Goal: Information Seeking & Learning: Check status

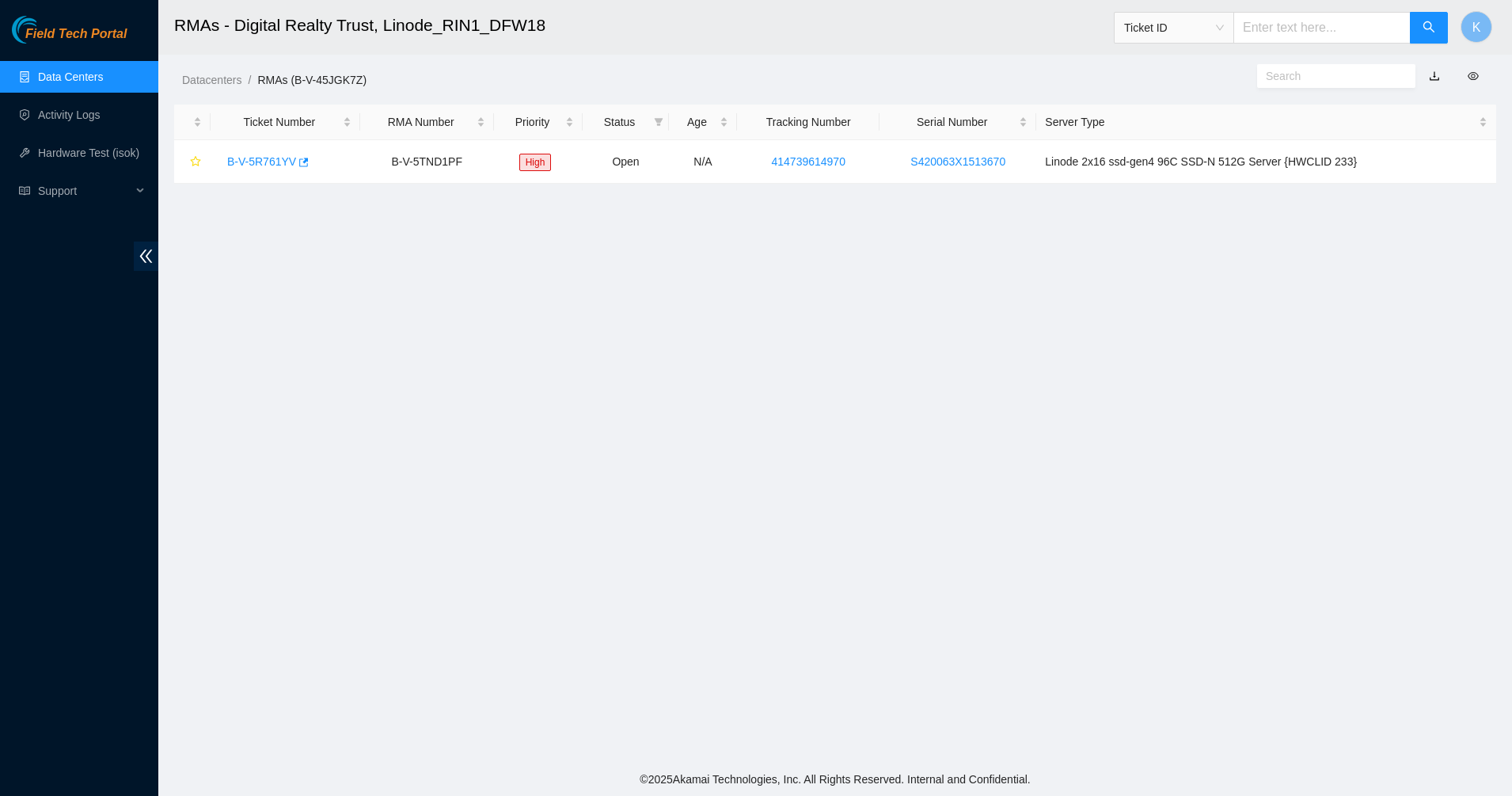
click at [500, 333] on main "RMAs - Digital Realty Trust, Linode_RIN1_DFW18 Ticket ID K Datacenters / RMAs (…" at bounding box center [835, 381] width 1354 height 762
click at [78, 56] on div "Field Tech Portal Data Centers Activity Logs Hardware Test (isok) Support" at bounding box center [79, 406] width 158 height 780
click at [69, 70] on link "Data Centers" at bounding box center [70, 77] width 65 height 13
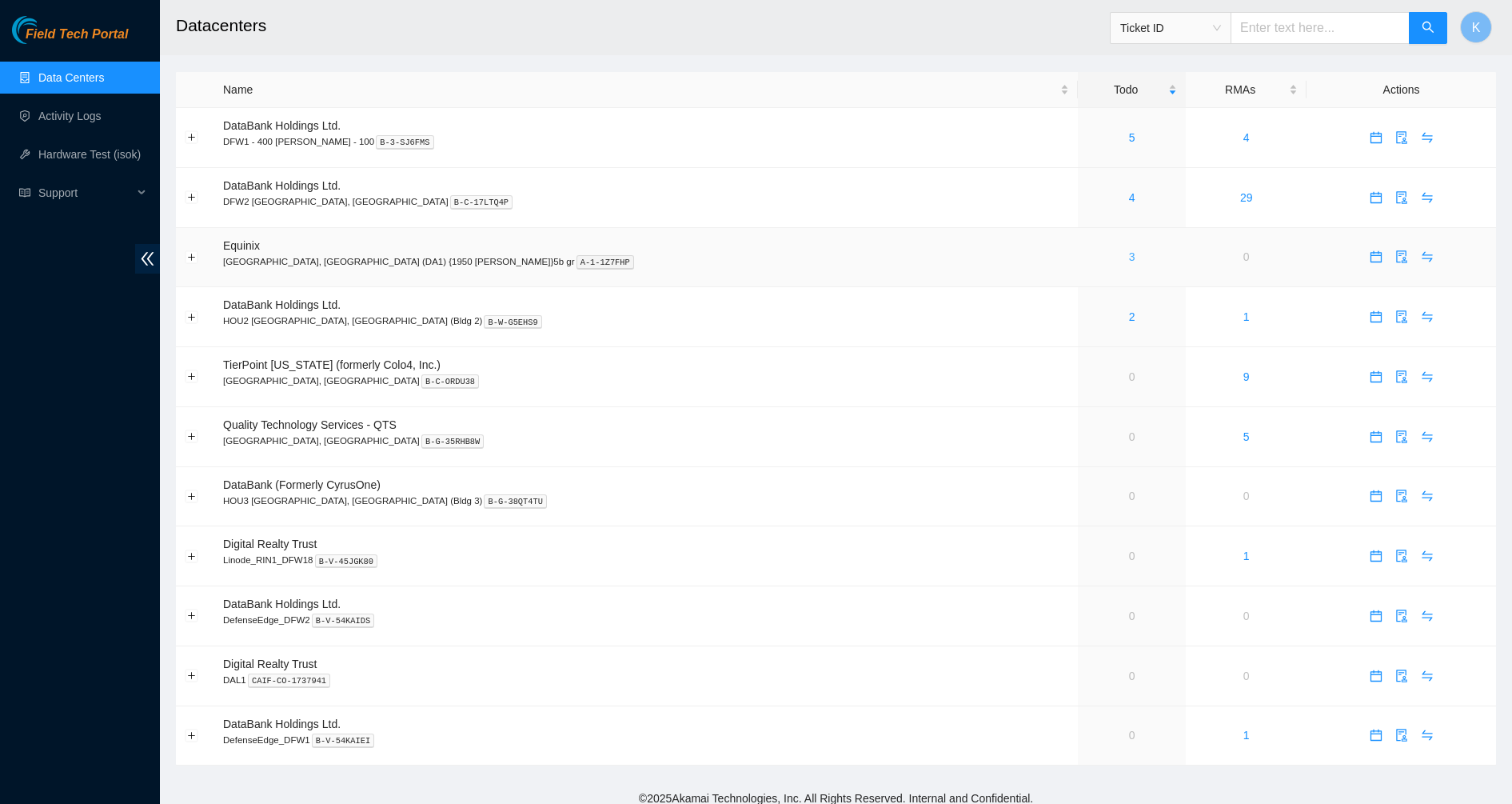
click at [1129, 256] on link "3" at bounding box center [1132, 257] width 6 height 13
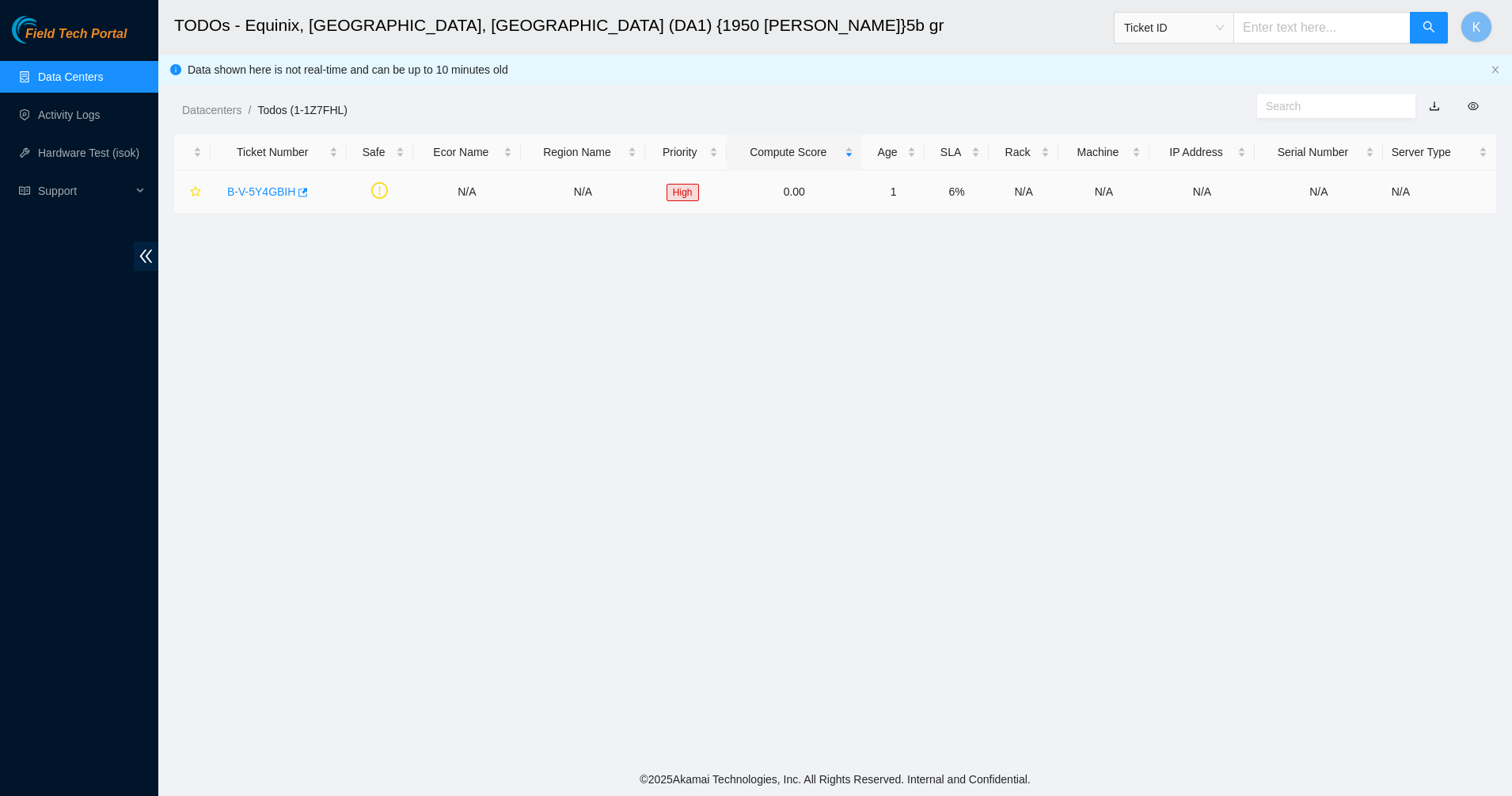
click at [254, 191] on link "B-V-5Y4GBIH" at bounding box center [261, 192] width 68 height 13
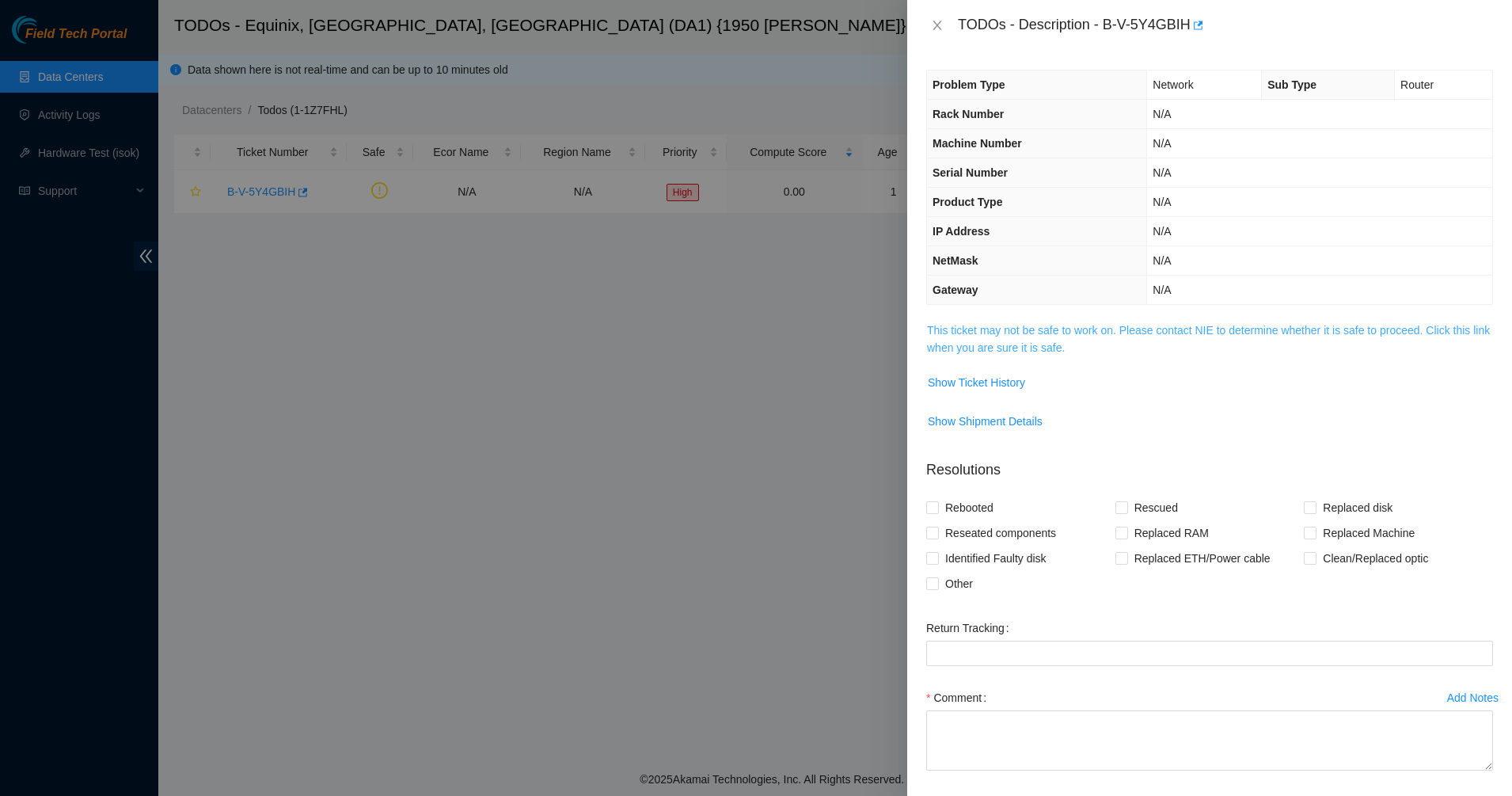
click at [1003, 332] on link "This ticket may not be safe to work on. Please contact NIE to determine whether…" at bounding box center [1208, 339] width 563 height 30
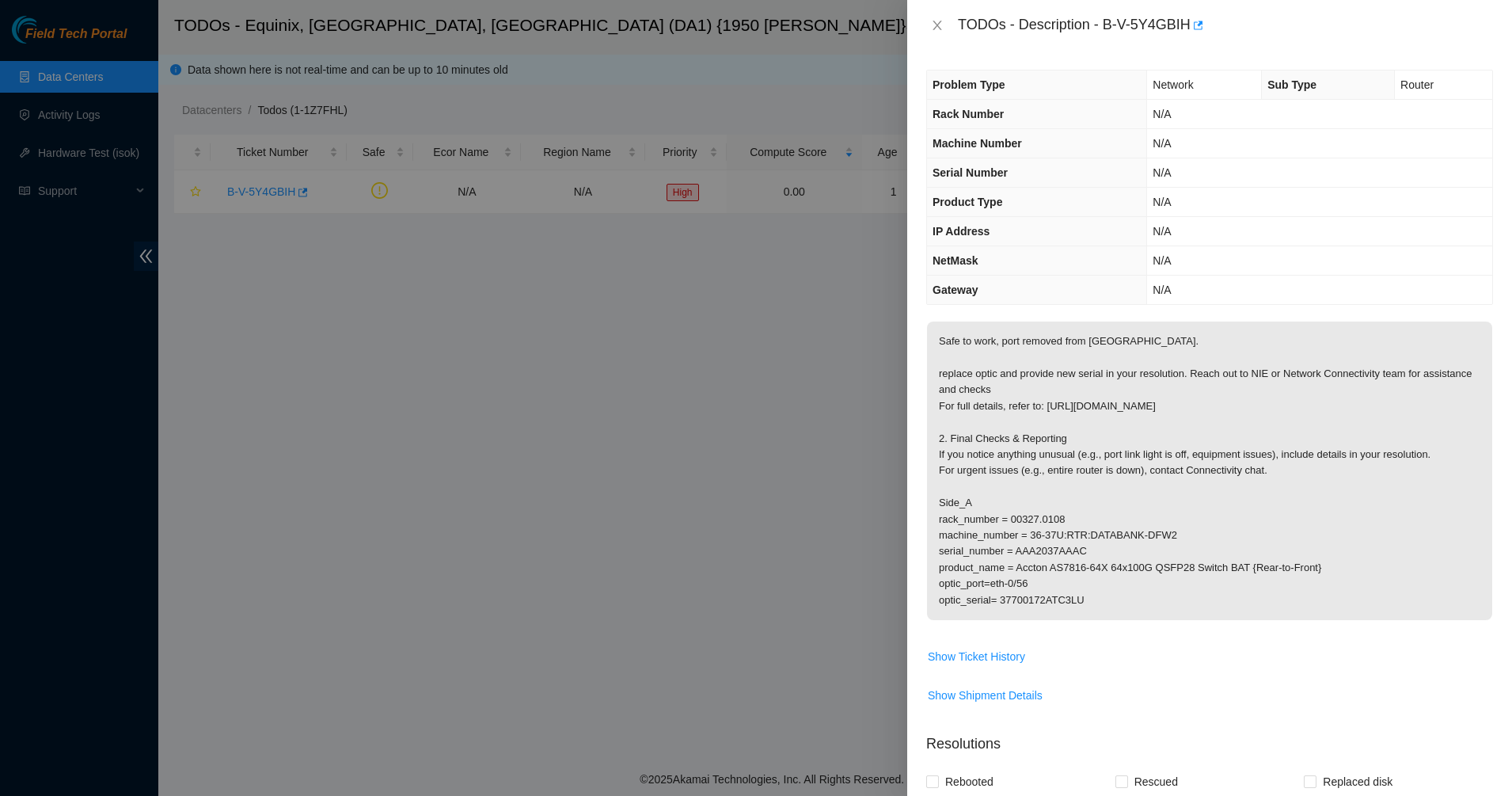
drag, startPoint x: 1002, startPoint y: 359, endPoint x: 1256, endPoint y: 605, distance: 353.6
click at [1259, 608] on p "Safe to work, port removed from [GEOGRAPHIC_DATA]. replace optic and provide ne…" at bounding box center [1209, 470] width 565 height 298
click at [1244, 592] on p "Safe to work, port removed from [GEOGRAPHIC_DATA]. replace optic and provide ne…" at bounding box center [1209, 470] width 565 height 298
drag, startPoint x: 1139, startPoint y: 470, endPoint x: 1035, endPoint y: 338, distance: 168.0
click at [1035, 338] on p "Safe to work, port removed from [GEOGRAPHIC_DATA]. replace optic and provide ne…" at bounding box center [1209, 470] width 565 height 298
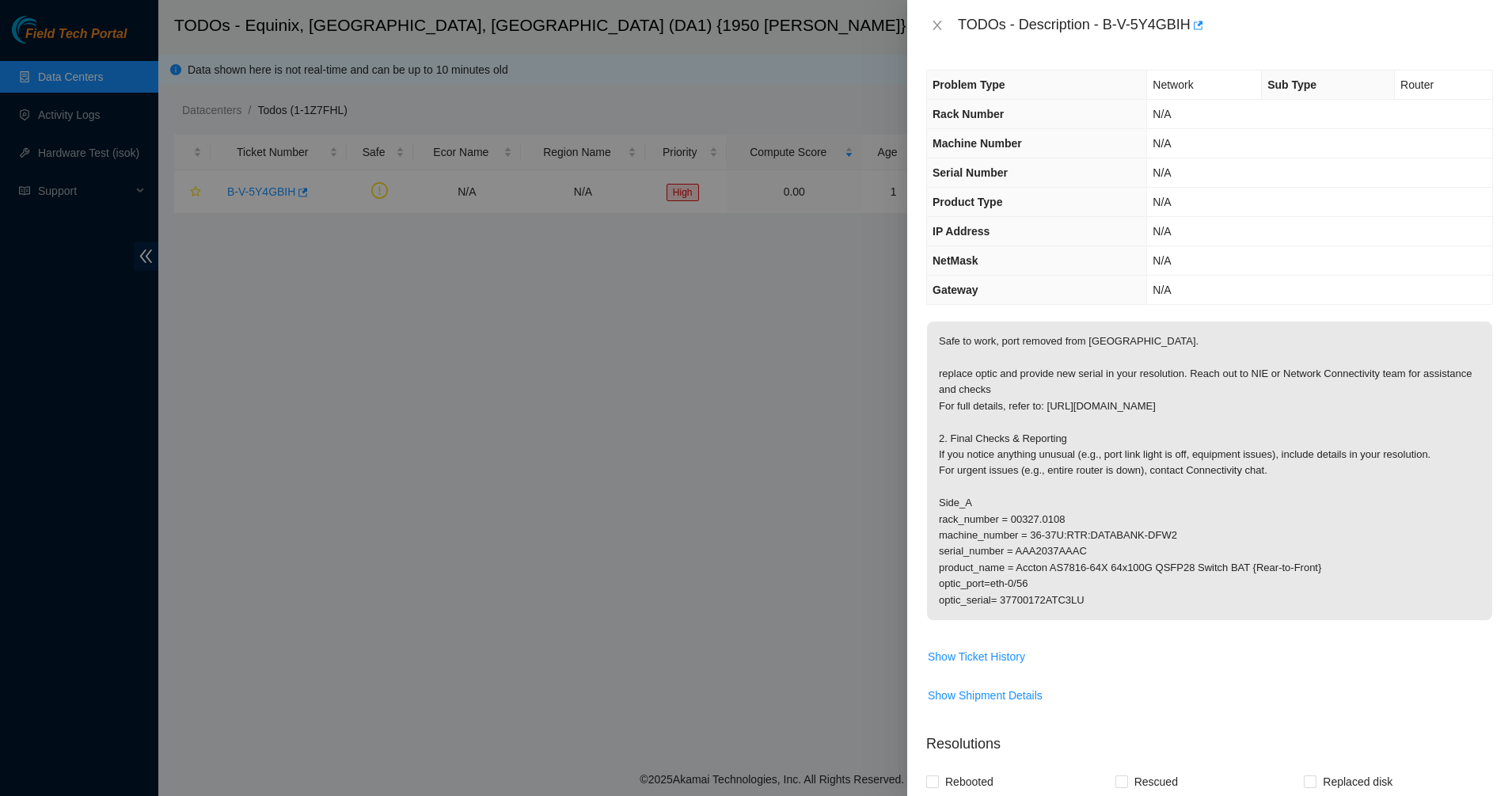
click at [1035, 337] on p "Safe to work, port removed from [GEOGRAPHIC_DATA]. replace optic and provide ne…" at bounding box center [1209, 470] width 565 height 298
click at [1030, 339] on p "Safe to work, port removed from [GEOGRAPHIC_DATA]. replace optic and provide ne…" at bounding box center [1209, 470] width 565 height 298
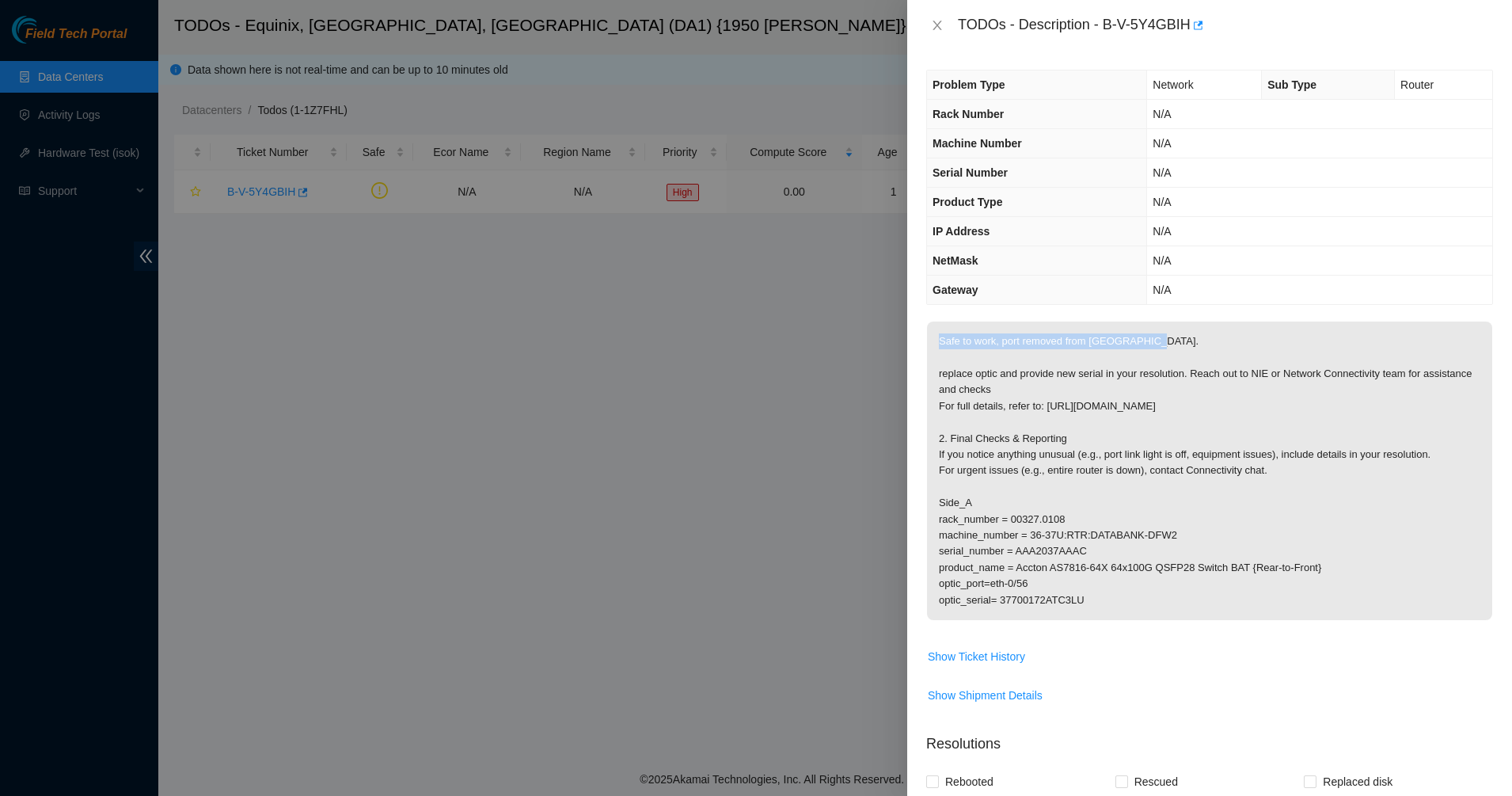
click at [1030, 339] on p "Safe to work, port removed from [GEOGRAPHIC_DATA]. replace optic and provide ne…" at bounding box center [1209, 470] width 565 height 298
click at [1022, 345] on p "Safe to work, port removed from [GEOGRAPHIC_DATA]. replace optic and provide ne…" at bounding box center [1209, 470] width 565 height 298
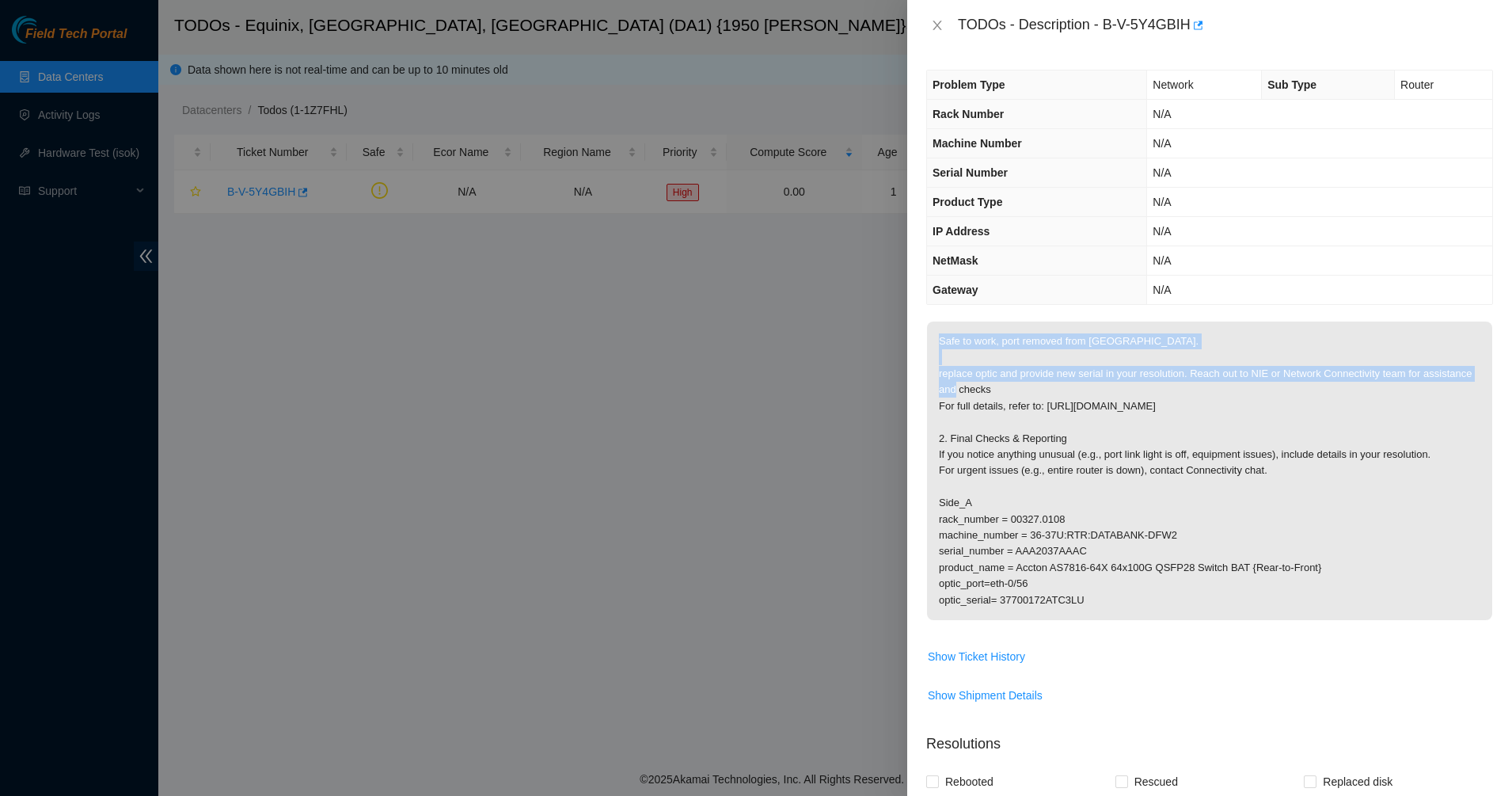
drag, startPoint x: 1022, startPoint y: 345, endPoint x: 1026, endPoint y: 382, distance: 37.2
click at [1026, 382] on p "Safe to work, port removed from [GEOGRAPHIC_DATA]. replace optic and provide ne…" at bounding box center [1209, 470] width 565 height 298
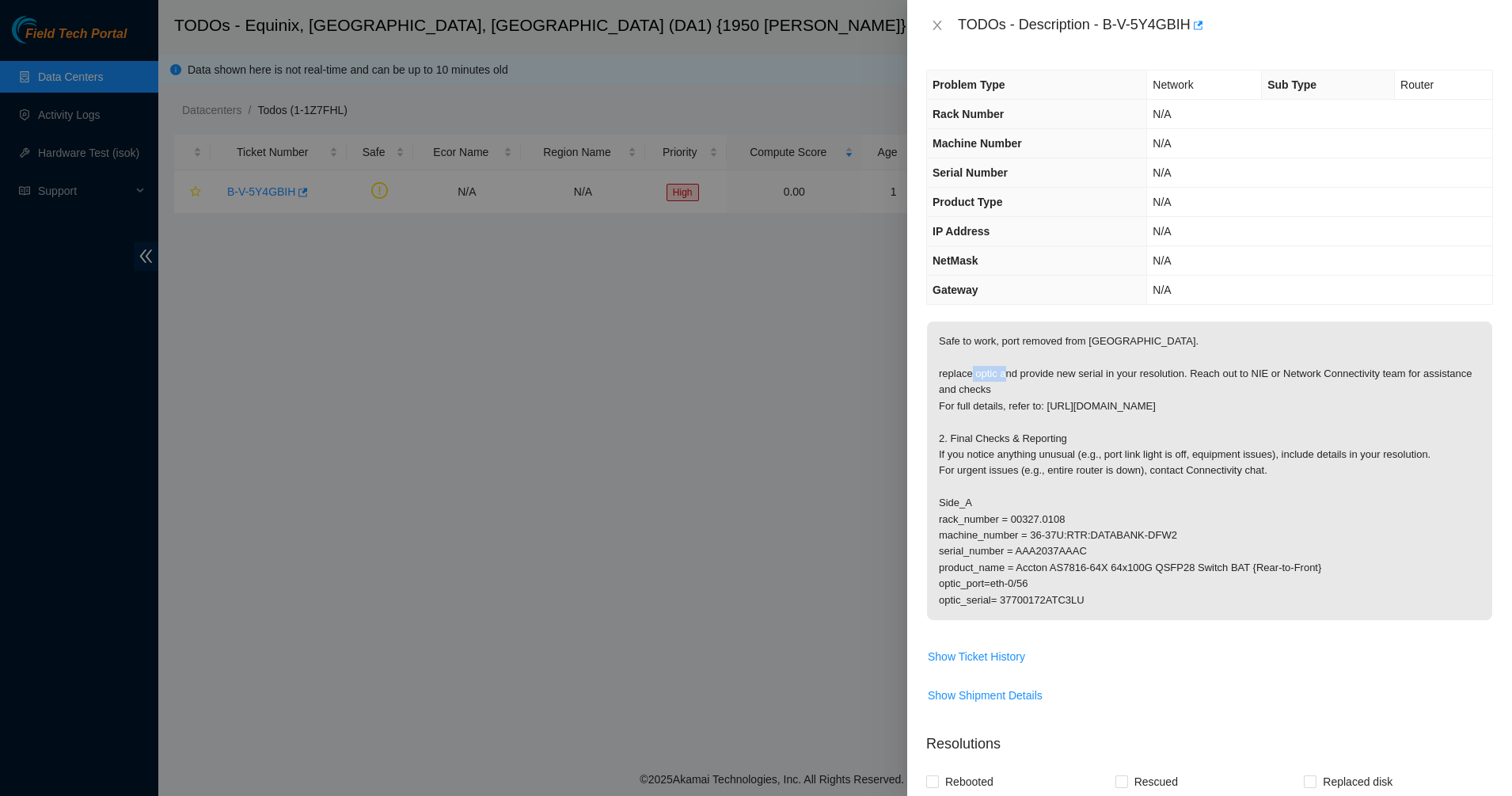
click at [1026, 382] on p "Safe to work, port removed from [GEOGRAPHIC_DATA]. replace optic and provide ne…" at bounding box center [1209, 470] width 565 height 298
click at [987, 382] on p "Safe to work, port removed from [GEOGRAPHIC_DATA]. replace optic and provide ne…" at bounding box center [1209, 470] width 565 height 298
drag, startPoint x: 987, startPoint y: 382, endPoint x: 1072, endPoint y: 428, distance: 96.6
click at [1072, 428] on p "Safe to work, port removed from [GEOGRAPHIC_DATA]. replace optic and provide ne…" at bounding box center [1209, 470] width 565 height 298
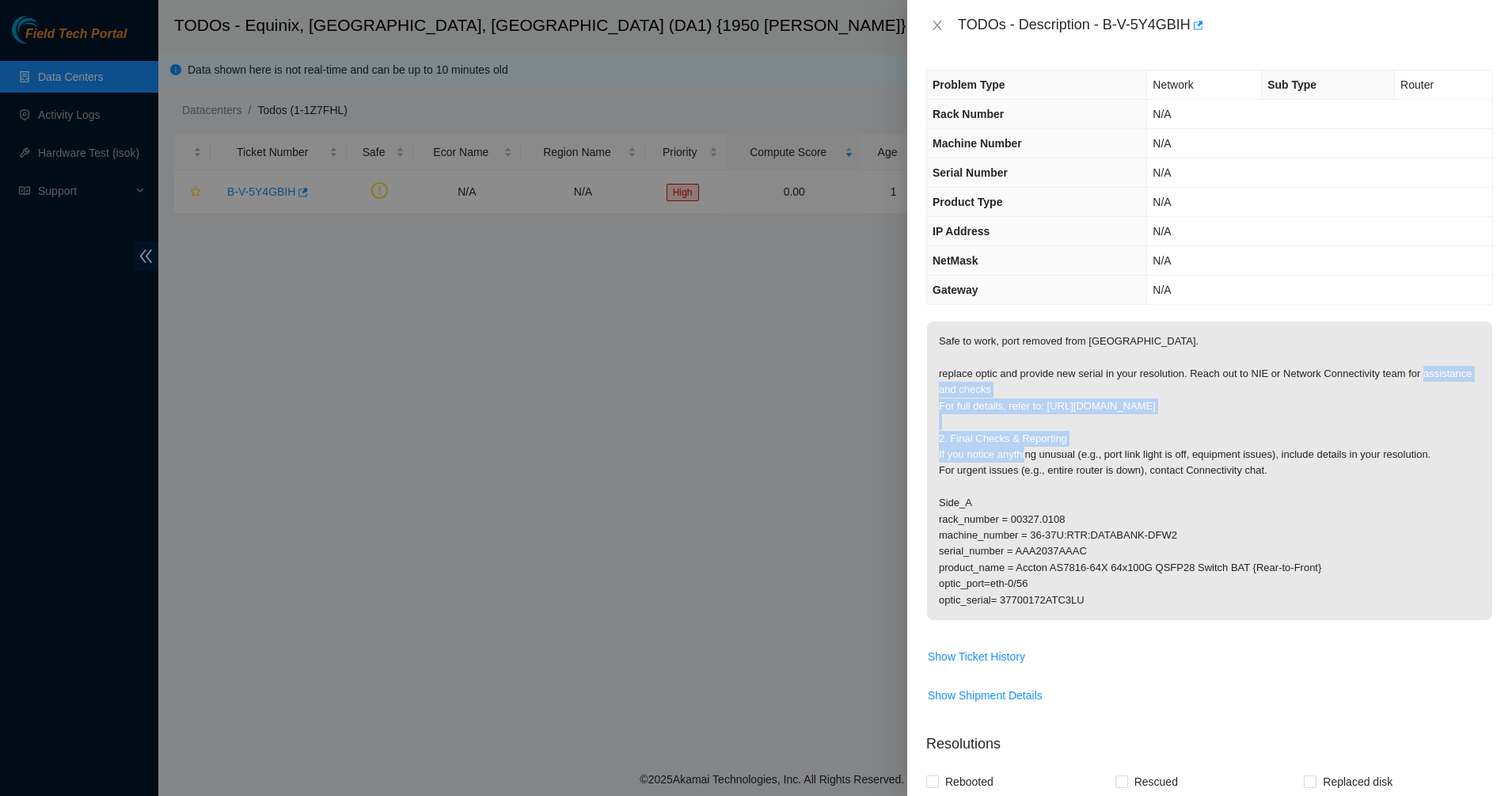
click at [1072, 428] on p "Safe to work, port removed from [GEOGRAPHIC_DATA]. replace optic and provide ne…" at bounding box center [1209, 470] width 565 height 298
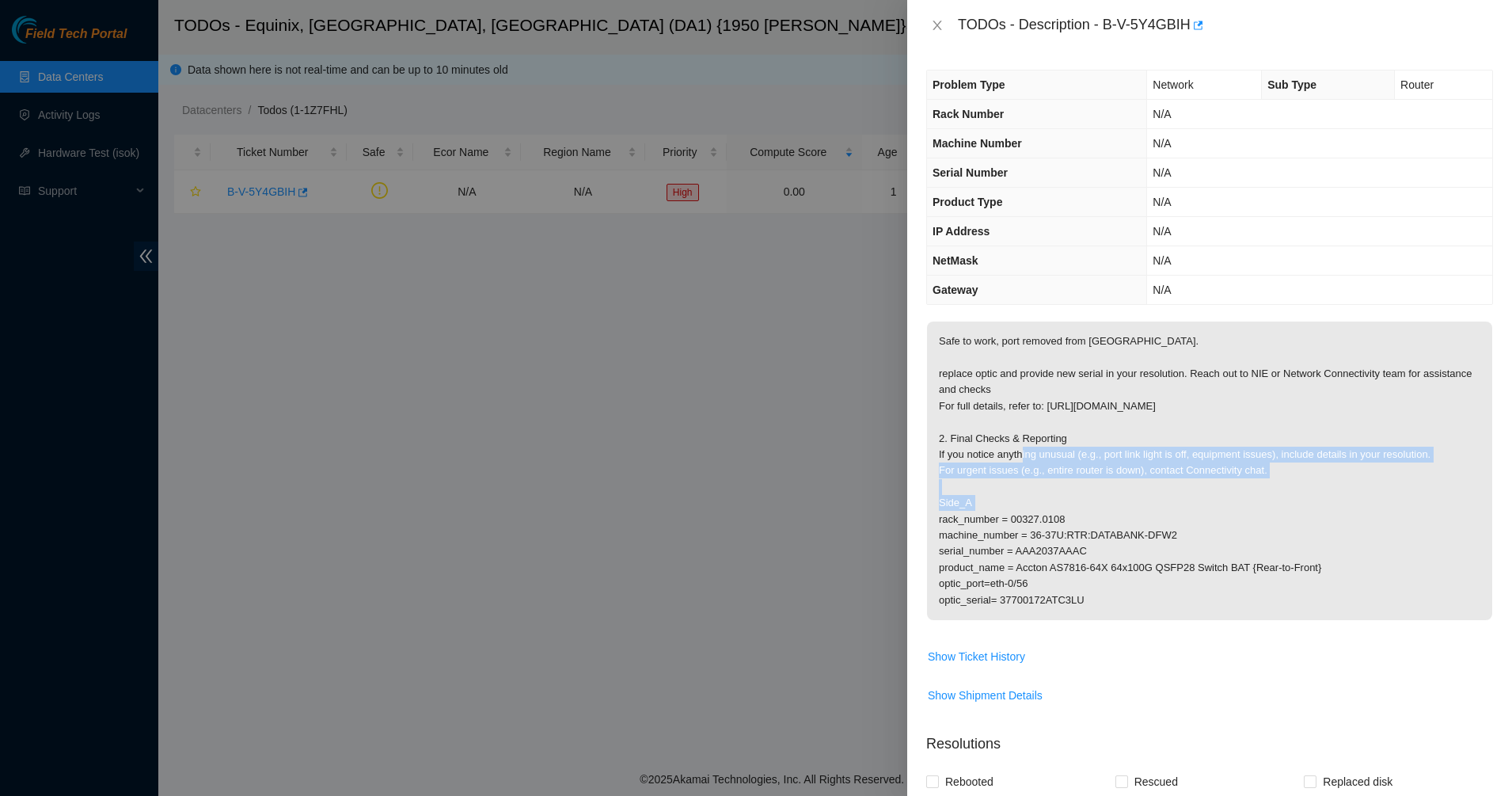
drag, startPoint x: 1072, startPoint y: 428, endPoint x: 1099, endPoint y: 463, distance: 44.2
click at [1099, 463] on p "Safe to work, port removed from [GEOGRAPHIC_DATA]. replace optic and provide ne…" at bounding box center [1209, 470] width 565 height 298
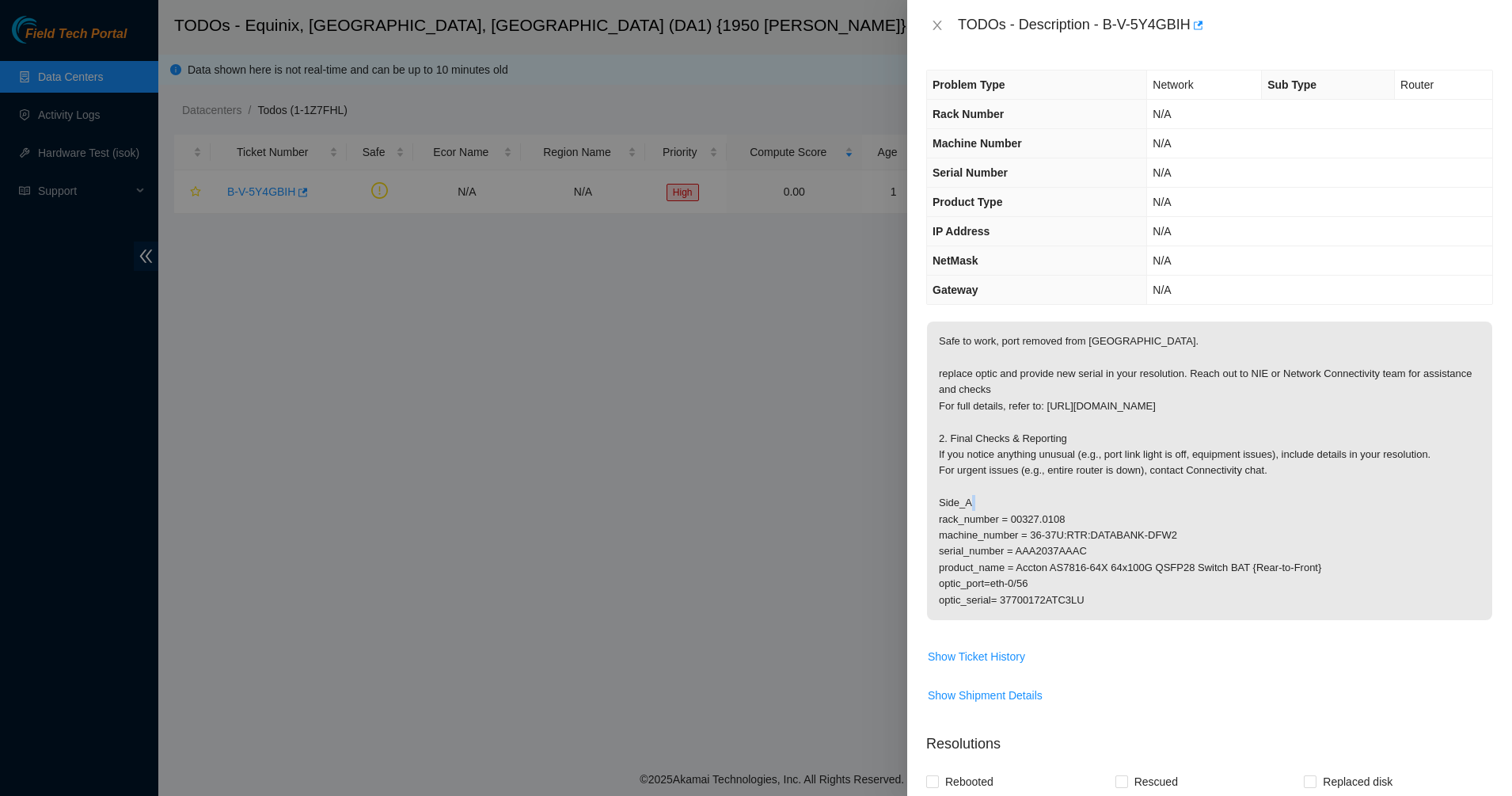
click at [1099, 463] on p "Safe to work, port removed from [GEOGRAPHIC_DATA]. replace optic and provide ne…" at bounding box center [1209, 470] width 565 height 298
click at [1055, 464] on p "Safe to work, port removed from [GEOGRAPHIC_DATA]. replace optic and provide ne…" at bounding box center [1209, 470] width 565 height 298
drag, startPoint x: 1055, startPoint y: 464, endPoint x: 1106, endPoint y: 542, distance: 93.2
click at [1106, 542] on p "Safe to work, port removed from [GEOGRAPHIC_DATA]. replace optic and provide ne…" at bounding box center [1209, 470] width 565 height 298
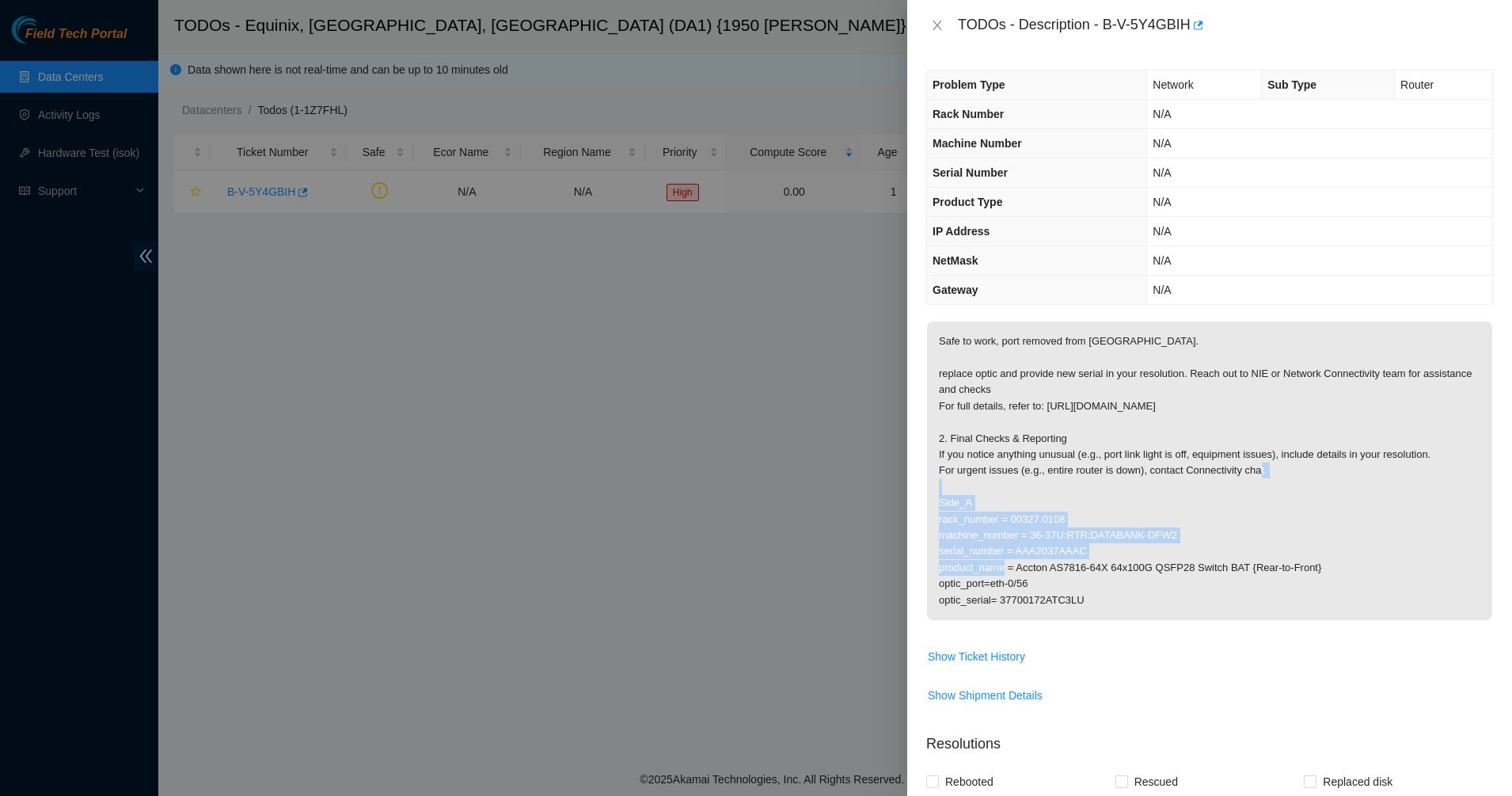
click at [1106, 542] on p "Safe to work, port removed from [GEOGRAPHIC_DATA]. replace optic and provide ne…" at bounding box center [1209, 470] width 565 height 298
drag, startPoint x: 1106, startPoint y: 542, endPoint x: 1067, endPoint y: 518, distance: 45.8
click at [1068, 518] on p "Safe to work, port removed from [GEOGRAPHIC_DATA]. replace optic and provide ne…" at bounding box center [1209, 470] width 565 height 298
click at [1062, 515] on p "Safe to work, port removed from [GEOGRAPHIC_DATA]. replace optic and provide ne…" at bounding box center [1209, 470] width 565 height 298
drag, startPoint x: 1066, startPoint y: 521, endPoint x: 1153, endPoint y: 603, distance: 119.6
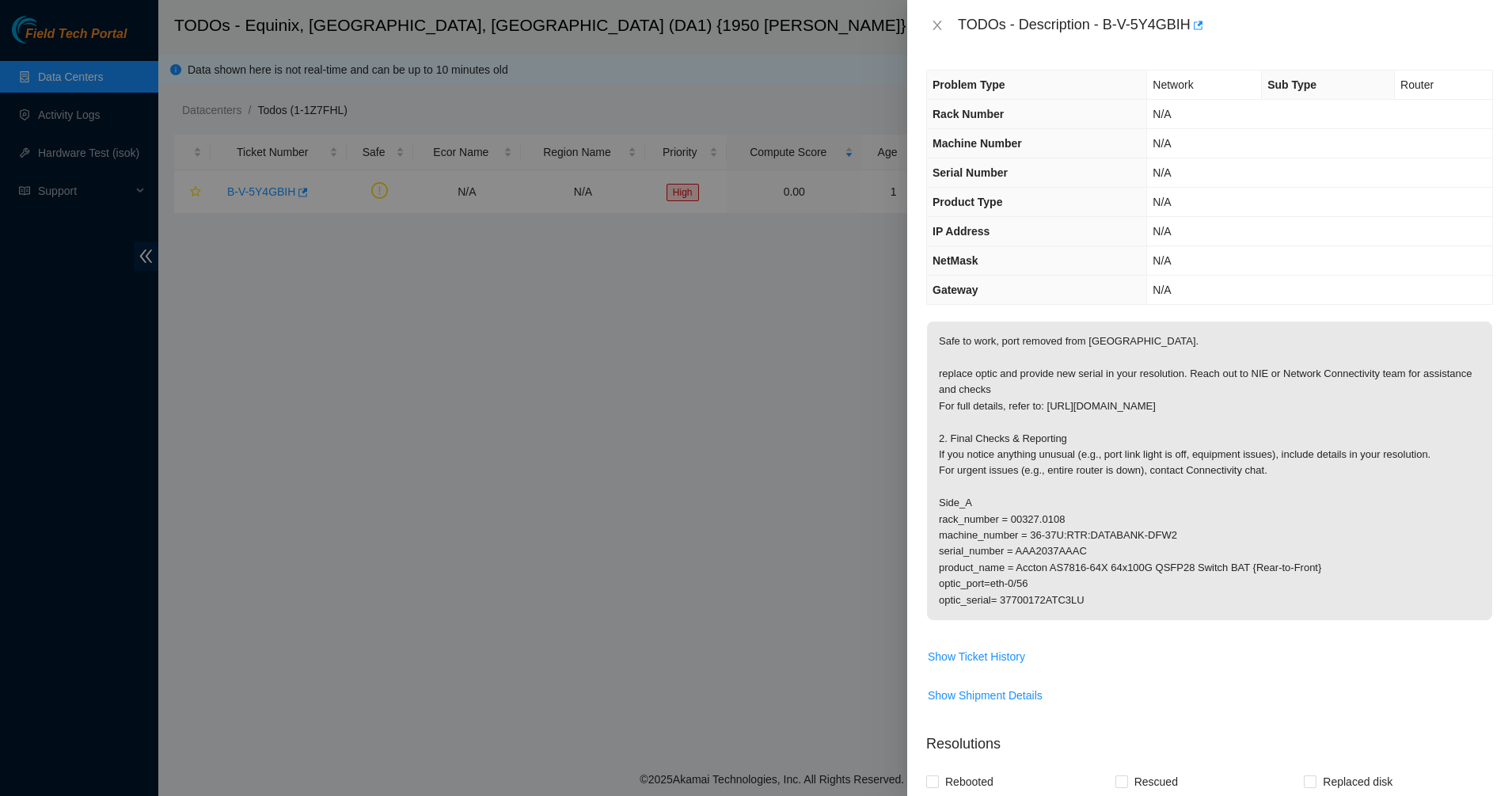
click at [1153, 602] on p "Safe to work, port removed from [GEOGRAPHIC_DATA]. replace optic and provide ne…" at bounding box center [1209, 470] width 565 height 298
click at [1153, 603] on p "Safe to work, port removed from [GEOGRAPHIC_DATA]. replace optic and provide ne…" at bounding box center [1209, 470] width 565 height 298
drag, startPoint x: 1155, startPoint y: 605, endPoint x: 970, endPoint y: 504, distance: 210.8
click at [979, 510] on p "Safe to work, port removed from [GEOGRAPHIC_DATA]. replace optic and provide ne…" at bounding box center [1209, 470] width 565 height 298
click at [960, 498] on p "Safe to work, port removed from [GEOGRAPHIC_DATA]. replace optic and provide ne…" at bounding box center [1209, 470] width 565 height 298
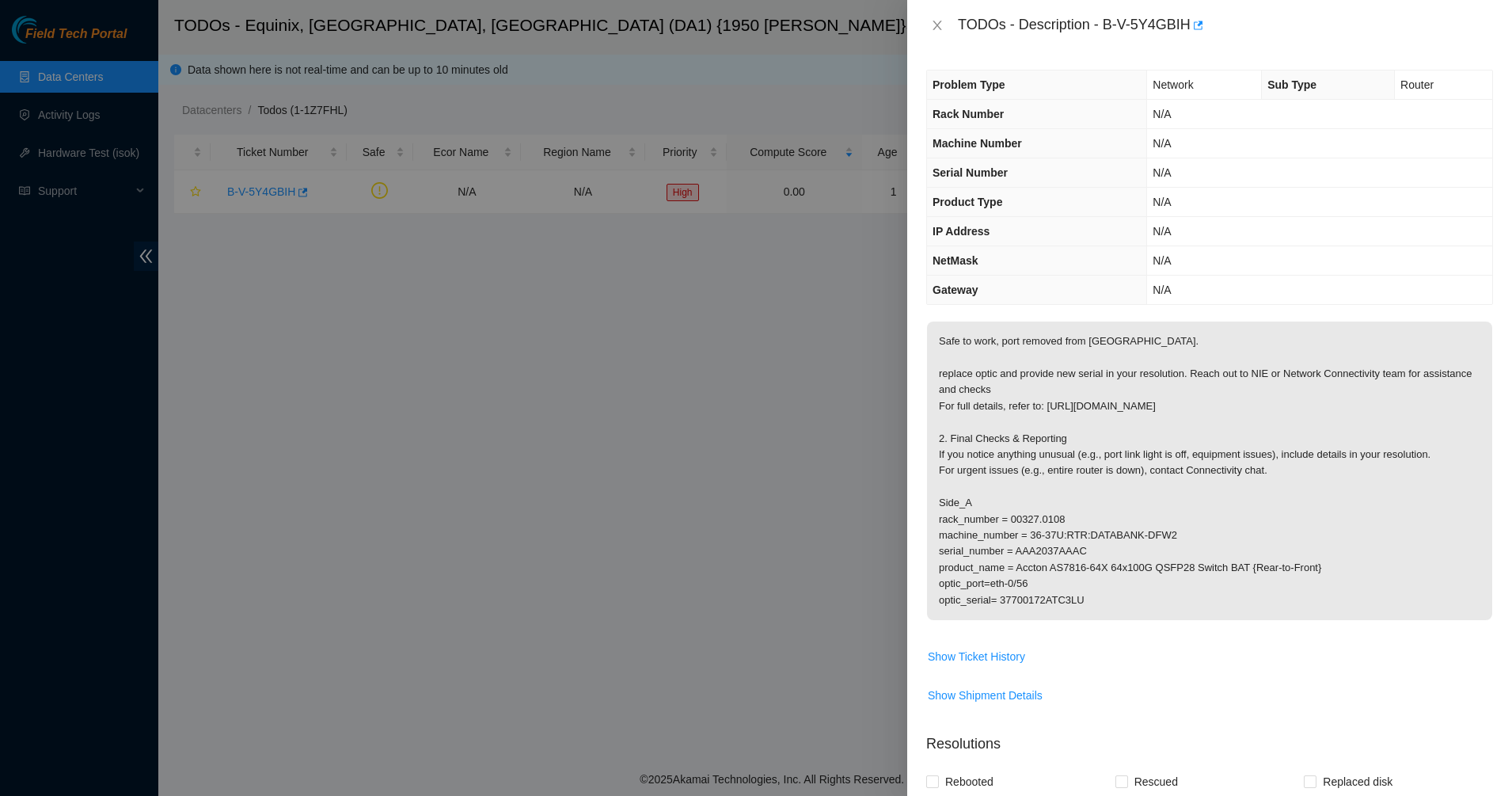
drag, startPoint x: 966, startPoint y: 498, endPoint x: 1142, endPoint y: 608, distance: 207.5
click at [1141, 607] on p "Safe to work, port removed from [GEOGRAPHIC_DATA]. replace optic and provide ne…" at bounding box center [1209, 470] width 565 height 298
click at [1143, 608] on p "Safe to work, port removed from [GEOGRAPHIC_DATA]. replace optic and provide ne…" at bounding box center [1209, 470] width 565 height 298
drag, startPoint x: 1143, startPoint y: 608, endPoint x: 951, endPoint y: 328, distance: 339.5
click at [951, 328] on p "Safe to work, port removed from [GEOGRAPHIC_DATA]. replace optic and provide ne…" at bounding box center [1209, 470] width 565 height 298
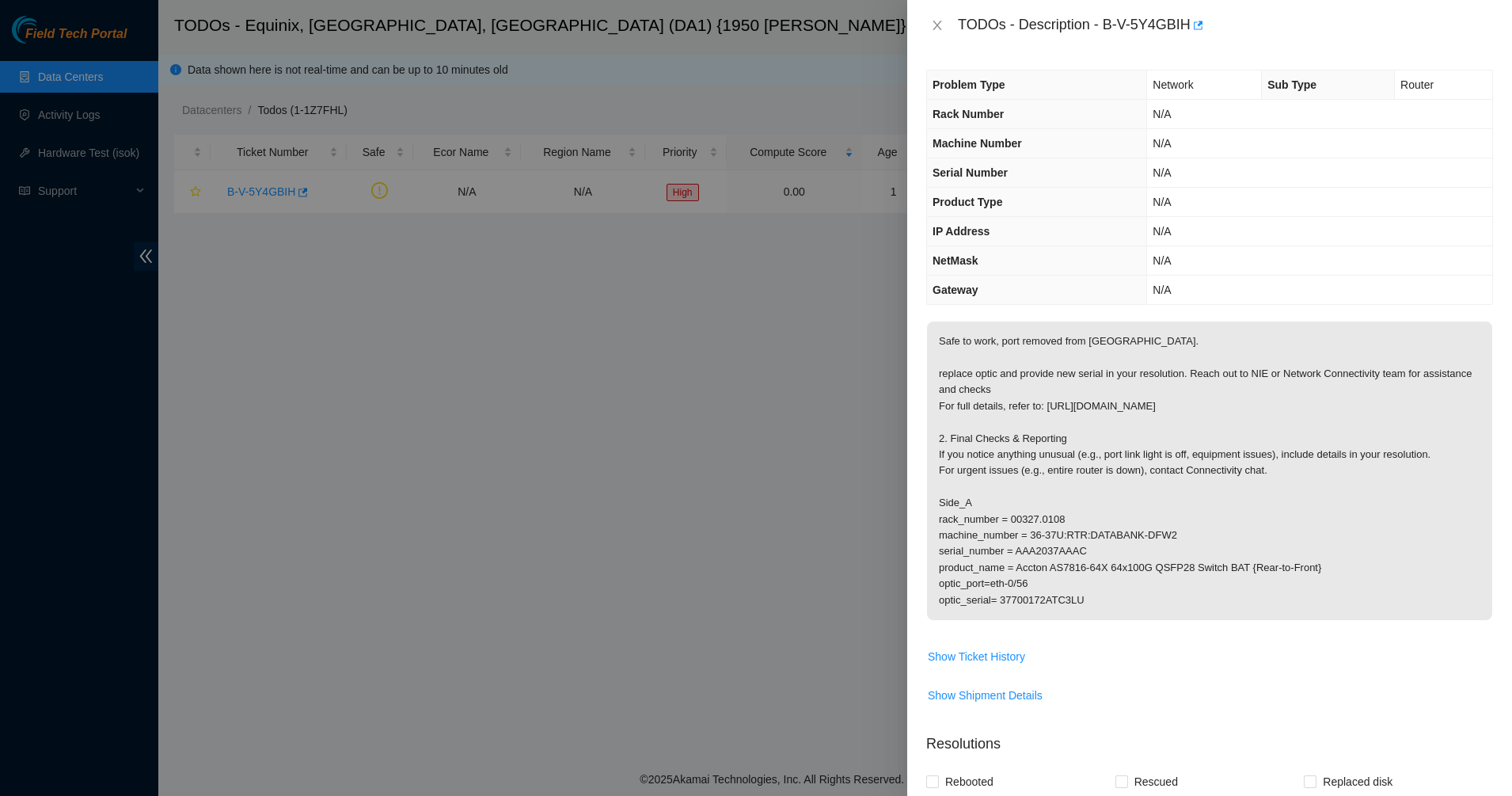
click at [950, 326] on p "Safe to work, port removed from [GEOGRAPHIC_DATA]. replace optic and provide ne…" at bounding box center [1209, 470] width 565 height 298
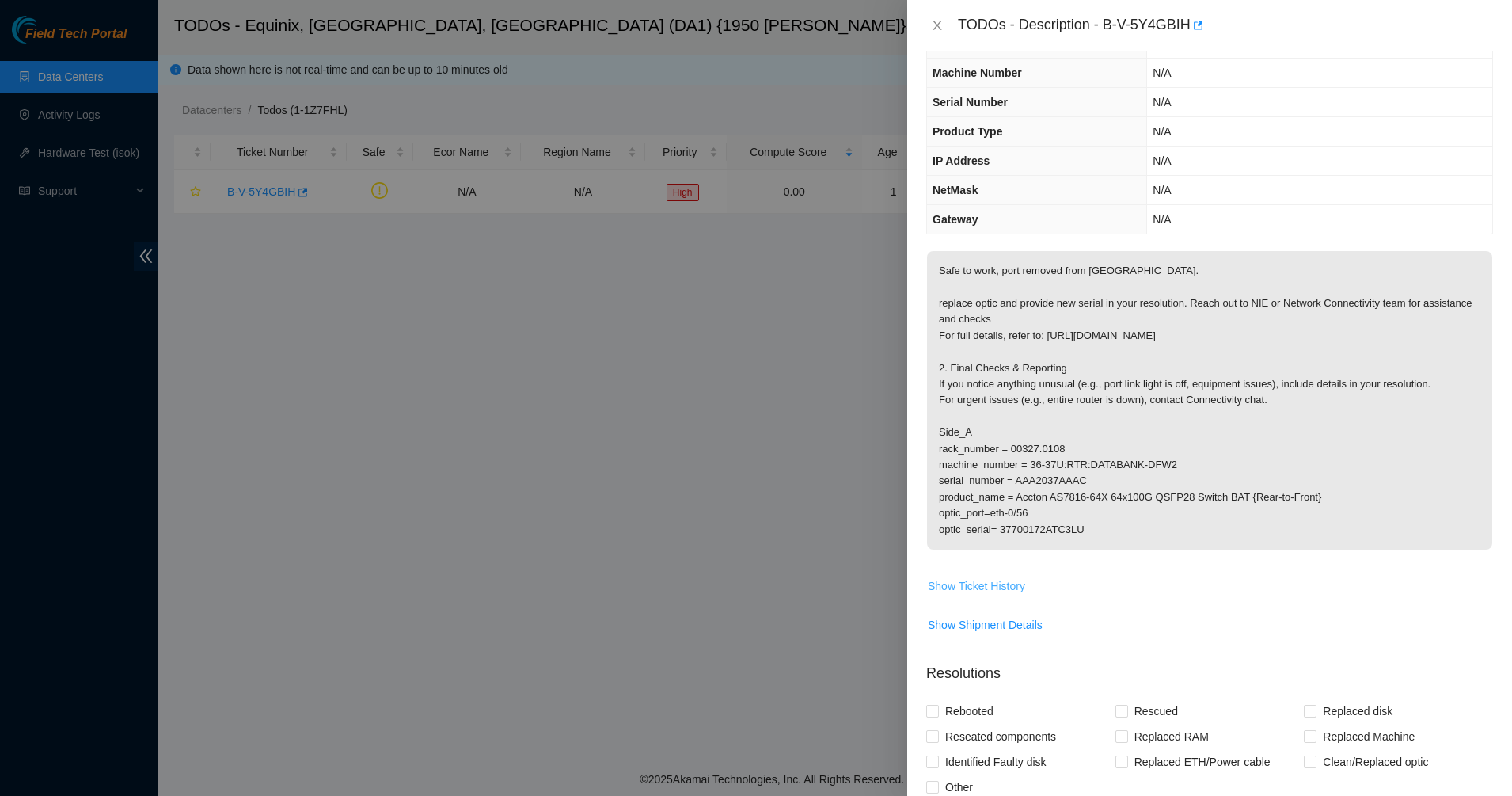
scroll to position [99, 0]
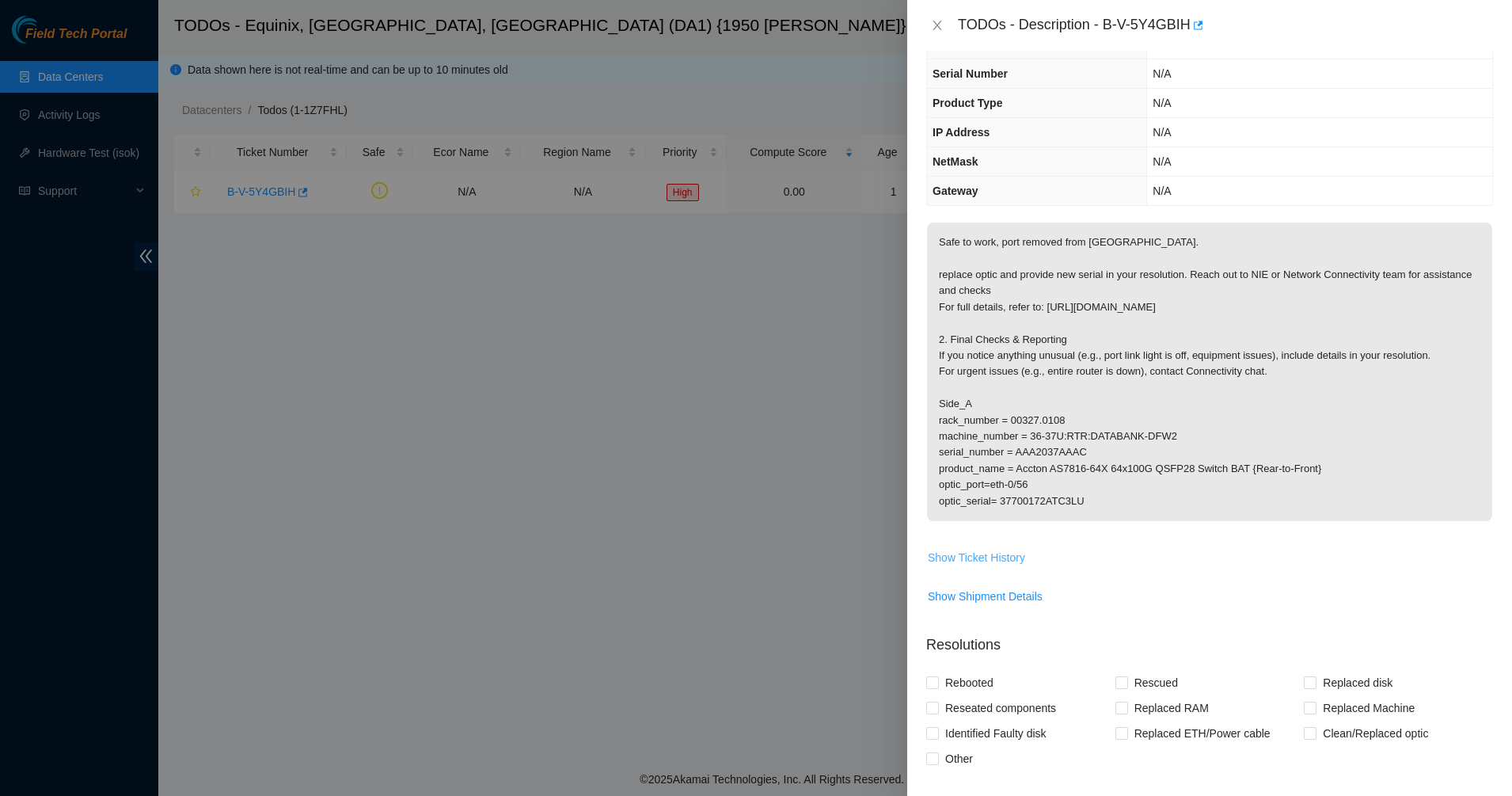
click at [987, 566] on span "Show Ticket History" at bounding box center [976, 558] width 98 height 18
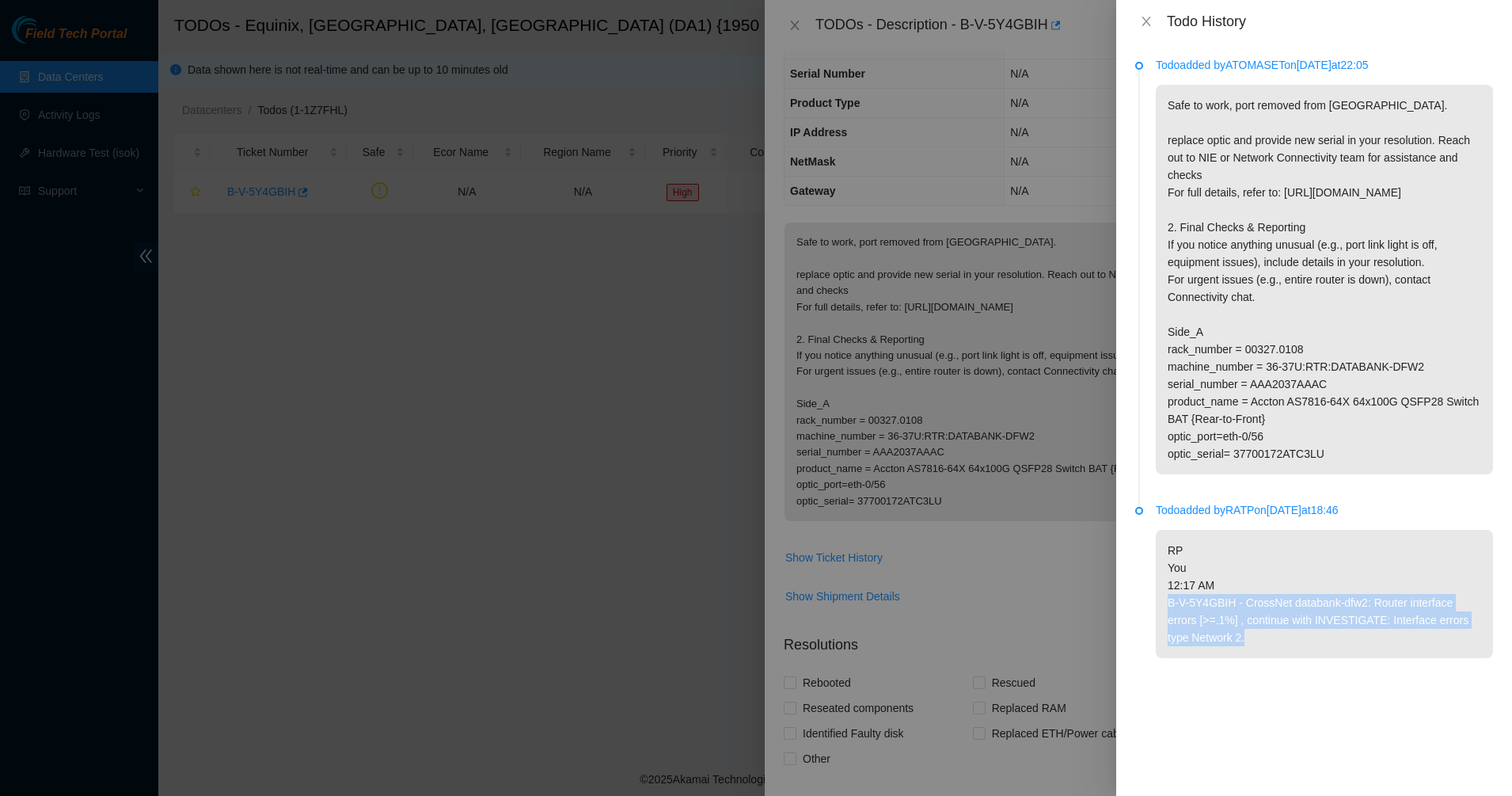
drag, startPoint x: 1219, startPoint y: 610, endPoint x: 1323, endPoint y: 666, distance: 118.1
click at [1323, 658] on p "RP You 12:17 AM B-V-5Y4GBIH - CrossNet databank-dfw2: Router interface errors […" at bounding box center [1324, 594] width 337 height 128
drag, startPoint x: 1323, startPoint y: 666, endPoint x: 1192, endPoint y: 572, distance: 161.2
click at [1193, 573] on p "RP You 12:17 AM B-V-5Y4GBIH - CrossNet databank-dfw2: Router interface errors […" at bounding box center [1324, 594] width 337 height 128
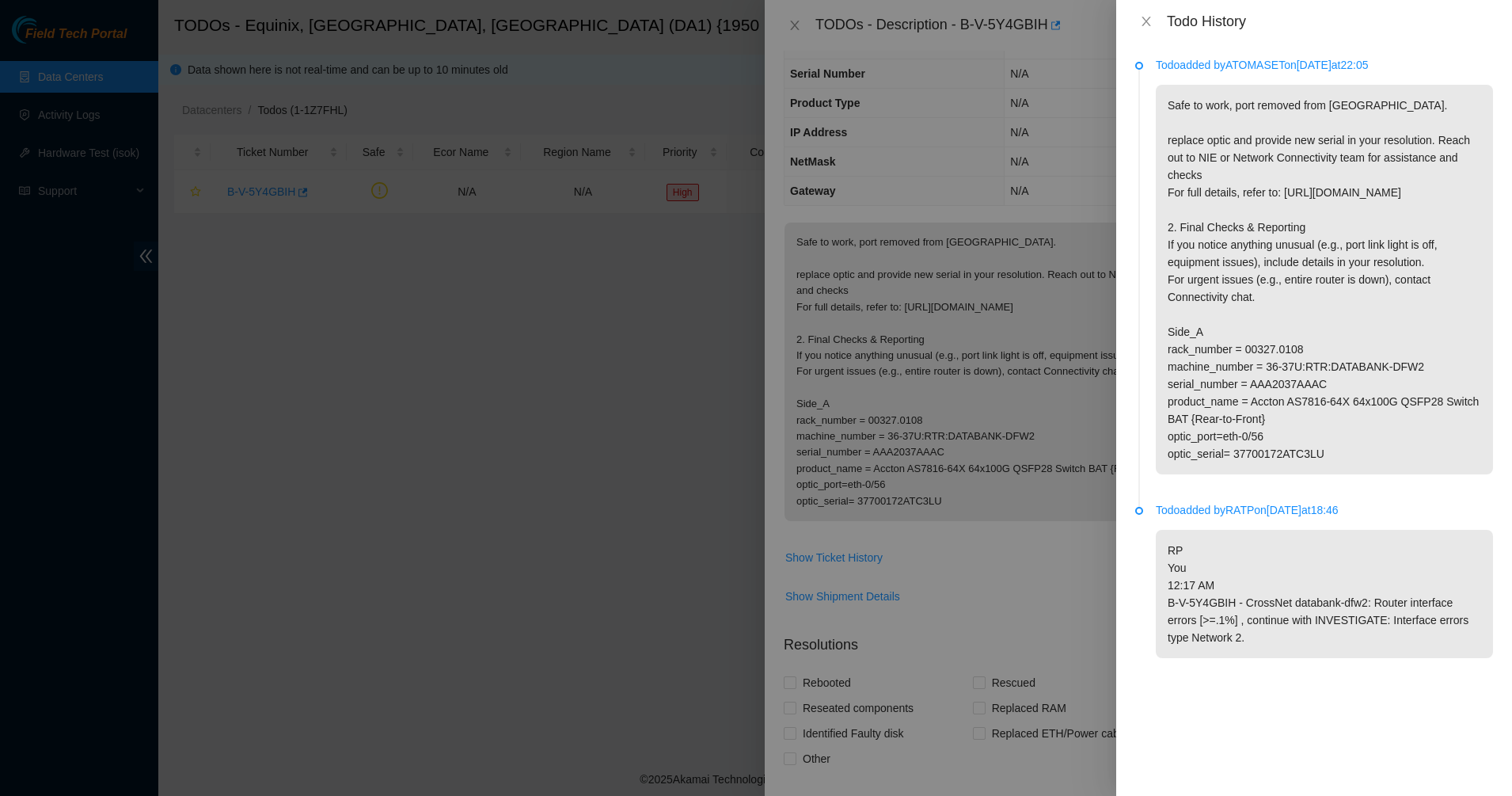
click at [1192, 572] on p "RP You 12:17 AM B-V-5Y4GBIH - CrossNet databank-dfw2: Router interface errors […" at bounding box center [1324, 594] width 337 height 128
drag, startPoint x: 1192, startPoint y: 572, endPoint x: 1171, endPoint y: 478, distance: 96.3
click at [1171, 491] on ul "Todo added by ATOMASET on [DATE] 22:05 Safe to work, port removed from bundle. …" at bounding box center [1314, 376] width 357 height 629
click at [1171, 421] on p "Safe to work, port removed from [GEOGRAPHIC_DATA]. replace optic and provide ne…" at bounding box center [1324, 279] width 337 height 390
click at [1170, 408] on p "Safe to work, port removed from [GEOGRAPHIC_DATA]. replace optic and provide ne…" at bounding box center [1324, 279] width 337 height 390
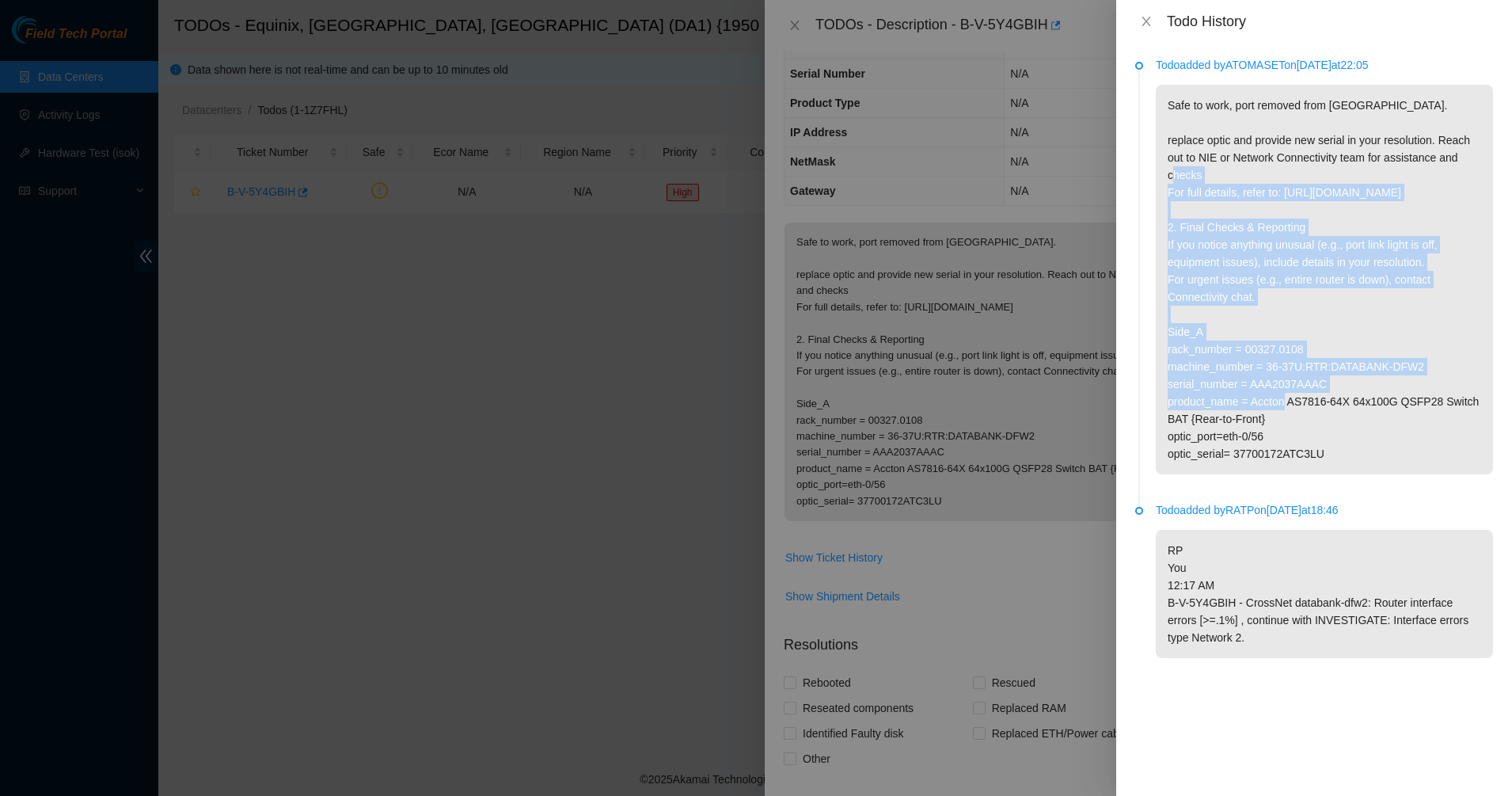
drag, startPoint x: 1191, startPoint y: 356, endPoint x: 1173, endPoint y: 146, distance: 210.8
click at [1173, 147] on p "Safe to work, port removed from [GEOGRAPHIC_DATA]. replace optic and provide ne…" at bounding box center [1324, 279] width 337 height 390
click at [1173, 146] on p "Safe to work, port removed from [GEOGRAPHIC_DATA]. replace optic and provide ne…" at bounding box center [1324, 279] width 337 height 390
drag, startPoint x: 1261, startPoint y: 259, endPoint x: 1390, endPoint y: 474, distance: 250.7
click at [1390, 474] on p "Safe to work, port removed from [GEOGRAPHIC_DATA]. replace optic and provide ne…" at bounding box center [1324, 279] width 337 height 390
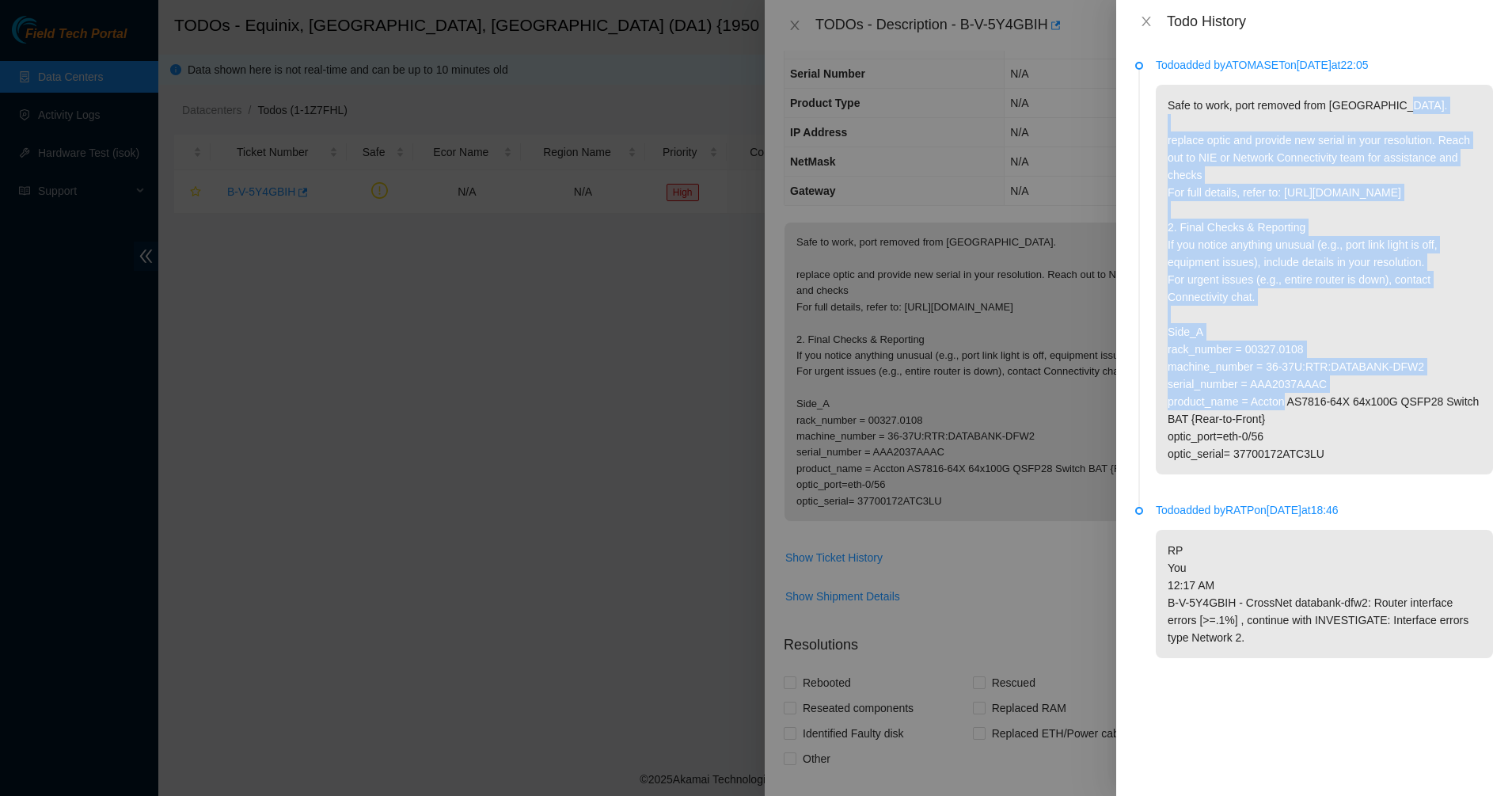
click at [1390, 474] on p "Safe to work, port removed from [GEOGRAPHIC_DATA]. replace optic and provide ne…" at bounding box center [1324, 279] width 337 height 390
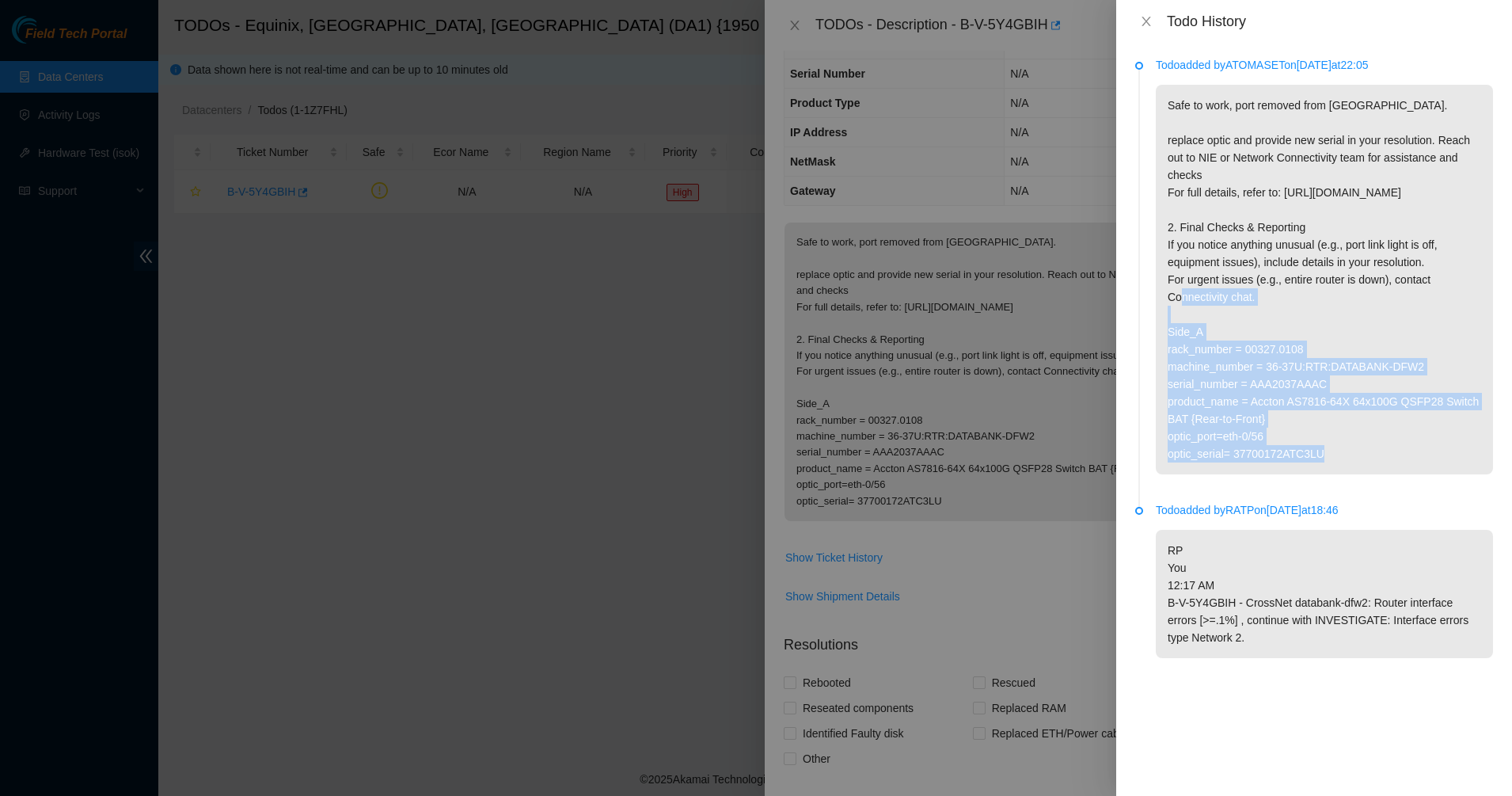
drag, startPoint x: 1390, startPoint y: 474, endPoint x: 1224, endPoint y: 278, distance: 256.9
click at [1224, 278] on p "Safe to work, port removed from [GEOGRAPHIC_DATA]. replace optic and provide ne…" at bounding box center [1324, 279] width 337 height 390
drag, startPoint x: 1224, startPoint y: 278, endPoint x: 1388, endPoint y: 464, distance: 248.0
click at [1388, 464] on p "Safe to work, port removed from [GEOGRAPHIC_DATA]. replace optic and provide ne…" at bounding box center [1324, 279] width 337 height 390
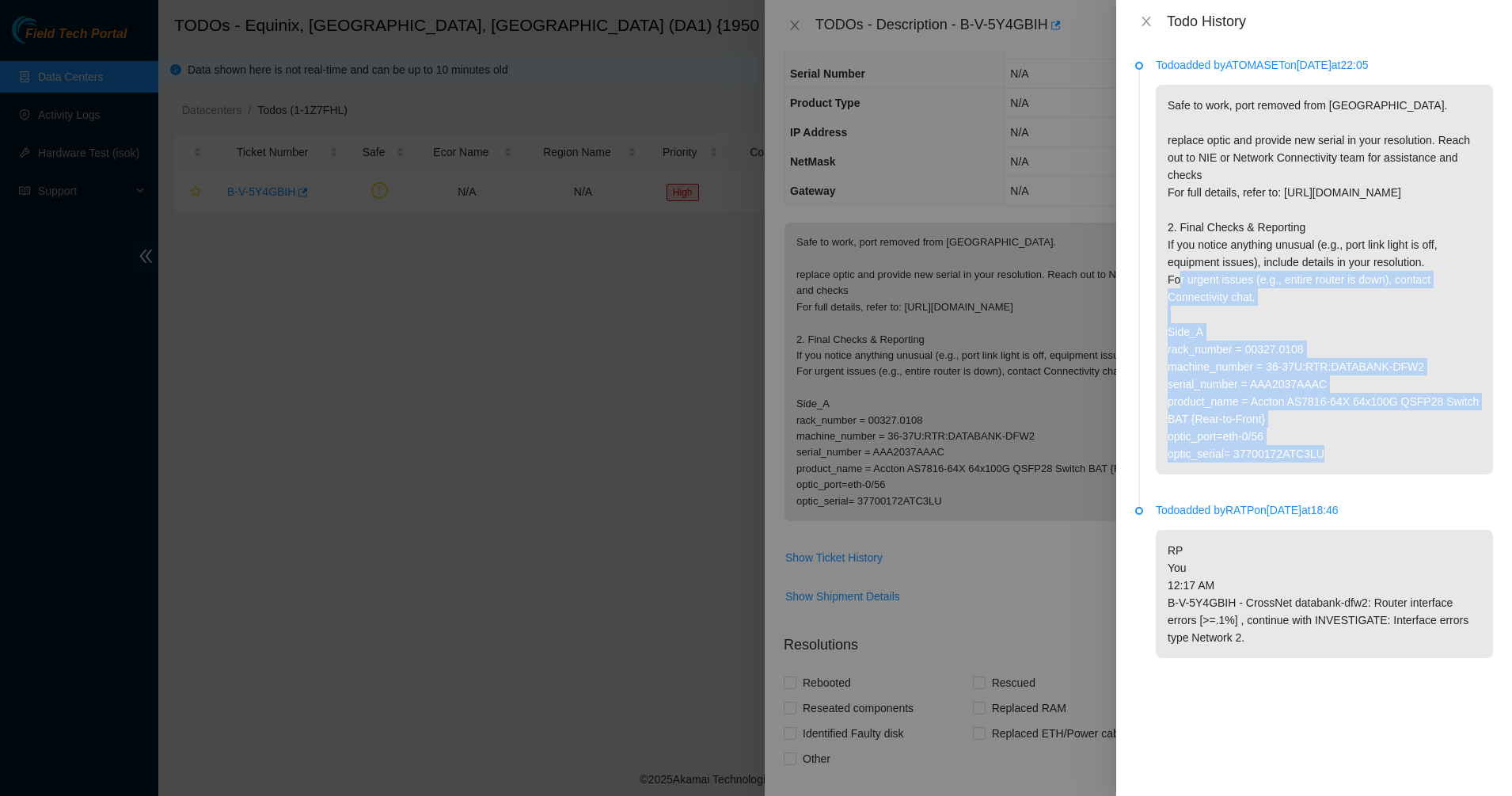
click at [1388, 465] on p "Safe to work, port removed from [GEOGRAPHIC_DATA]. replace optic and provide ne…" at bounding box center [1324, 279] width 337 height 390
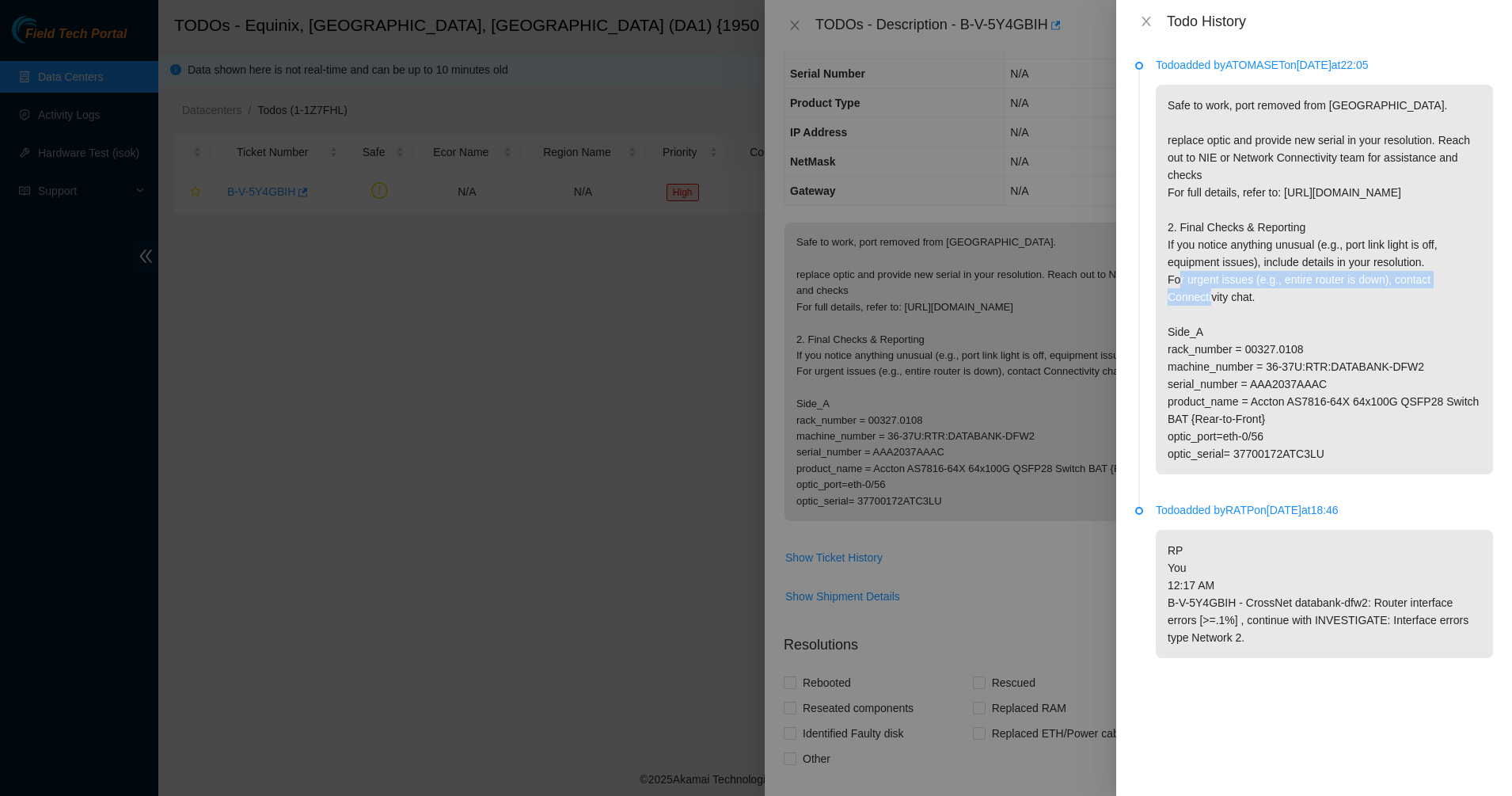
drag, startPoint x: 1388, startPoint y: 466, endPoint x: 1241, endPoint y: 292, distance: 227.8
click at [1241, 292] on p "Safe to work, port removed from [GEOGRAPHIC_DATA]. replace optic and provide ne…" at bounding box center [1324, 279] width 337 height 390
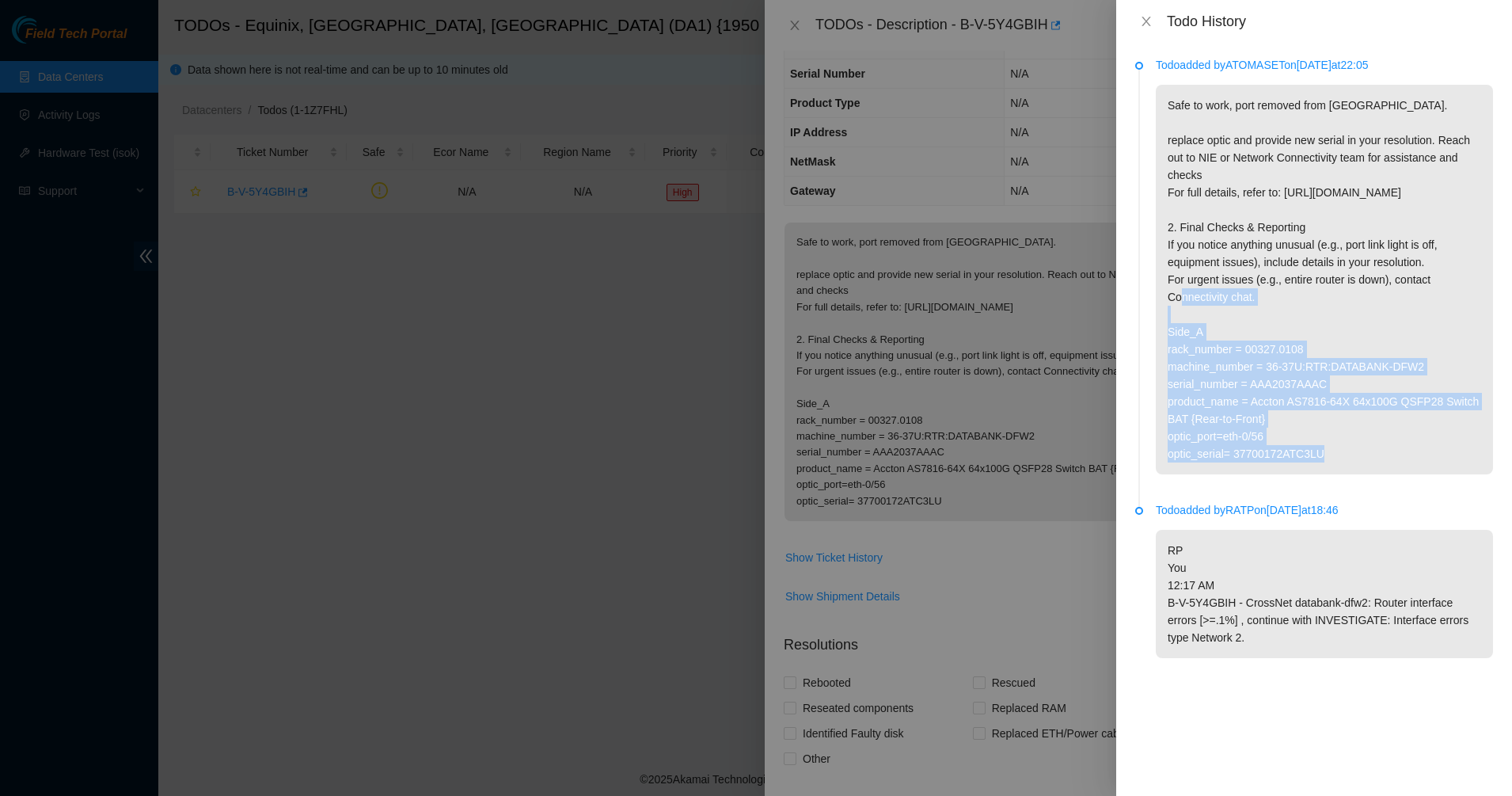
drag, startPoint x: 1382, startPoint y: 450, endPoint x: 1418, endPoint y: 511, distance: 70.8
click at [1418, 507] on li "Todo added by ATOMASET on [DATE] 22:05 Safe to work, port removed from bundle. …" at bounding box center [1314, 284] width 357 height 445
click at [1377, 460] on p "Safe to work, port removed from [GEOGRAPHIC_DATA]. replace optic and provide ne…" at bounding box center [1324, 279] width 337 height 390
drag, startPoint x: 1378, startPoint y: 469, endPoint x: 1219, endPoint y: 140, distance: 365.4
click at [1219, 140] on p "Safe to work, port removed from [GEOGRAPHIC_DATA]. replace optic and provide ne…" at bounding box center [1324, 279] width 337 height 390
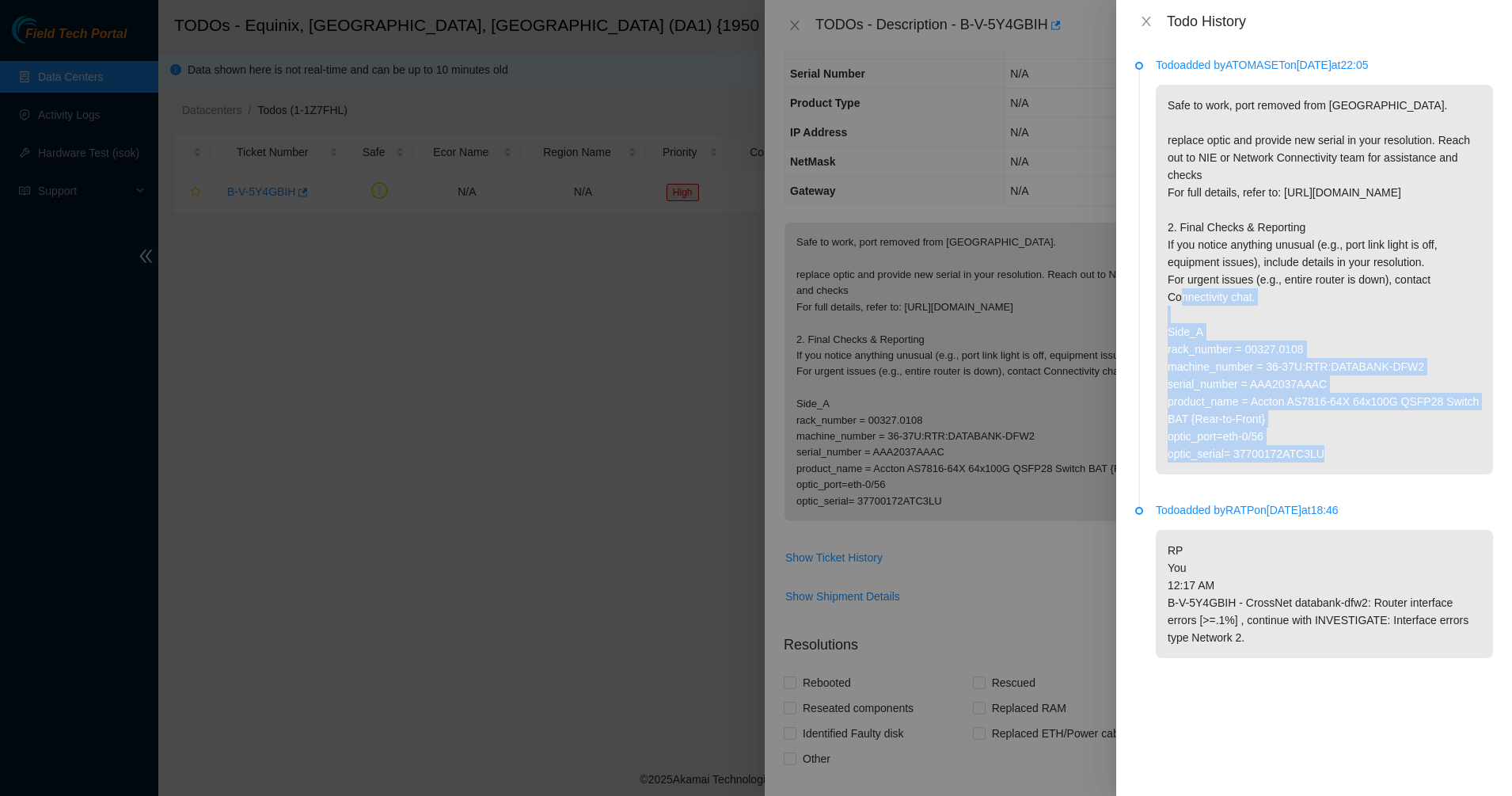
click at [1219, 140] on p "Safe to work, port removed from [GEOGRAPHIC_DATA]. replace optic and provide ne…" at bounding box center [1324, 279] width 337 height 390
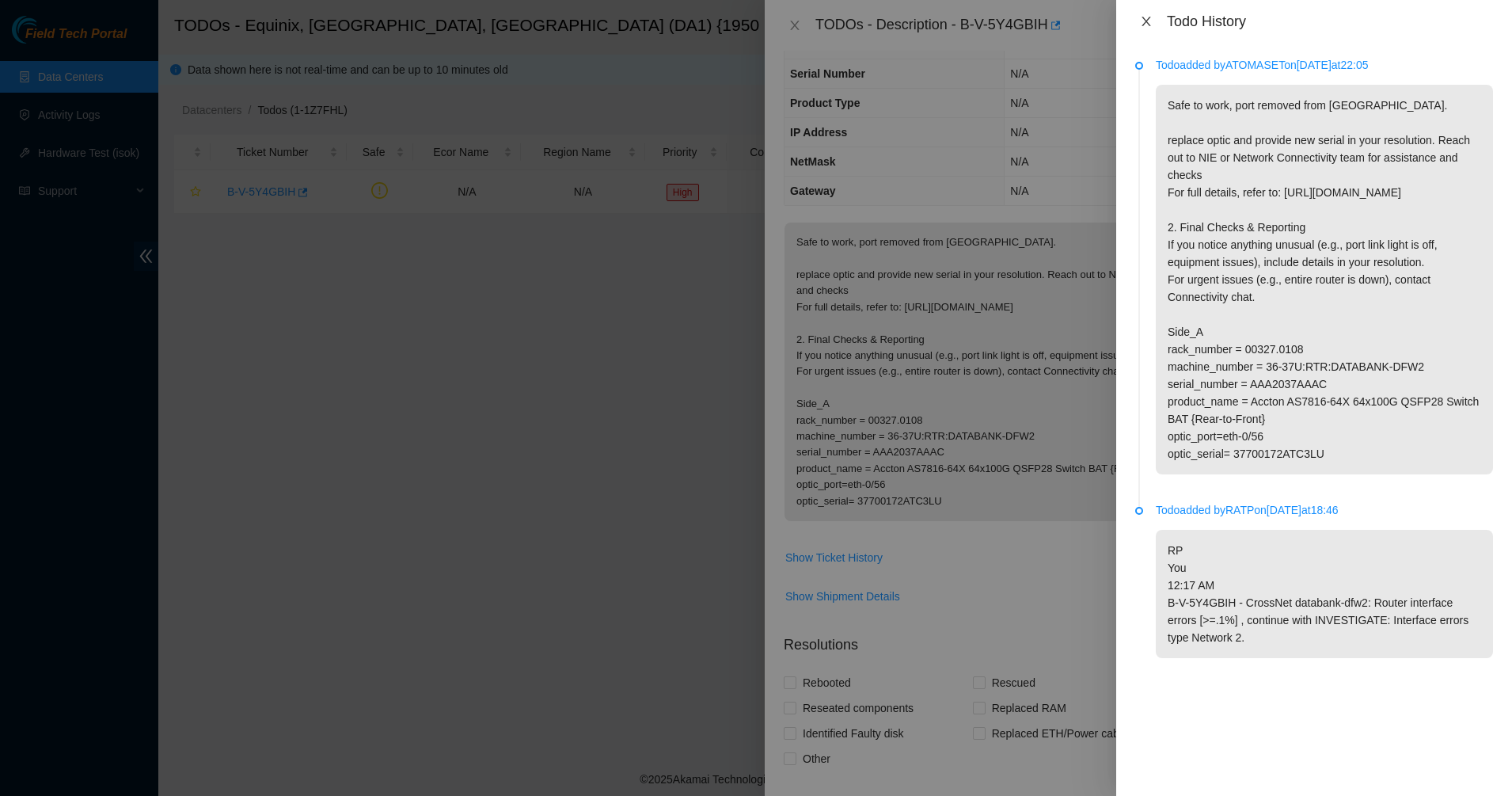
click at [1144, 26] on icon "close" at bounding box center [1147, 22] width 13 height 13
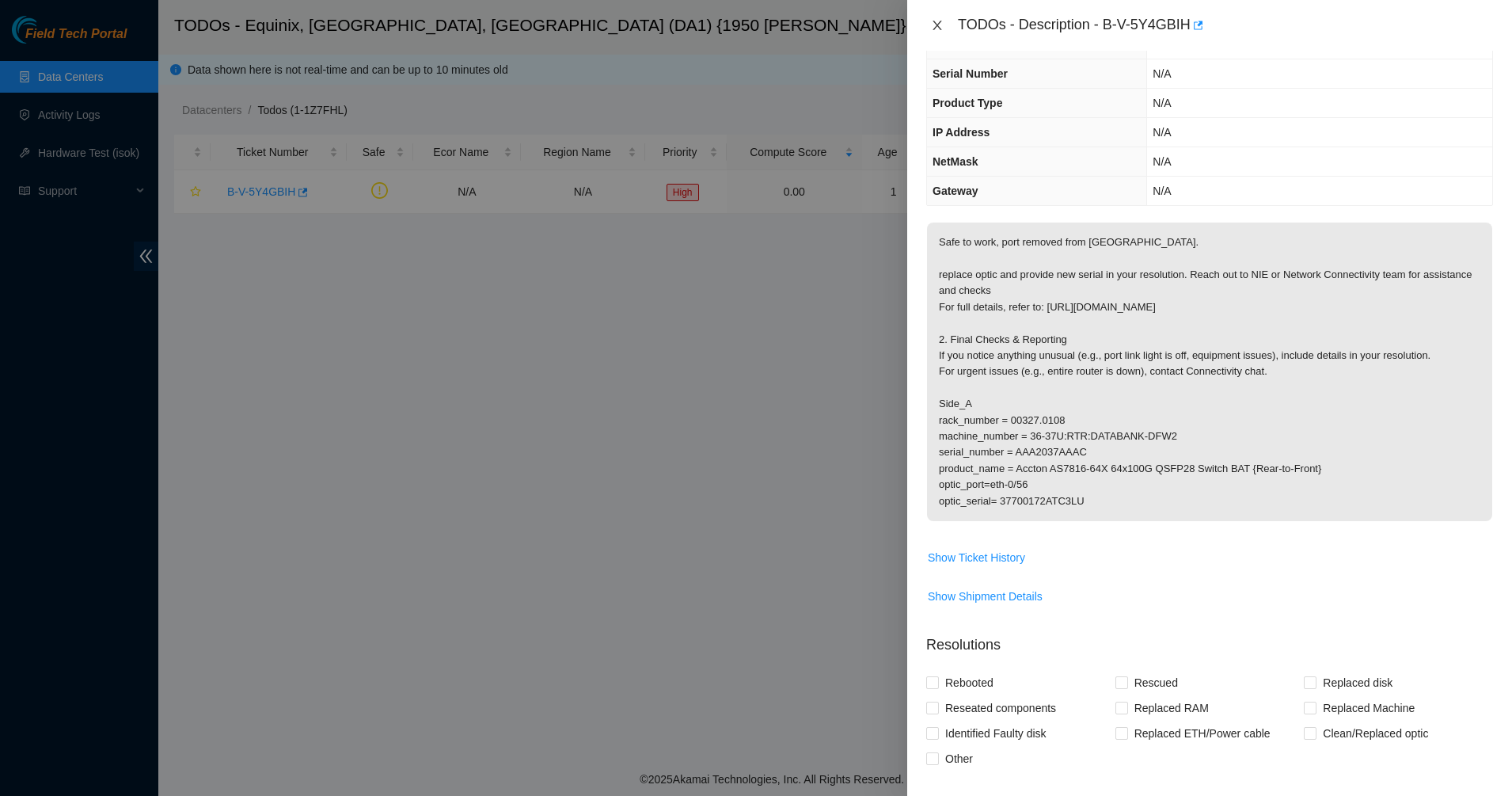
click at [944, 26] on button "Close" at bounding box center [937, 26] width 22 height 15
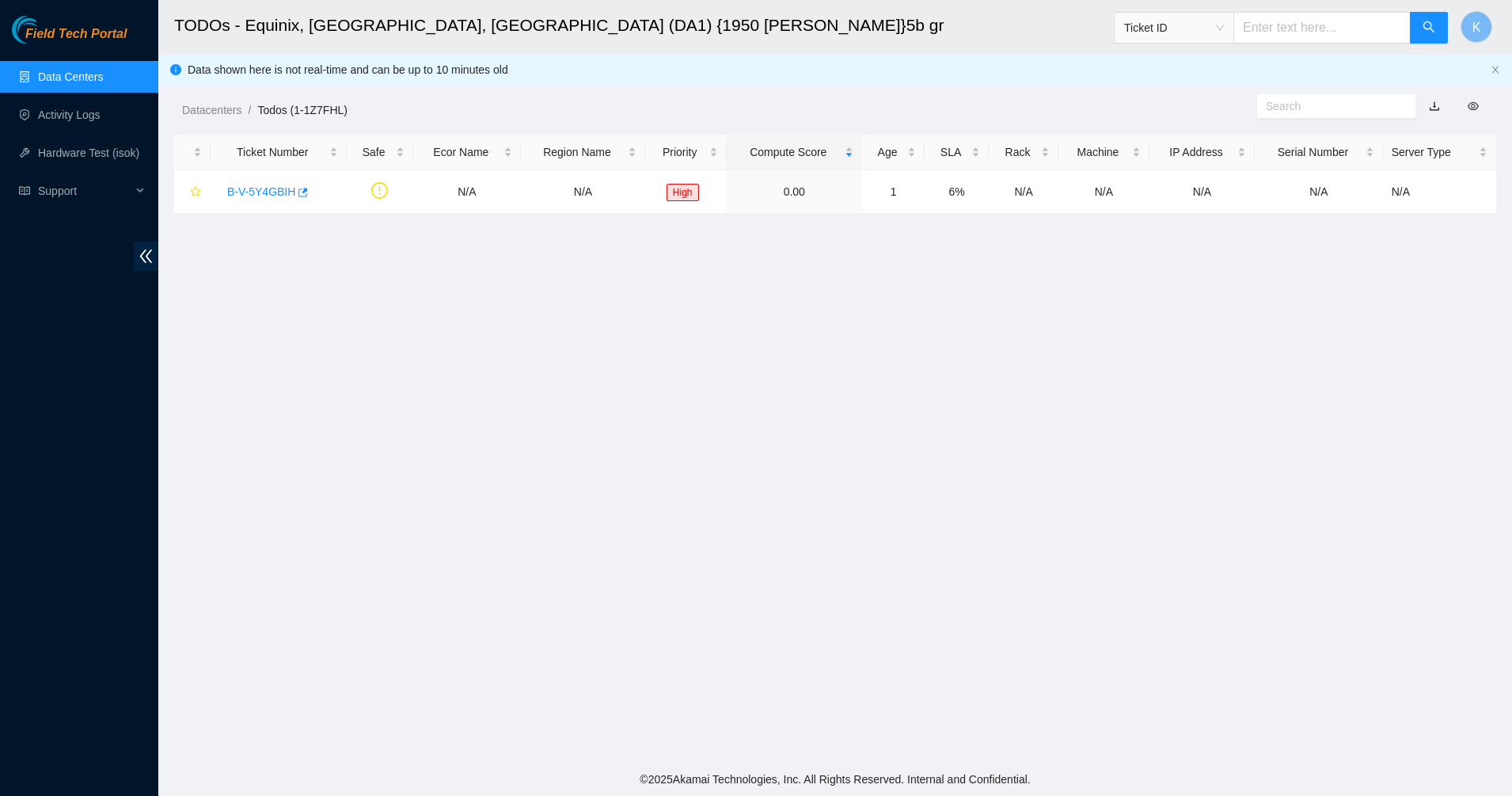
scroll to position [134, 0]
click at [66, 70] on link "Data Centers" at bounding box center [70, 77] width 65 height 13
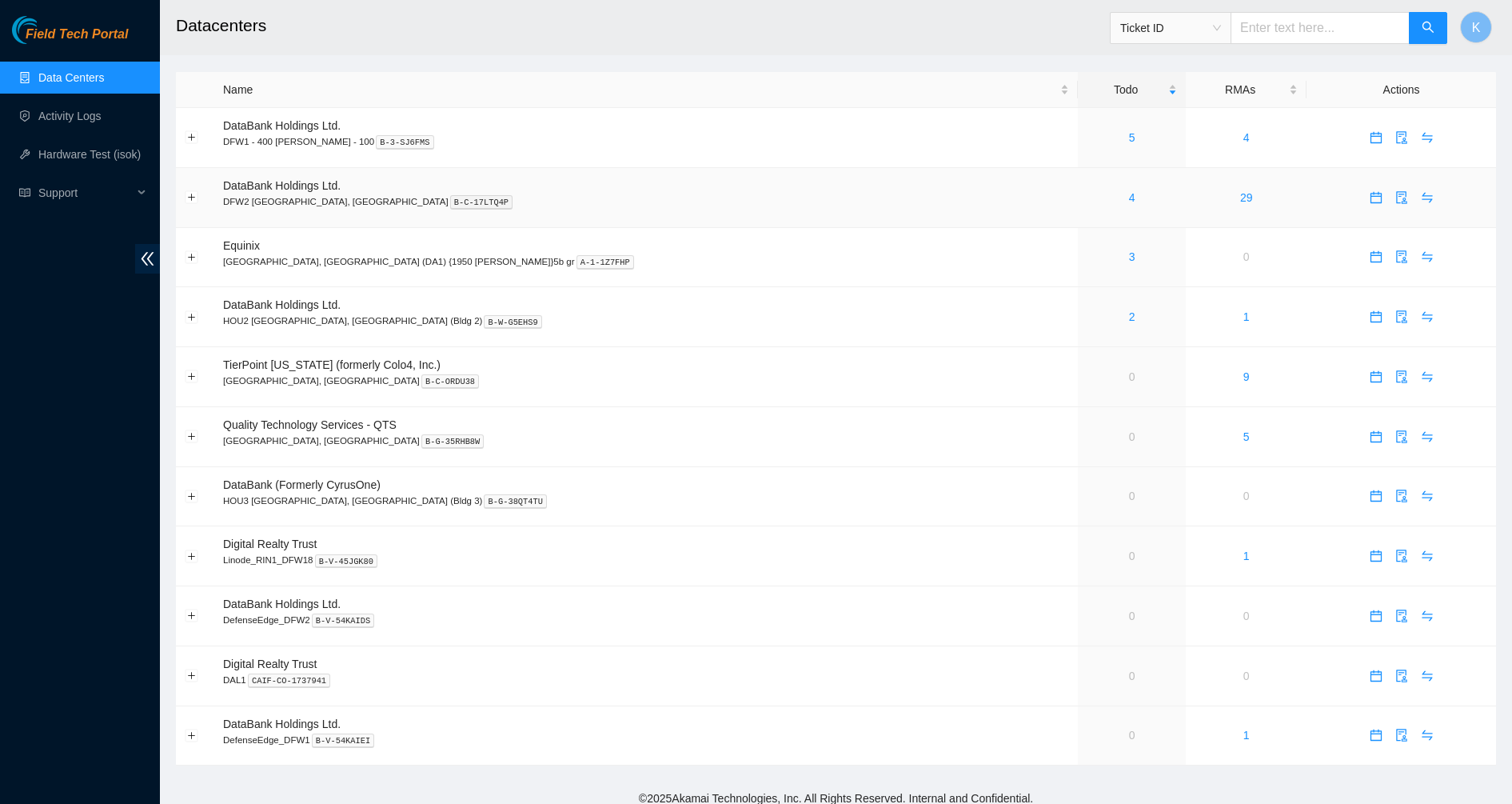
click at [1086, 196] on div "4" at bounding box center [1132, 198] width 90 height 18
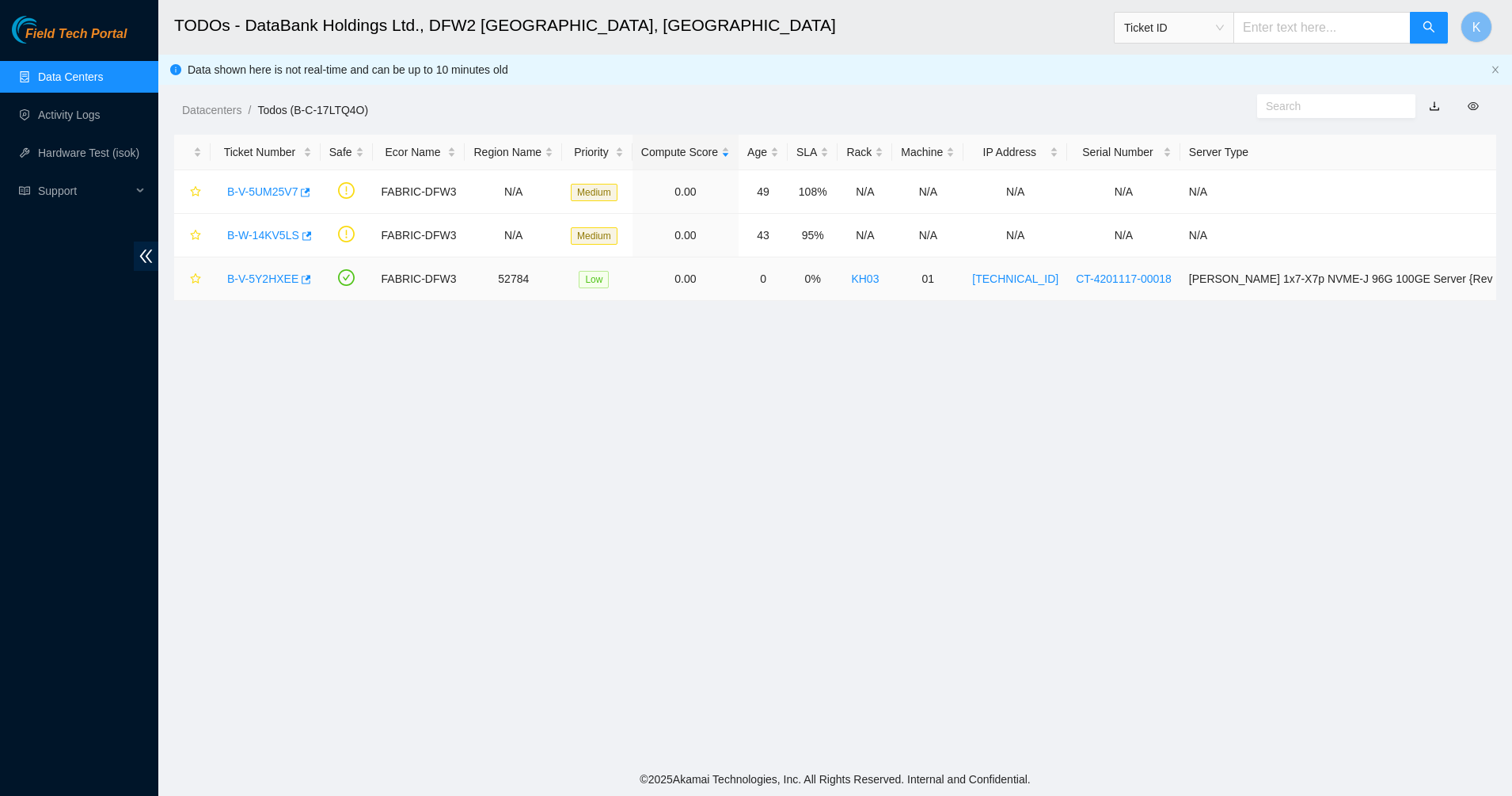
click at [274, 279] on link "B-V-5Y2HXEE" at bounding box center [262, 279] width 71 height 13
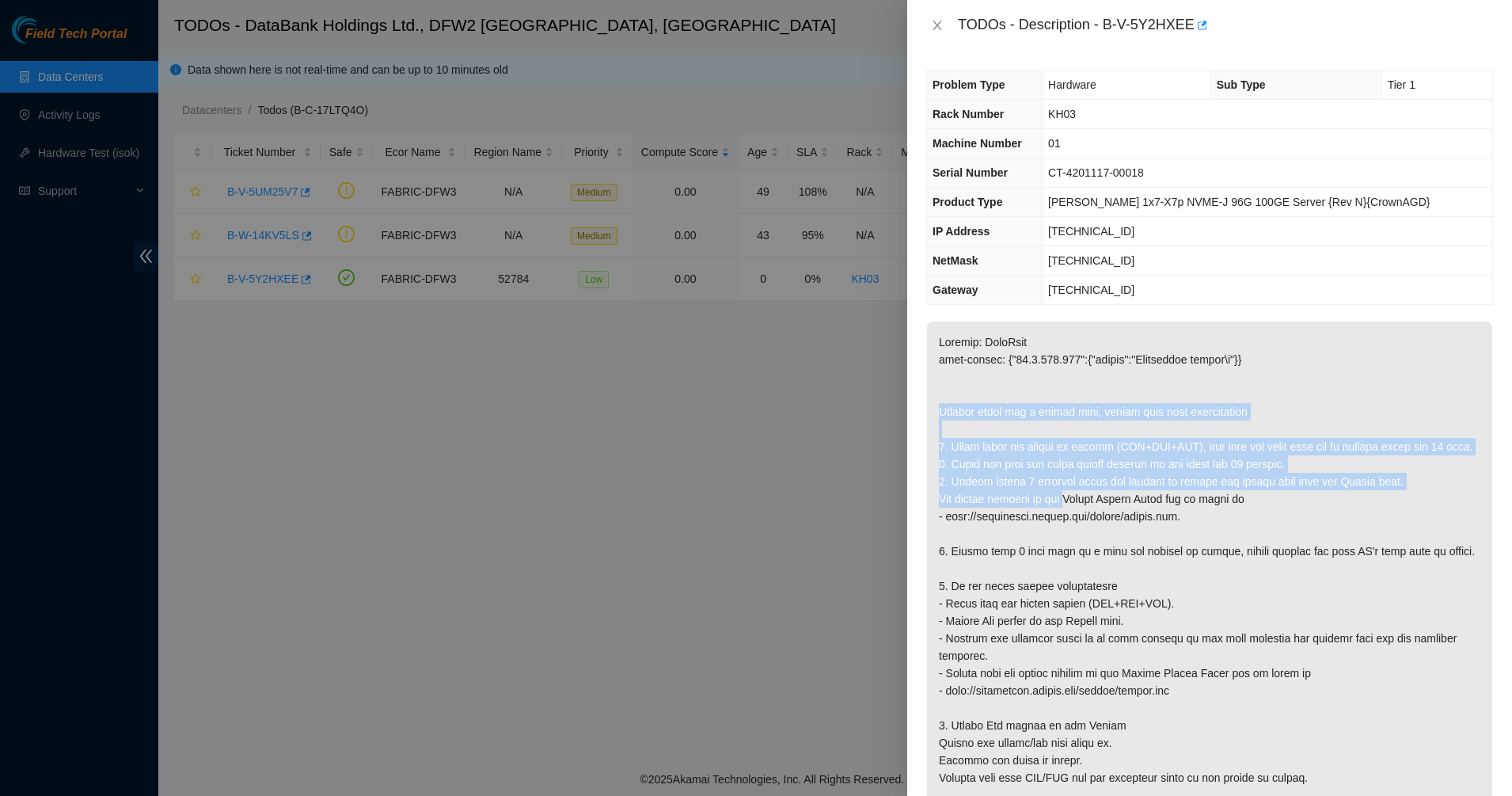
drag, startPoint x: 961, startPoint y: 377, endPoint x: 1059, endPoint y: 514, distance: 168.4
click at [1059, 514] on p at bounding box center [1209, 612] width 565 height 582
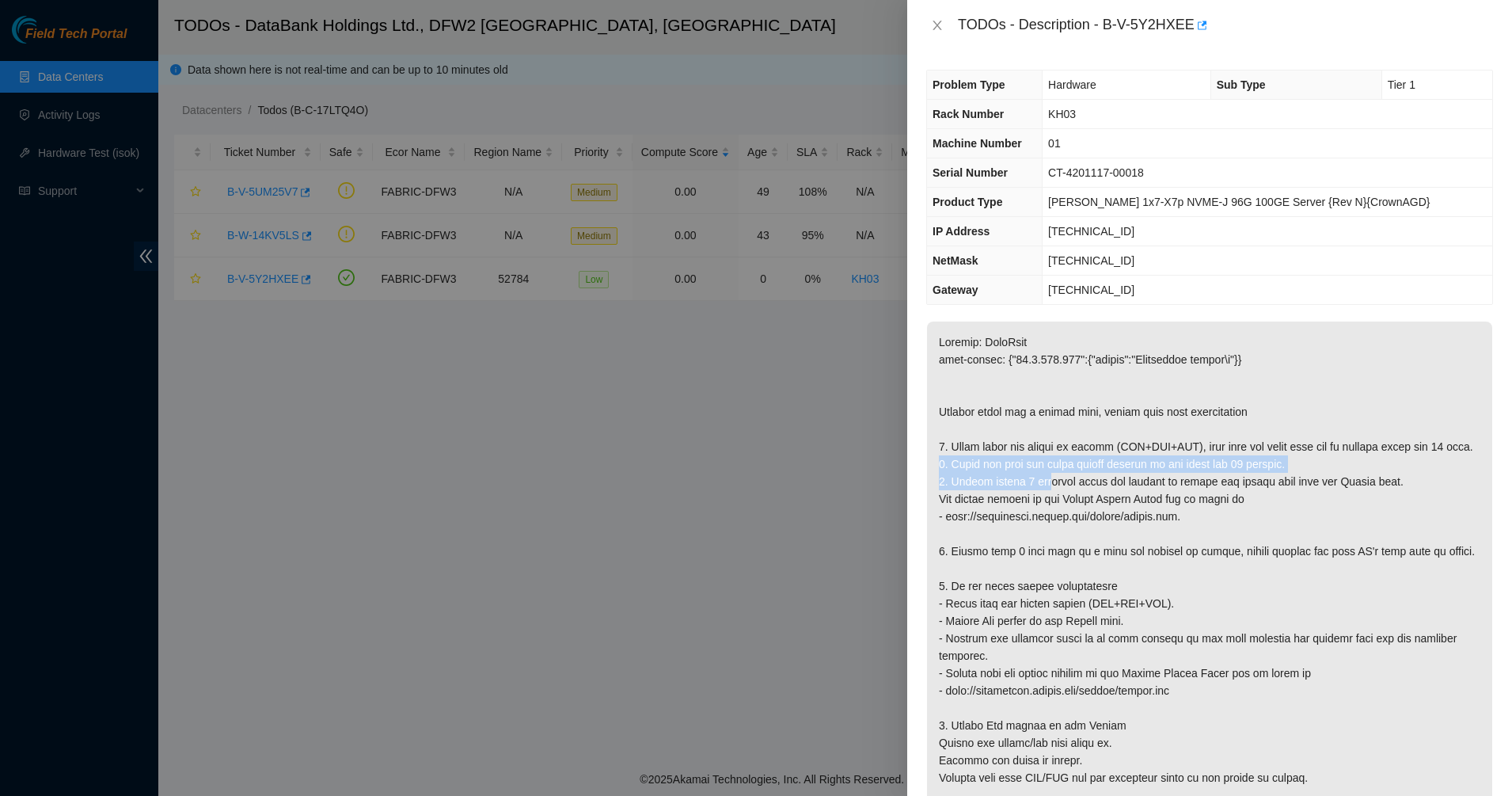
drag, startPoint x: 1046, startPoint y: 507, endPoint x: 1009, endPoint y: 442, distance: 74.8
click at [1010, 445] on p at bounding box center [1209, 612] width 565 height 582
click at [1008, 442] on p at bounding box center [1209, 612] width 565 height 582
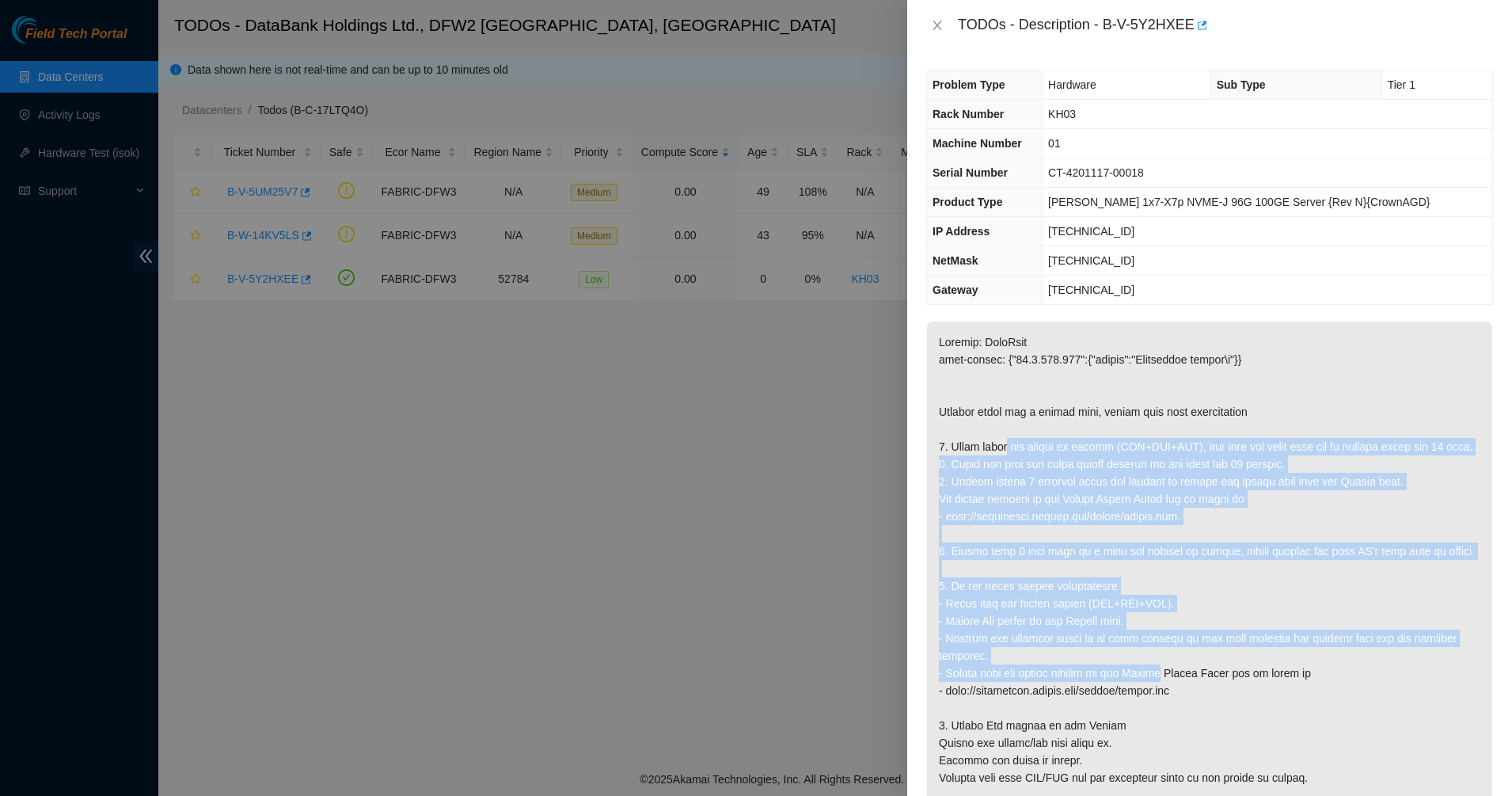
drag, startPoint x: 1008, startPoint y: 442, endPoint x: 1159, endPoint y: 707, distance: 305.0
click at [1159, 707] on p at bounding box center [1209, 612] width 565 height 582
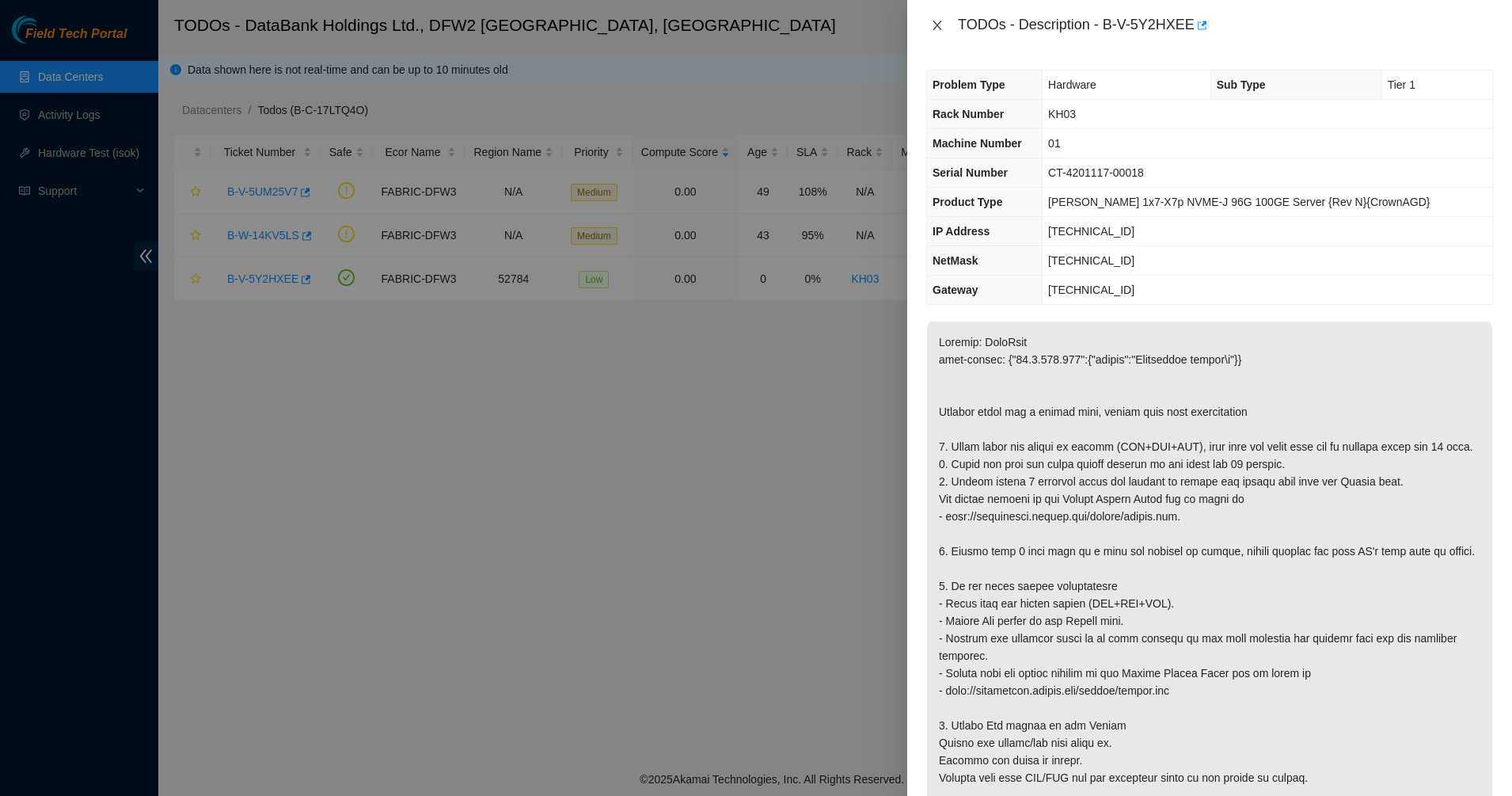
click at [940, 32] on button "Close" at bounding box center [937, 26] width 22 height 15
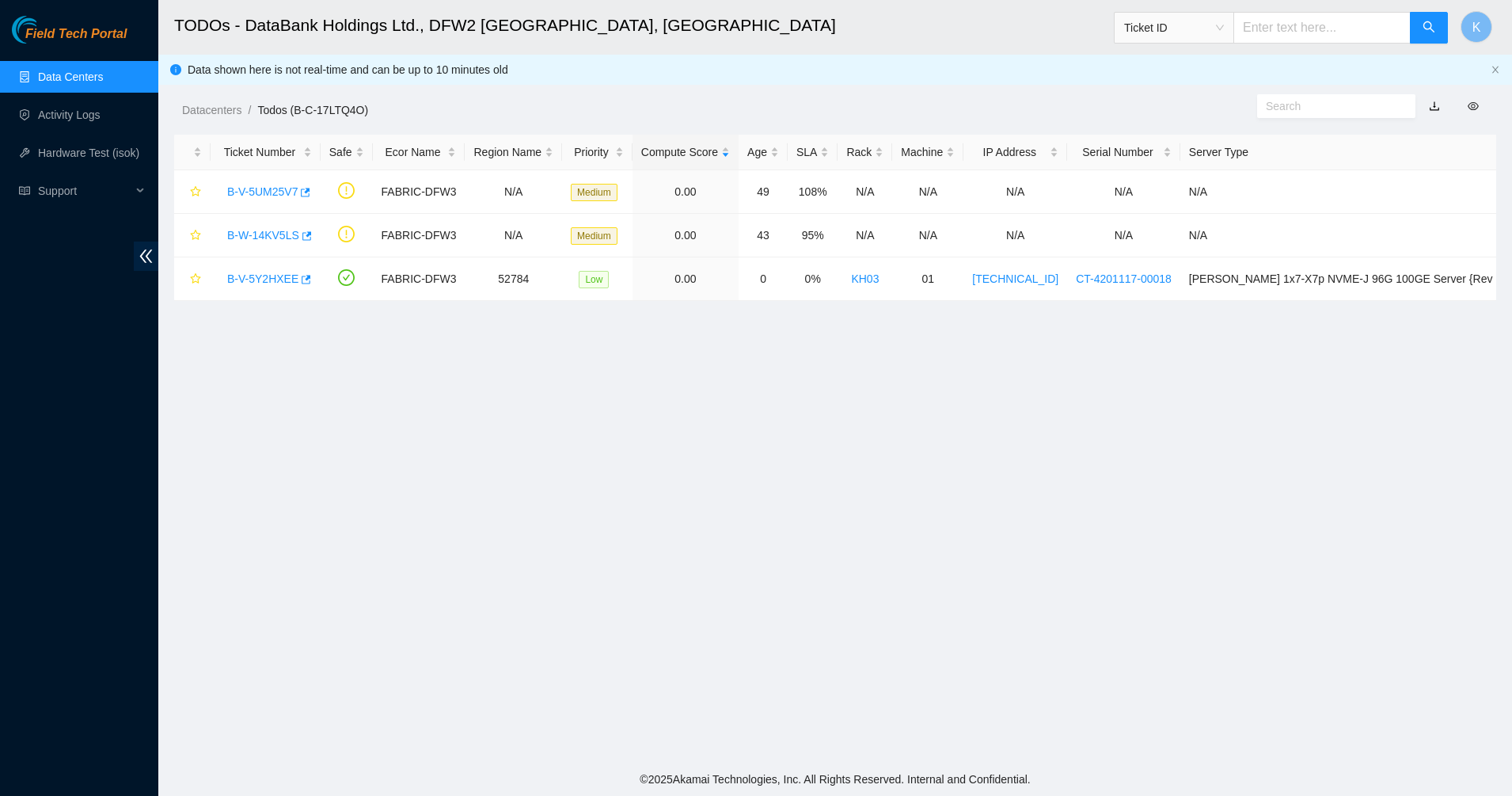
click at [40, 83] on link "Data Centers" at bounding box center [70, 77] width 65 height 13
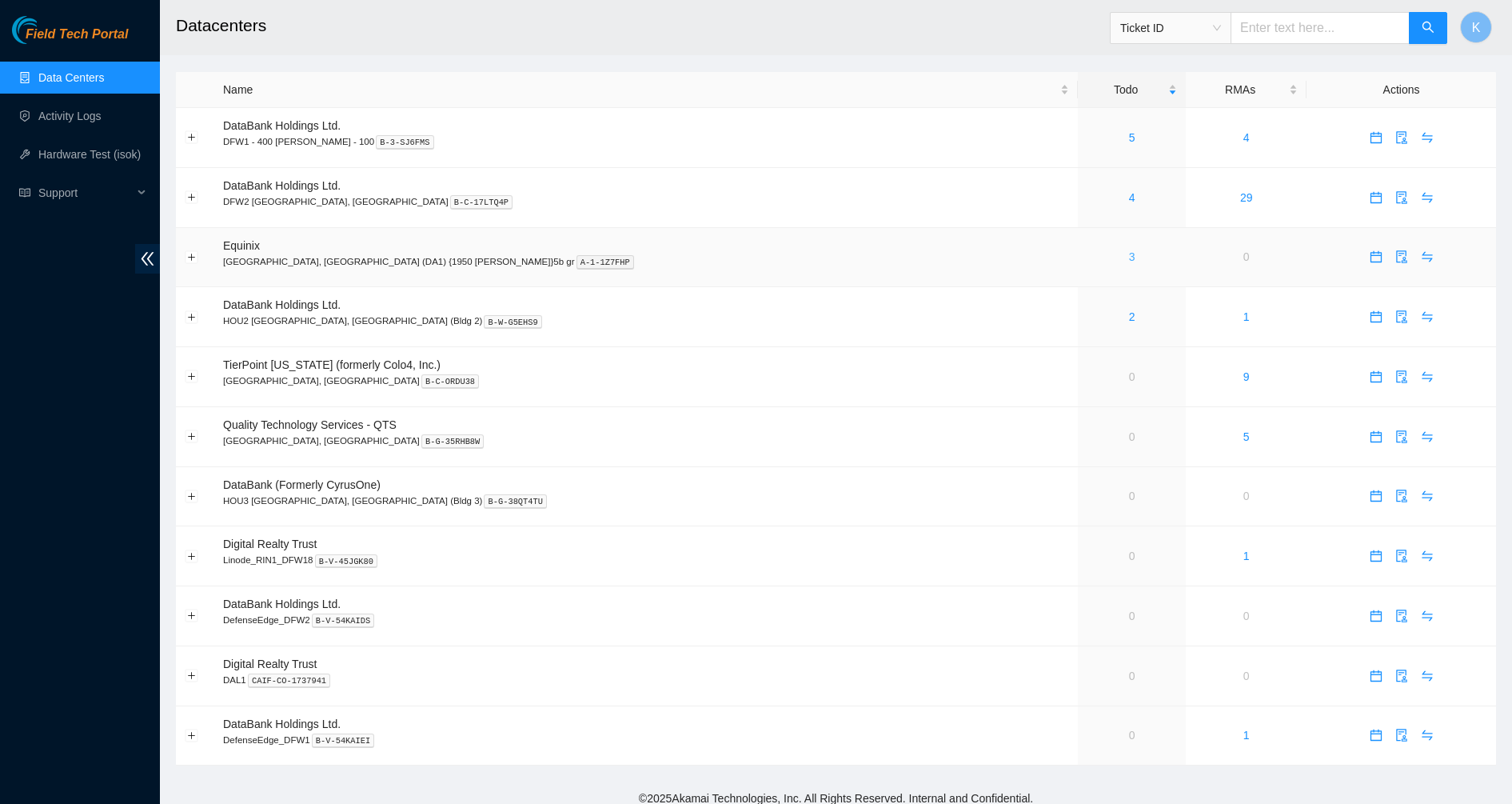
click at [1129, 261] on link "3" at bounding box center [1132, 257] width 6 height 13
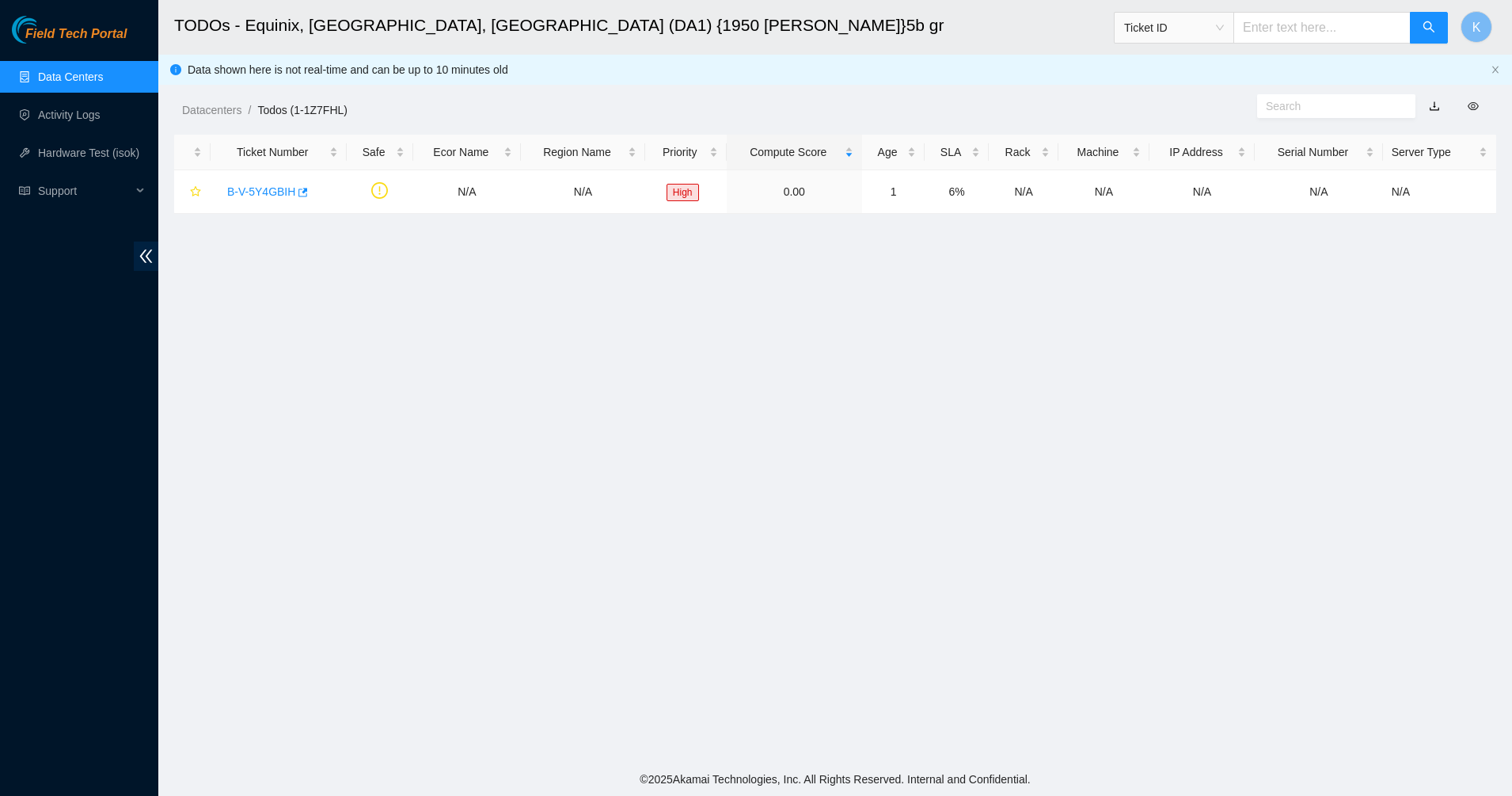
drag, startPoint x: 54, startPoint y: 70, endPoint x: 114, endPoint y: 70, distance: 60.0
click at [55, 70] on link "Data Centers" at bounding box center [70, 77] width 65 height 13
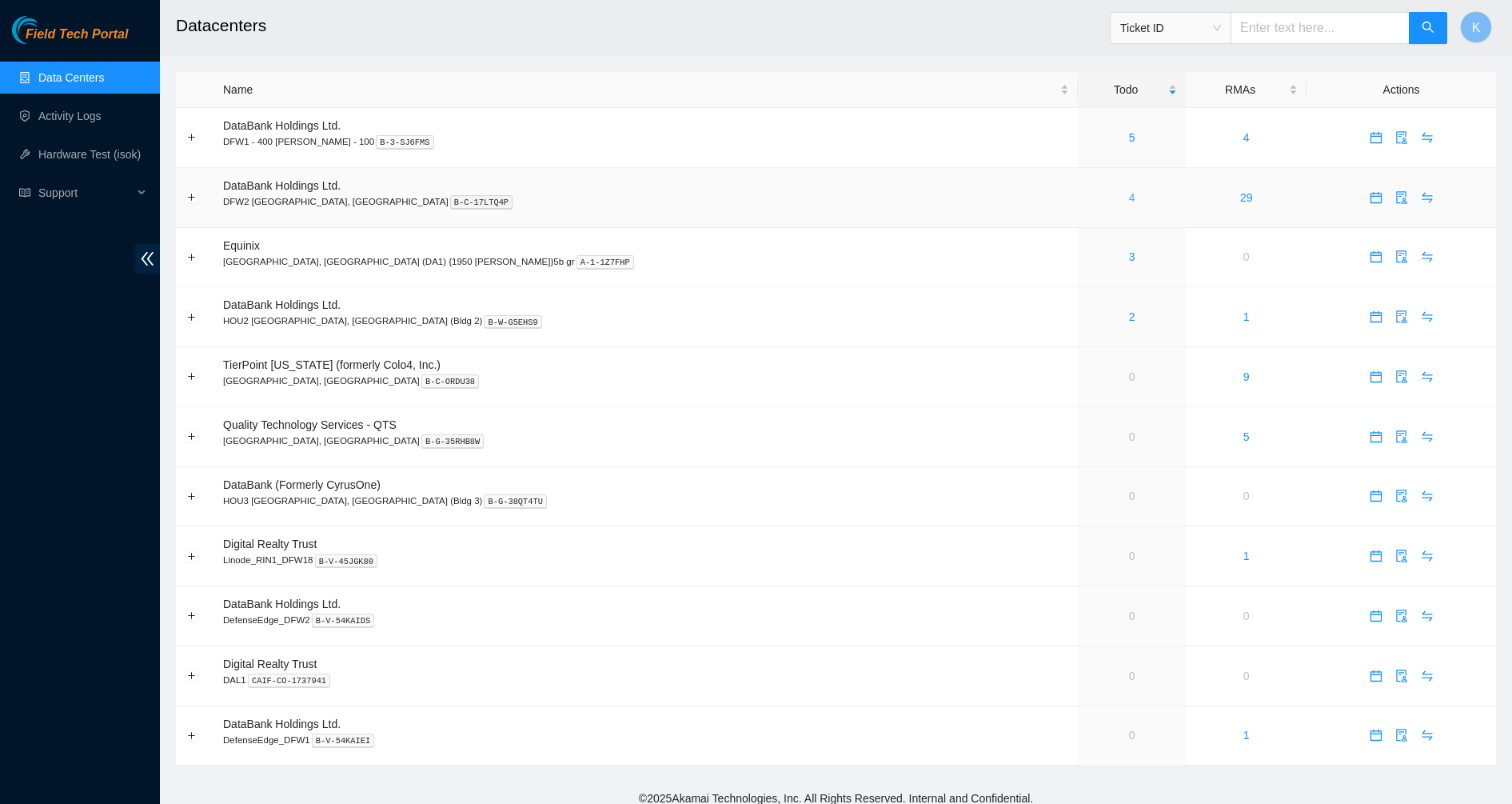
click at [1129, 196] on link "4" at bounding box center [1132, 198] width 6 height 13
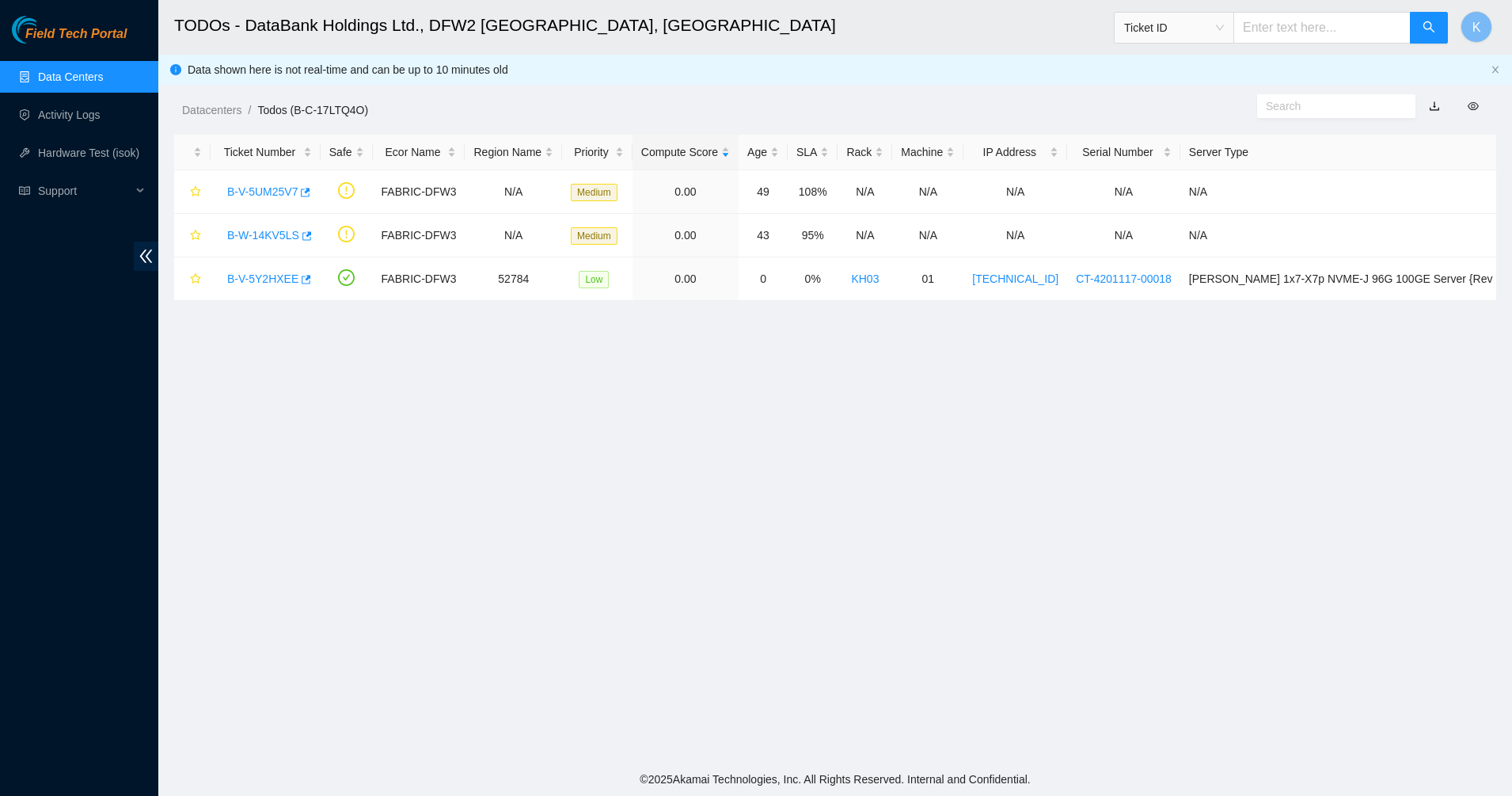
drag, startPoint x: 75, startPoint y: 67, endPoint x: 129, endPoint y: 82, distance: 56.0
click at [75, 70] on link "Data Centers" at bounding box center [70, 77] width 65 height 13
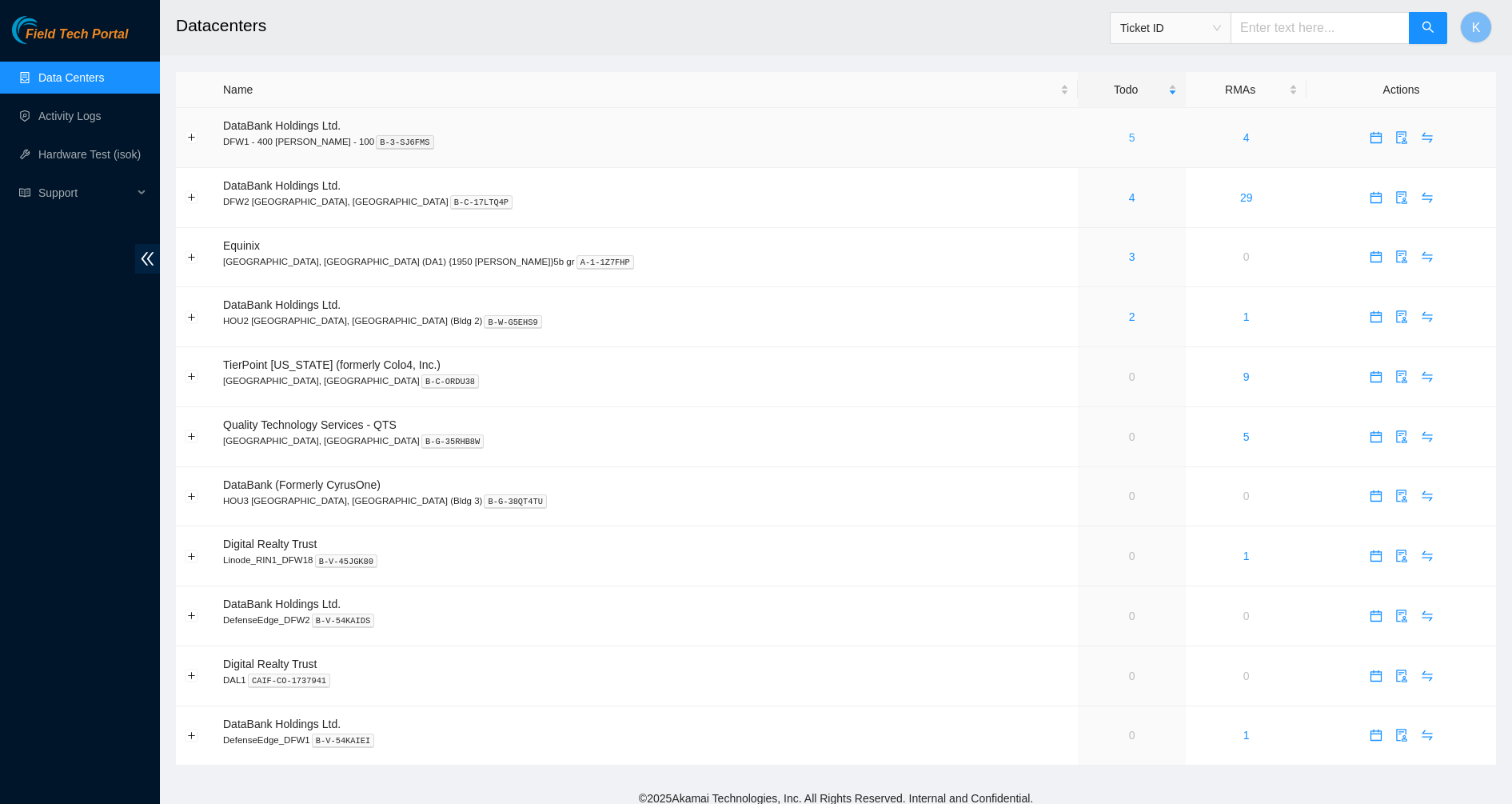
click at [1129, 141] on link "5" at bounding box center [1132, 137] width 6 height 13
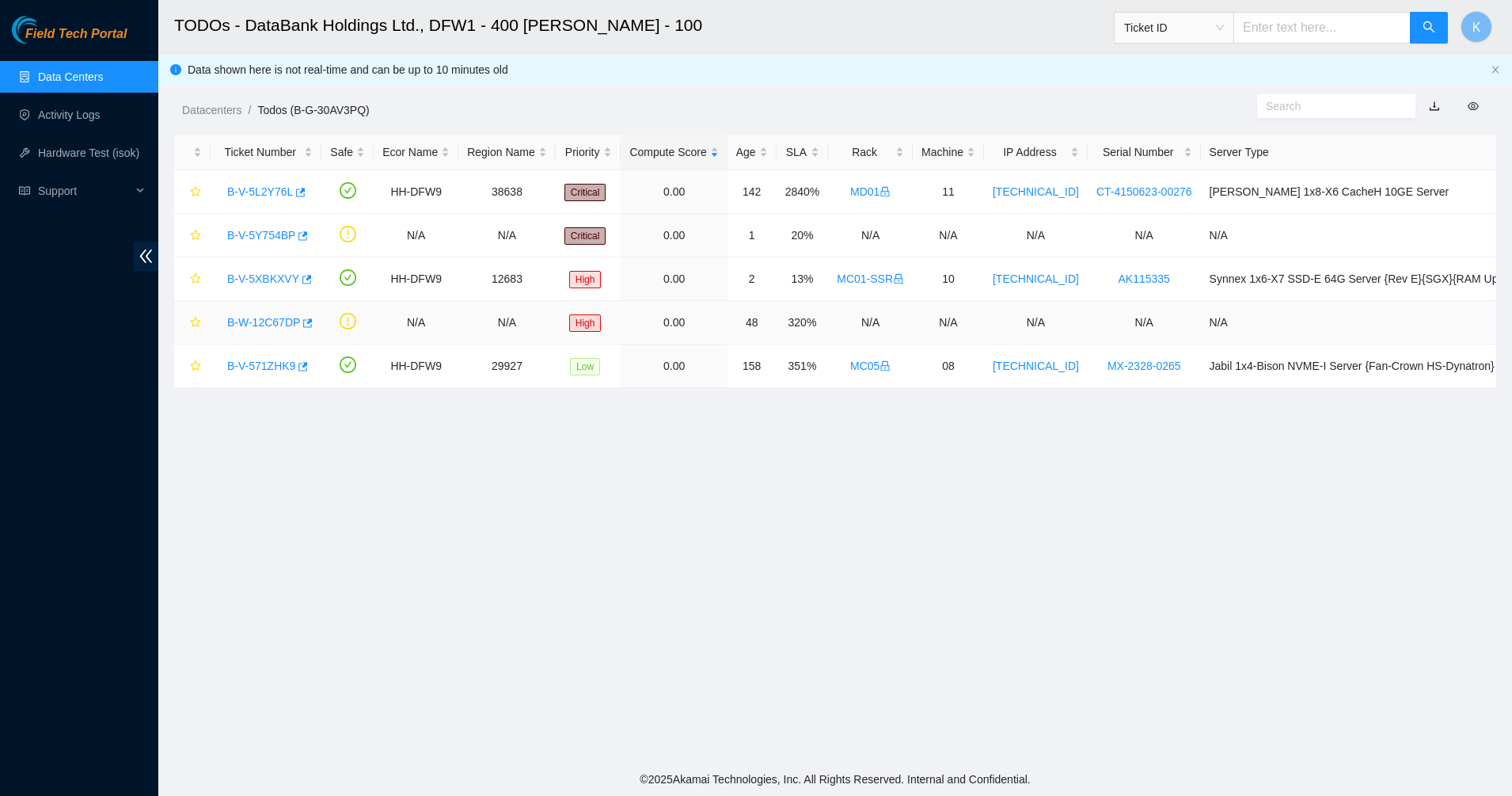
click at [259, 318] on link "B-W-12C67DP" at bounding box center [263, 322] width 73 height 13
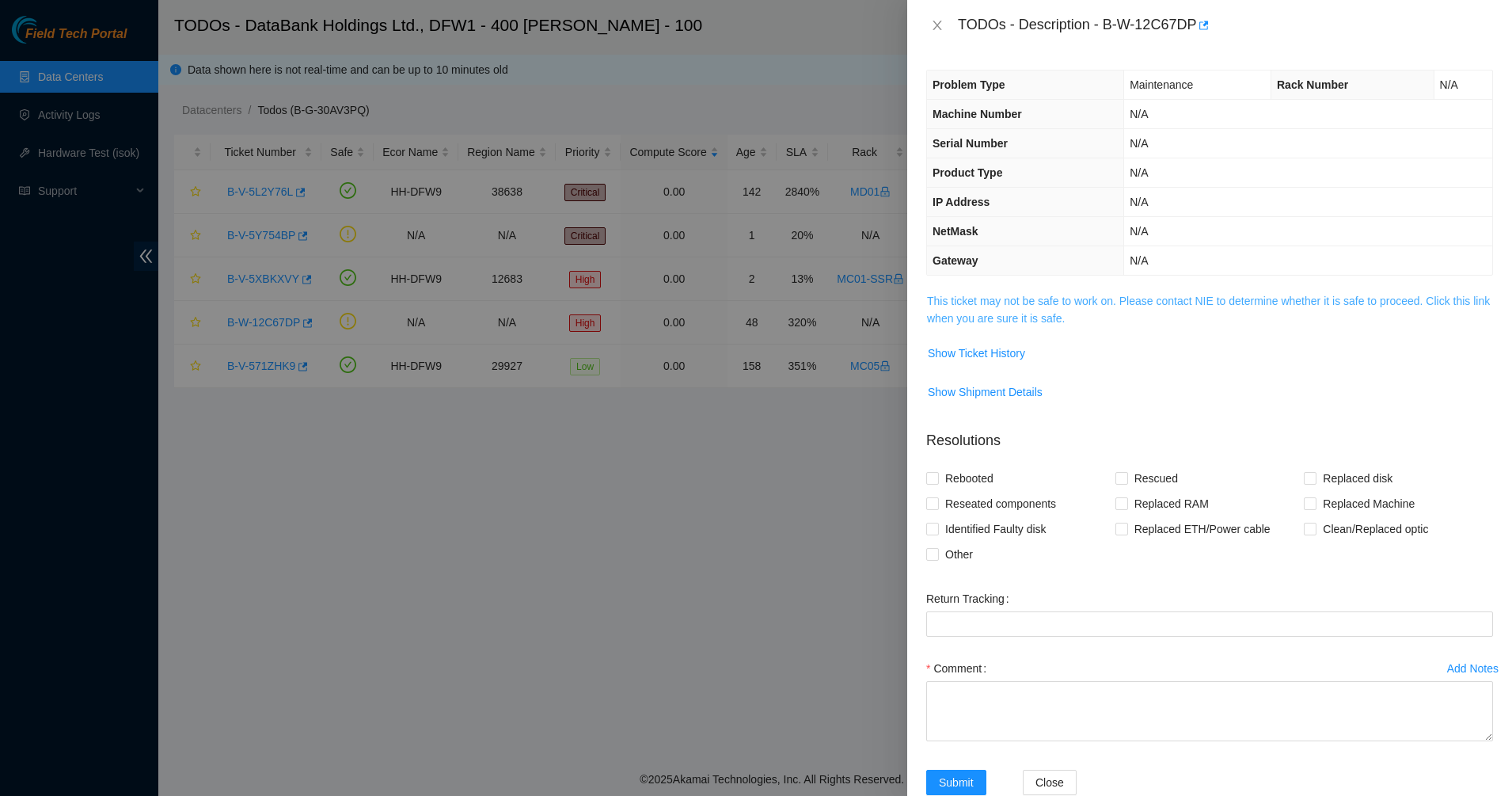
click at [988, 299] on link "This ticket may not be safe to work on. Please contact NIE to determine whether…" at bounding box center [1208, 310] width 563 height 30
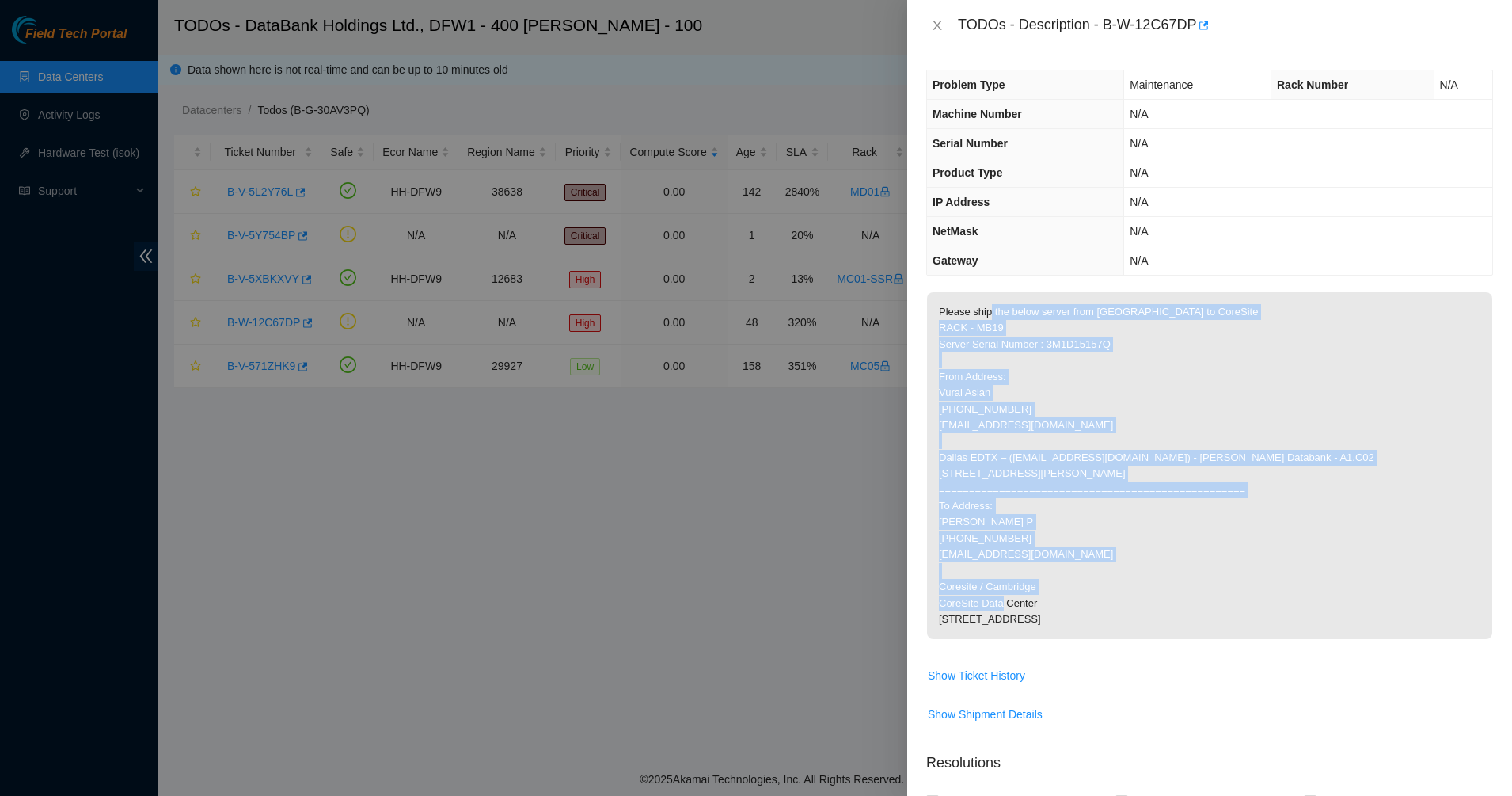
drag, startPoint x: 1130, startPoint y: 554, endPoint x: 1168, endPoint y: 660, distance: 112.6
click at [1168, 639] on p "Please ship the below server from [GEOGRAPHIC_DATA] to CoreSite RACK - MB19 Ser…" at bounding box center [1209, 466] width 565 height 347
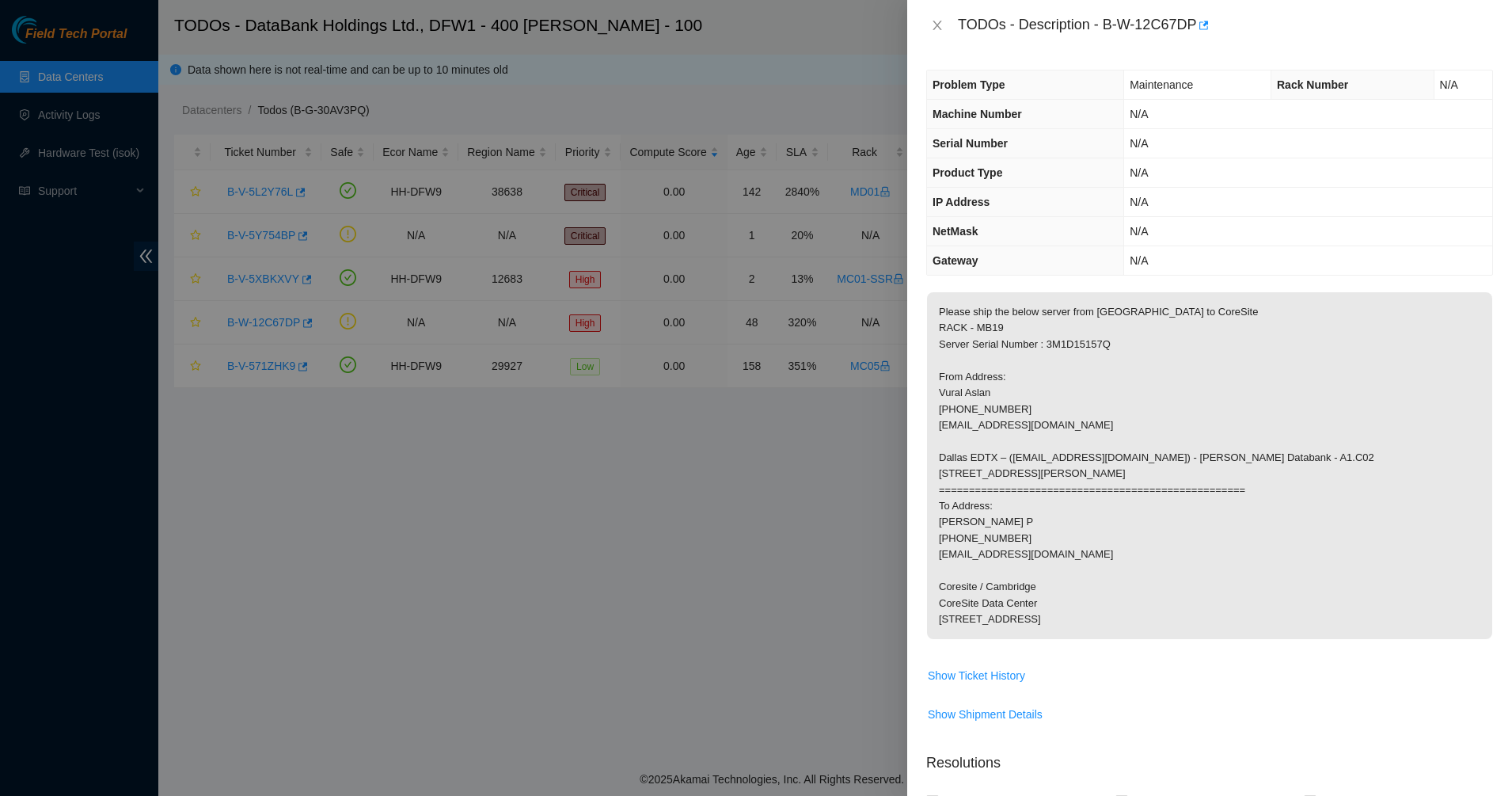
click at [1168, 639] on p "Please ship the below server from [GEOGRAPHIC_DATA] to CoreSite RACK - MB19 Ser…" at bounding box center [1209, 466] width 565 height 347
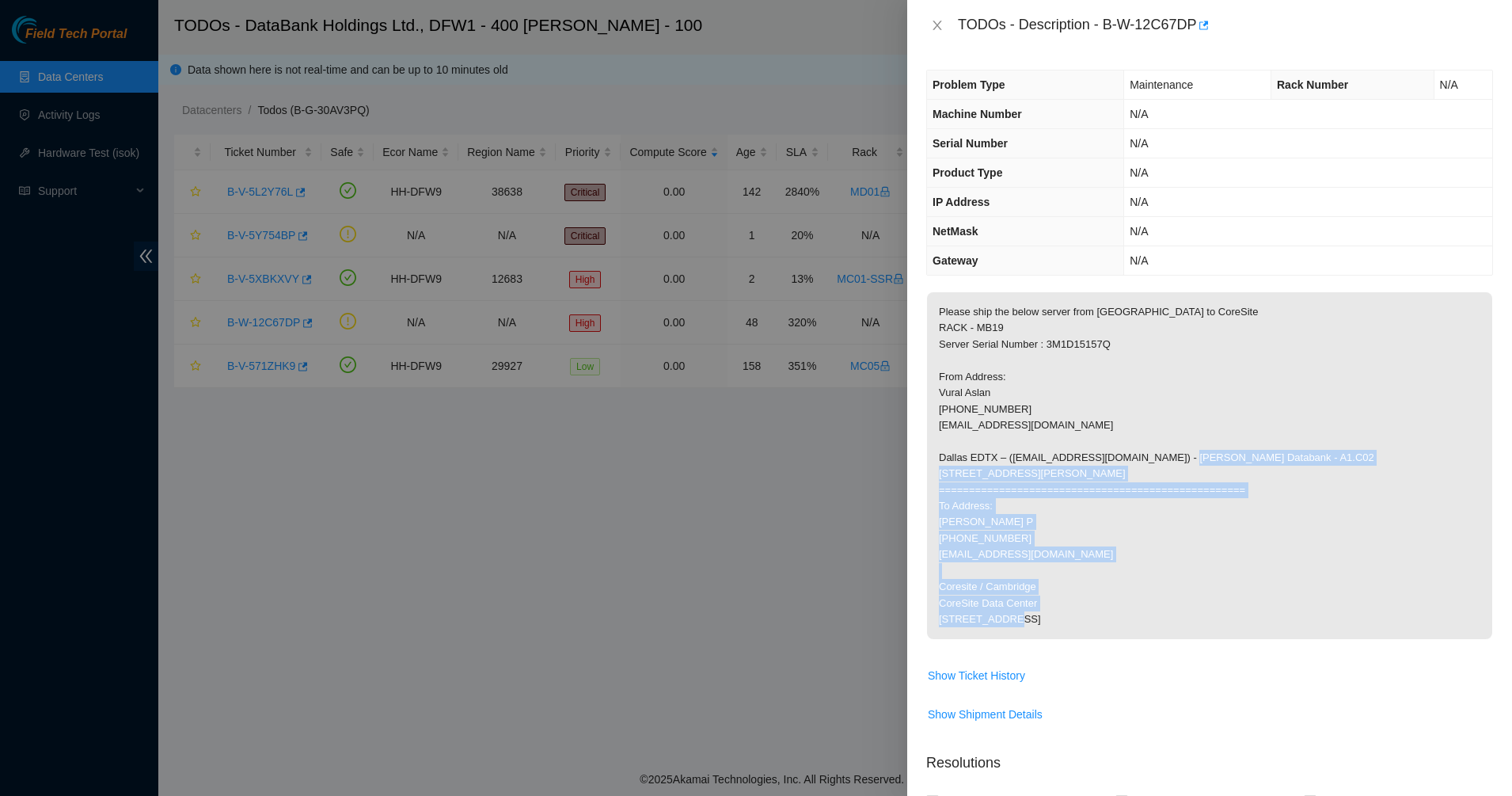
drag, startPoint x: 1169, startPoint y: 664, endPoint x: 1006, endPoint y: 451, distance: 268.2
click at [1014, 468] on p "Please ship the below server from [GEOGRAPHIC_DATA] to CoreSite RACK - MB19 Ser…" at bounding box center [1209, 466] width 565 height 347
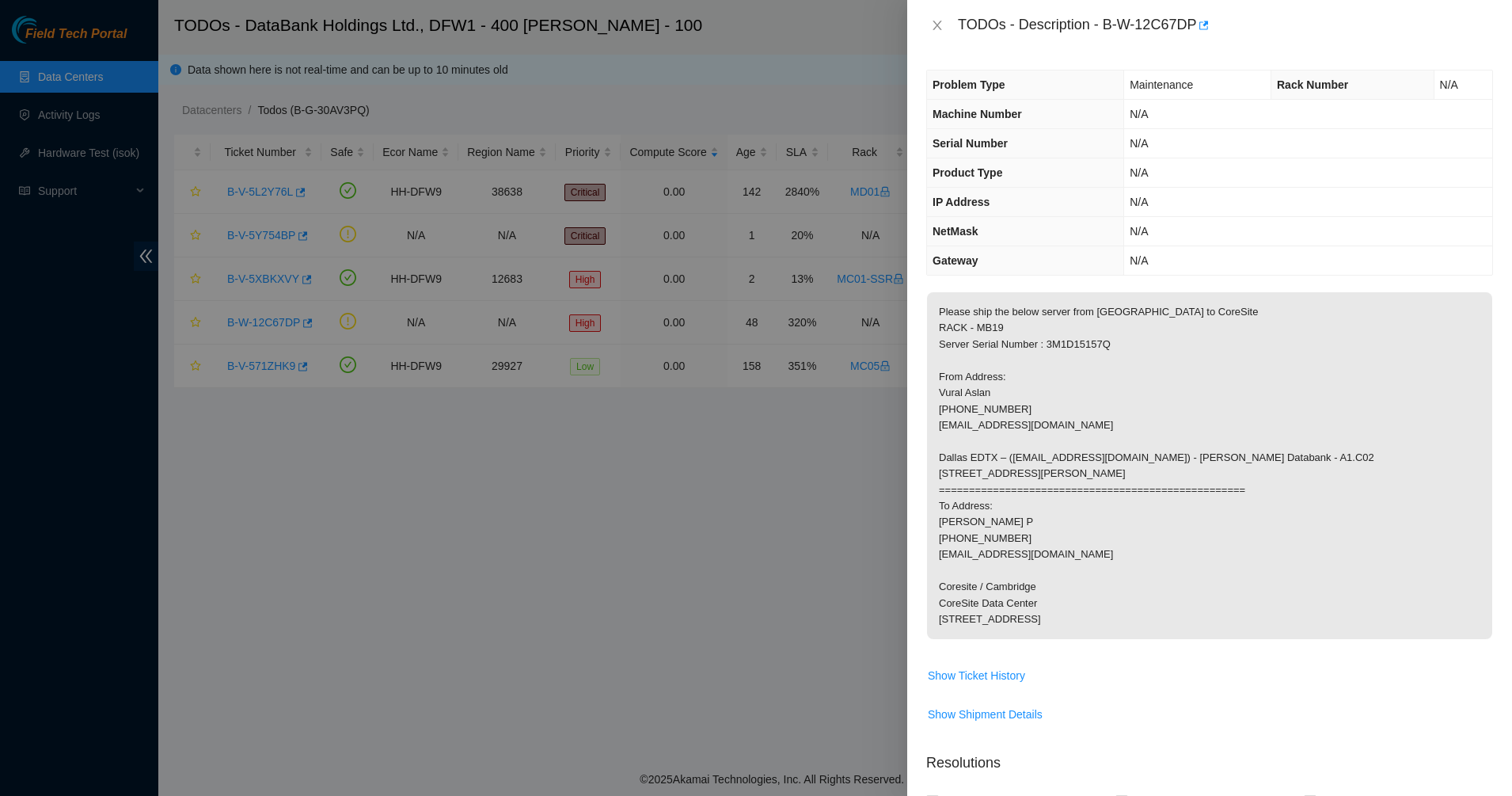
click at [1002, 441] on p "Please ship the below server from [GEOGRAPHIC_DATA] to CoreSite RACK - MB19 Ser…" at bounding box center [1209, 466] width 565 height 347
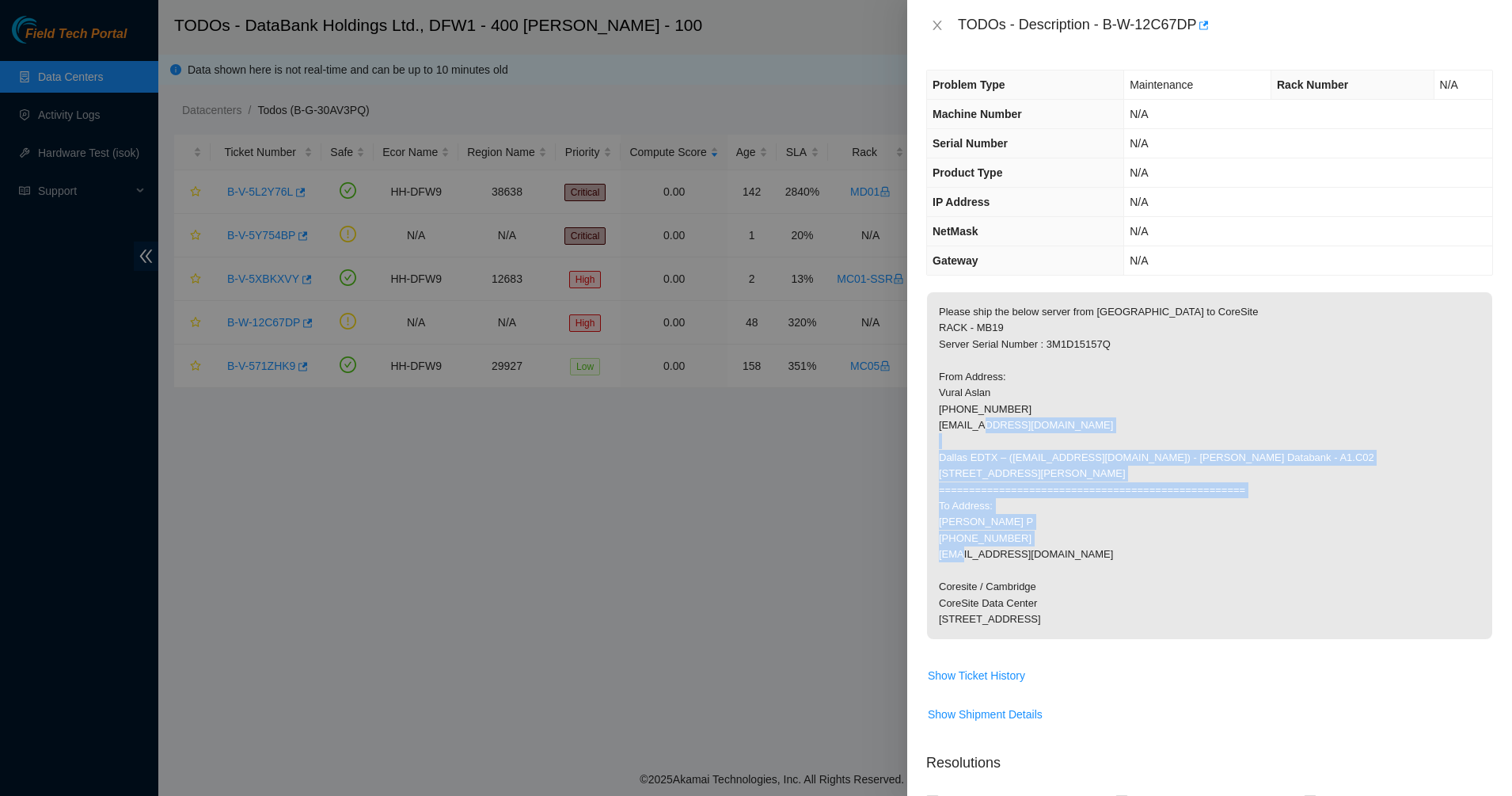
drag, startPoint x: 1002, startPoint y: 440, endPoint x: 1161, endPoint y: 594, distance: 221.4
click at [1161, 594] on p "Please ship the below server from [GEOGRAPHIC_DATA] to CoreSite RACK - MB19 Ser…" at bounding box center [1209, 466] width 565 height 347
drag, startPoint x: 1141, startPoint y: 559, endPoint x: 1010, endPoint y: 369, distance: 230.8
click at [1024, 403] on p "Please ship the below server from [GEOGRAPHIC_DATA] to CoreSite RACK - MB19 Ser…" at bounding box center [1209, 466] width 565 height 347
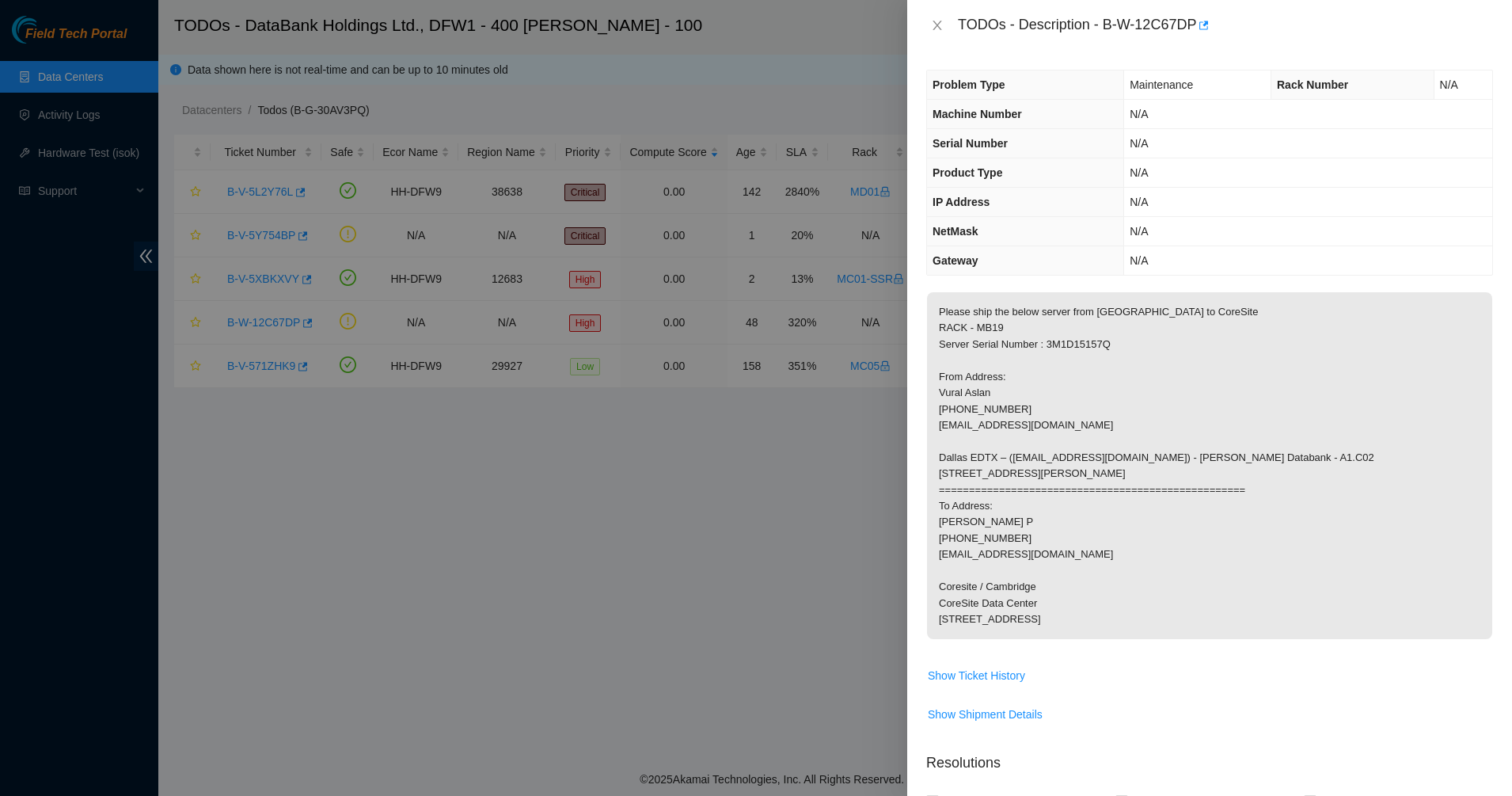
click at [1009, 363] on p "Please ship the below server from [GEOGRAPHIC_DATA] to CoreSite RACK - MB19 Ser…" at bounding box center [1209, 466] width 565 height 347
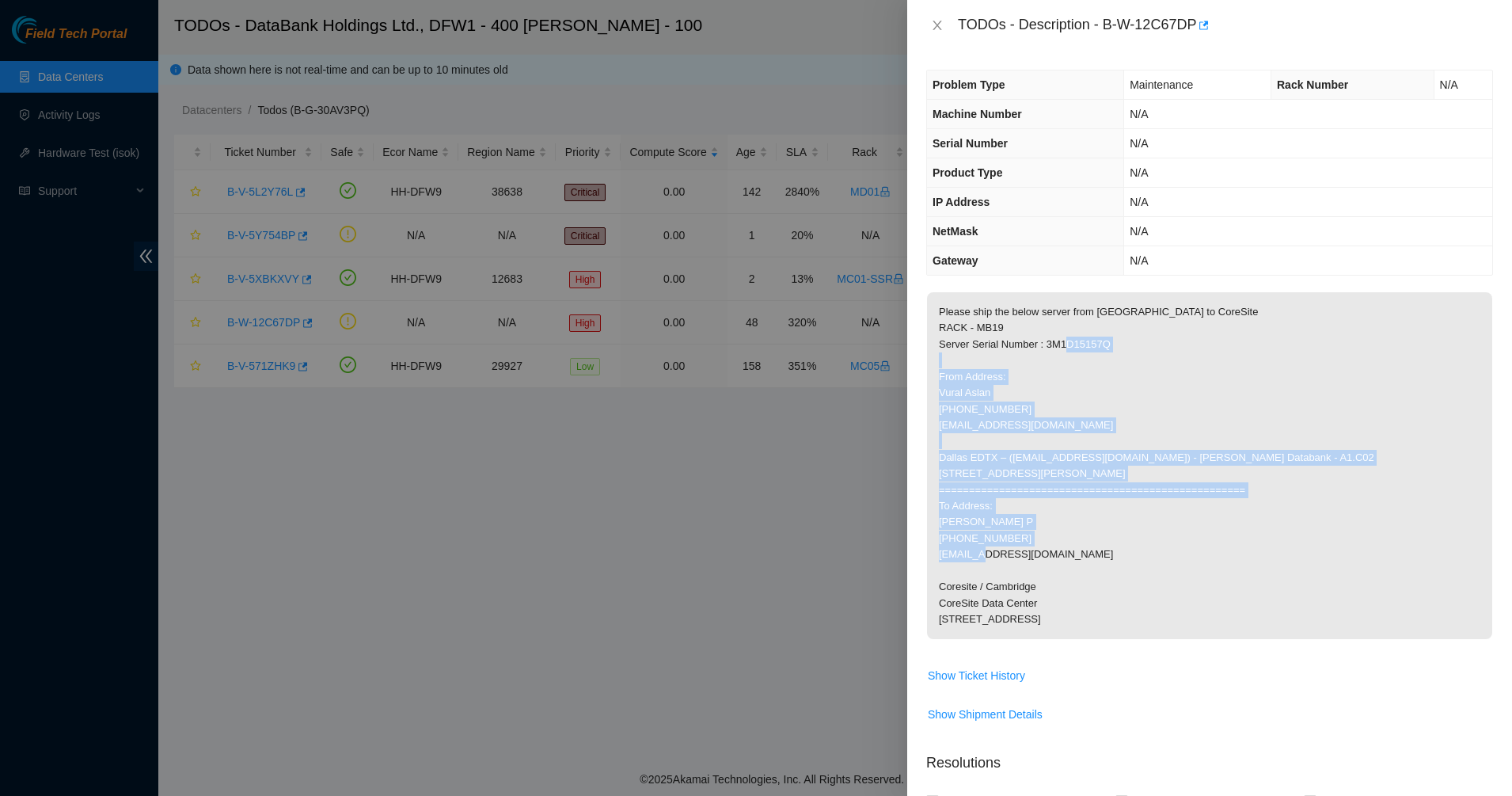
drag
click at [1159, 598] on p "Please ship the below server from [GEOGRAPHIC_DATA] to CoreSite RACK - MB19 Ser…" at bounding box center [1209, 466] width 565 height 347
click at [993, 370] on p "Please ship the below server from [GEOGRAPHIC_DATA] to CoreSite RACK - MB19 Ser…" at bounding box center [1209, 466] width 565 height 347
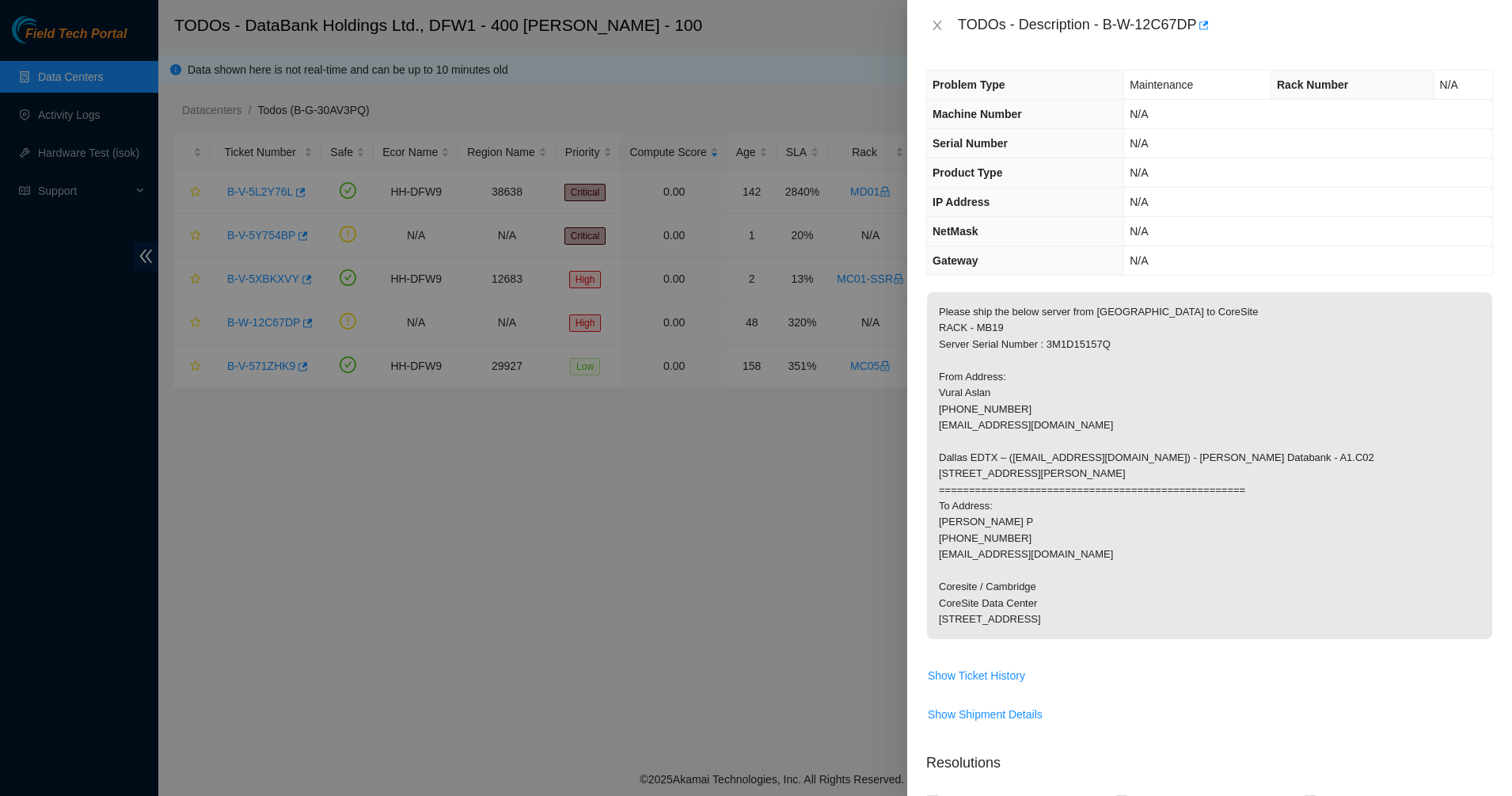
click at [988, 351] on p "Please ship the below server from [GEOGRAPHIC_DATA] to CoreSite RACK - MB19 Ser…" at bounding box center [1209, 466] width 565 height 347
click at [934, 26] on icon "close" at bounding box center [937, 26] width 13 height 13
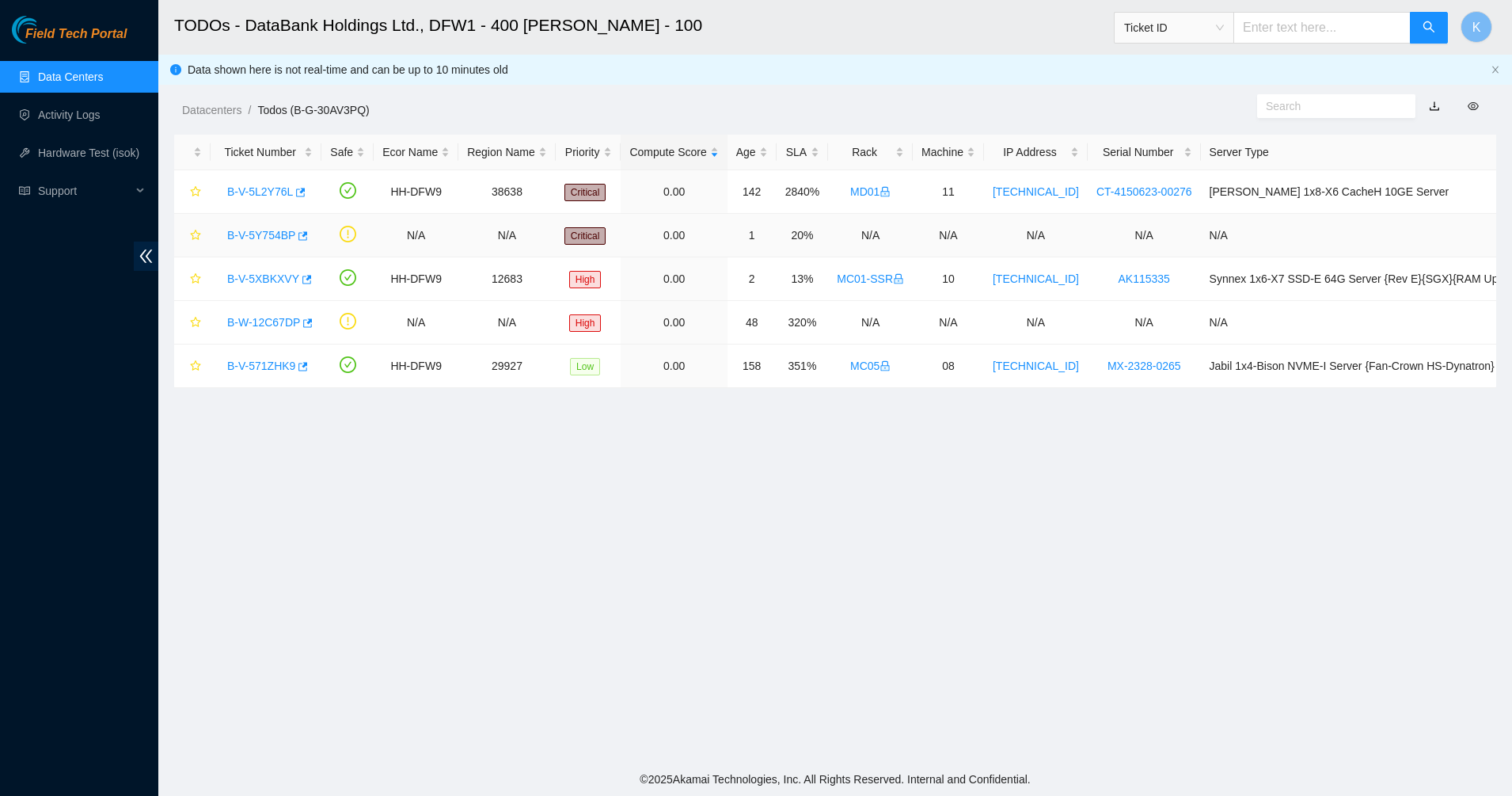
click at [275, 244] on div "B-V-5Y754BP" at bounding box center [265, 235] width 94 height 26
click at [273, 231] on link "B-V-5Y754BP" at bounding box center [261, 235] width 68 height 13
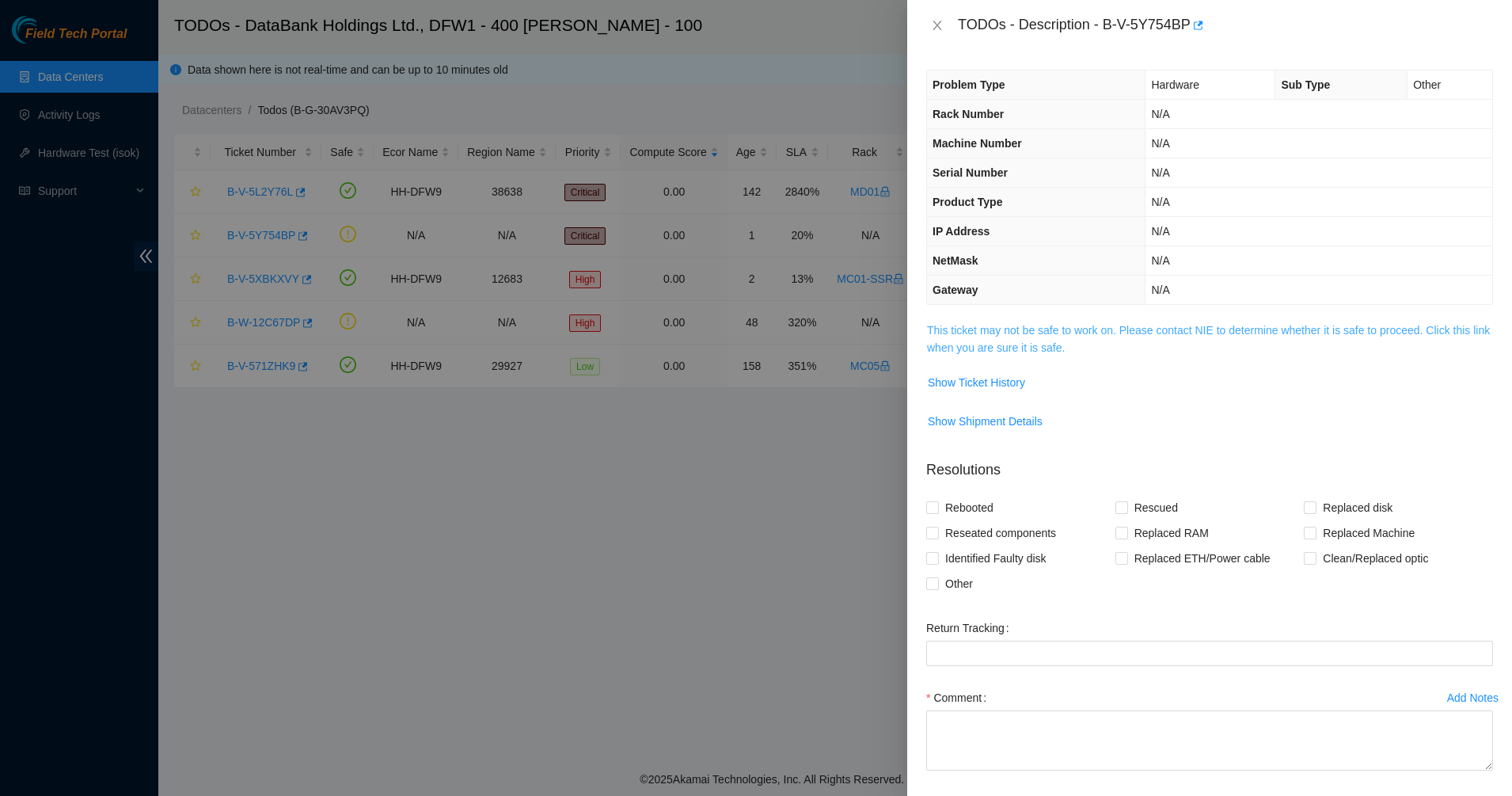
click at [1089, 331] on link "This ticket may not be safe to work on. Please contact NIE to determine whether…" at bounding box center [1208, 339] width 563 height 30
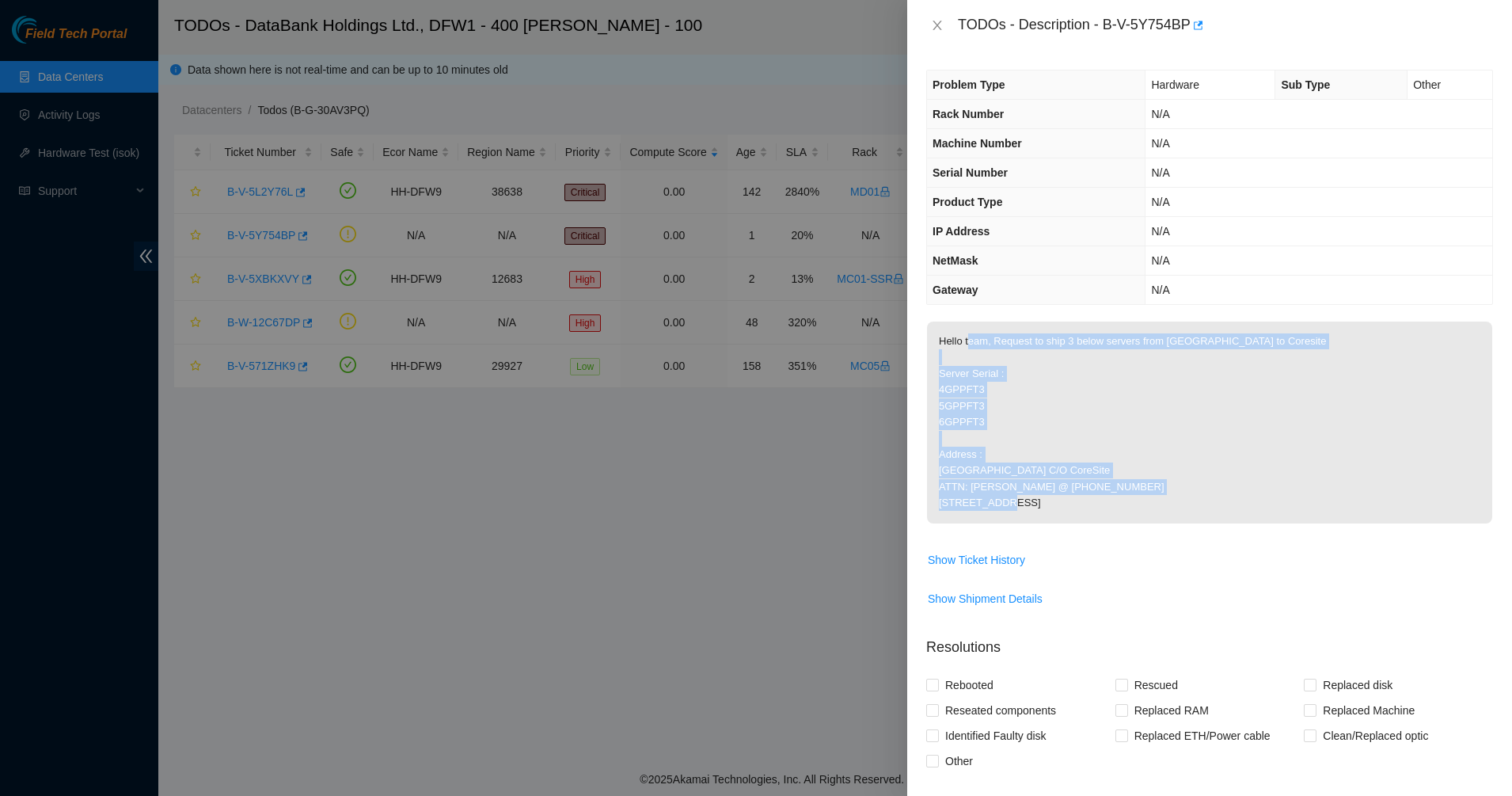
drag, startPoint x: 971, startPoint y: 342, endPoint x: 1152, endPoint y: 522, distance: 255.3
click at [1152, 522] on p "Hello team, Request to ship 3 below servers from [GEOGRAPHIC_DATA] to Coresite …" at bounding box center [1209, 422] width 565 height 202
drag, startPoint x: 1159, startPoint y: 533, endPoint x: 945, endPoint y: 306, distance: 312.0
click at [945, 306] on div "Problem Type Hardware Sub Type Other Rack Number N/A Machine Number N/A Serial …" at bounding box center [1210, 423] width 604 height 746
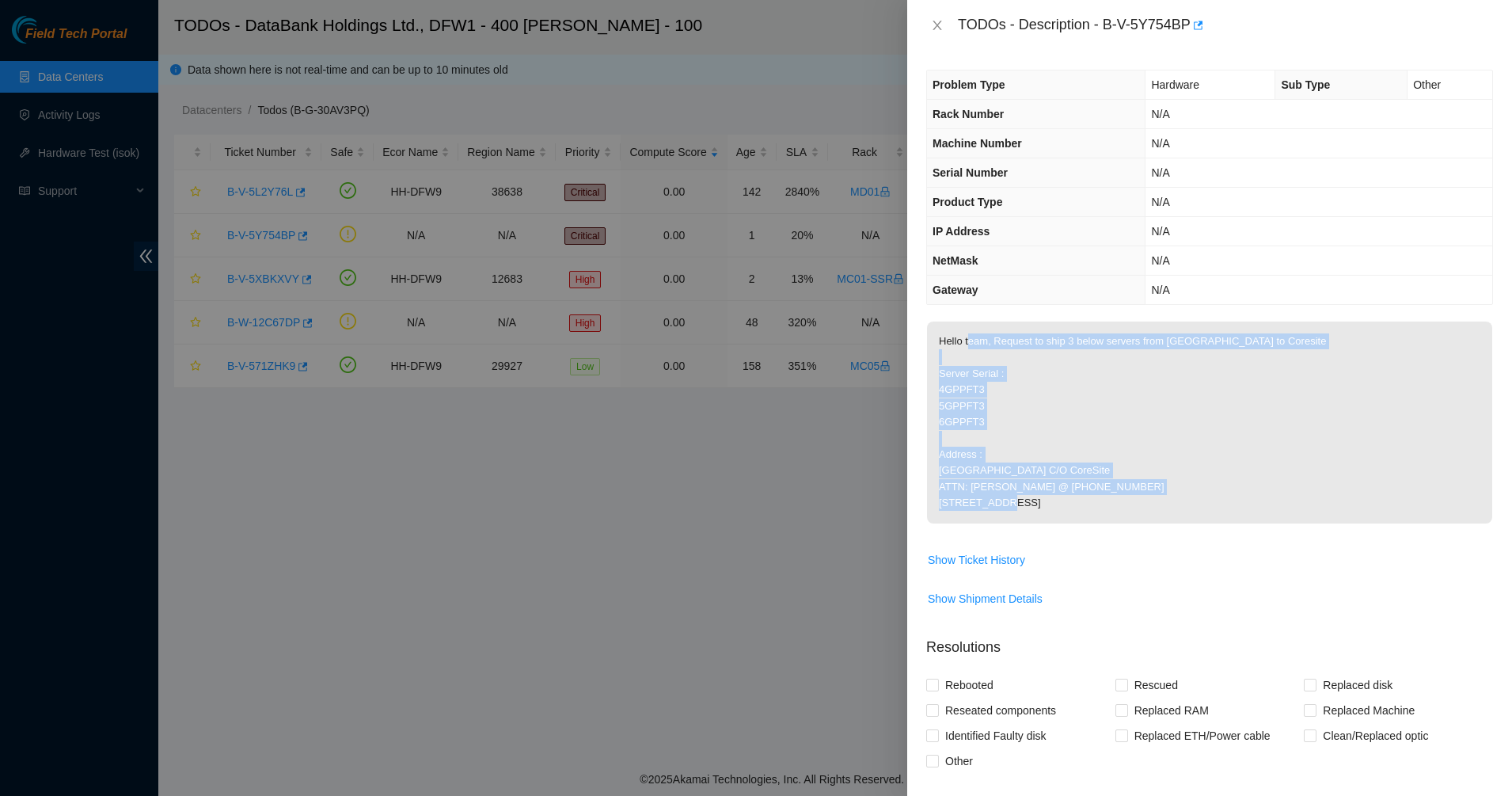
click at [988, 351] on p "Hello team, Request to ship 3 below servers from [GEOGRAPHIC_DATA] to Coresite …" at bounding box center [1209, 422] width 565 height 202
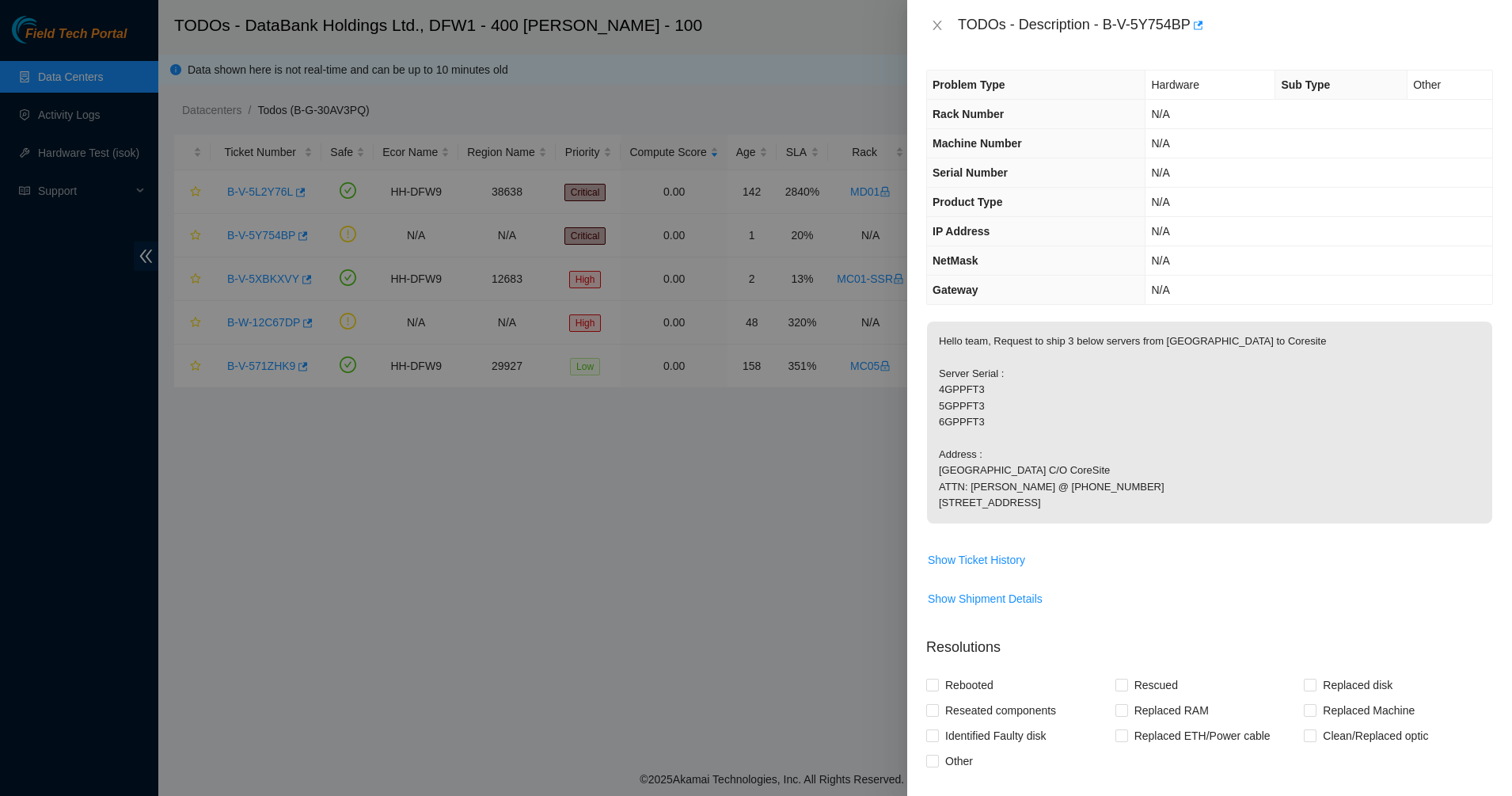
click at [987, 341] on p "Hello team, Request to ship 3 below servers from [GEOGRAPHIC_DATA] to Coresite …" at bounding box center [1209, 422] width 565 height 202
drag, startPoint x: 987, startPoint y: 342, endPoint x: 1007, endPoint y: 361, distance: 27.6
click at [988, 343] on p "Hello team, Request to ship 3 below servers from [GEOGRAPHIC_DATA] to Coresite …" at bounding box center [1209, 422] width 565 height 202
drag, startPoint x: 1087, startPoint y: 518, endPoint x: 1098, endPoint y: 544, distance: 28.2
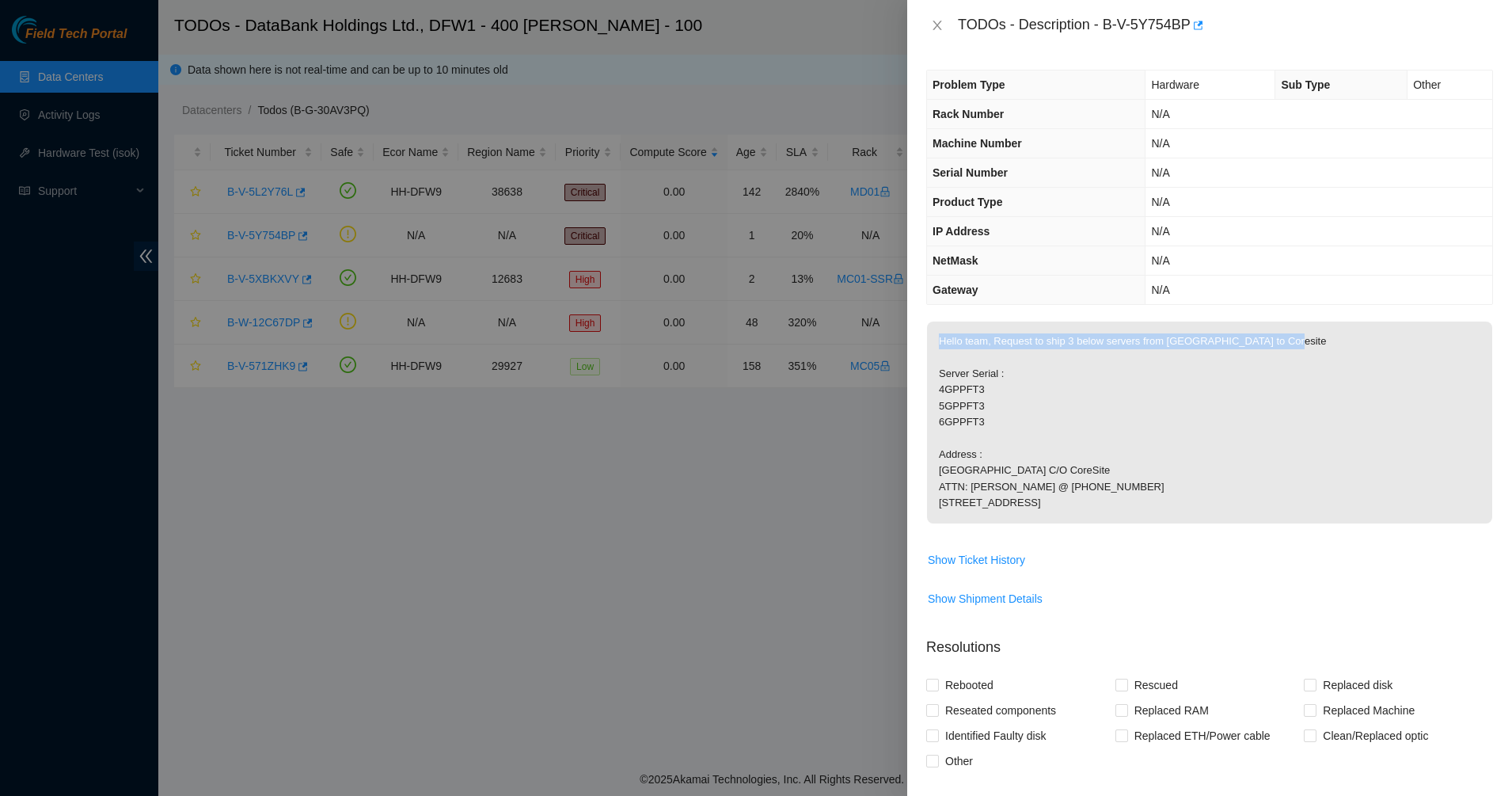
click at [1095, 523] on p "Hello team, Request to ship 3 below servers from [GEOGRAPHIC_DATA] to Coresite …" at bounding box center [1209, 422] width 565 height 202
click at [974, 418] on p "Hello team, Request to ship 3 below servers from [GEOGRAPHIC_DATA] to Coresite …" at bounding box center [1209, 422] width 565 height 202
drag, startPoint x: 1072, startPoint y: 537, endPoint x: 1091, endPoint y: 550, distance: 23.0
click at [1095, 534] on span "Hello team, Request to ship 3 below servers from [GEOGRAPHIC_DATA] to Coresite …" at bounding box center [1209, 427] width 565 height 212
click at [1089, 523] on p "Hello team, Request to ship 3 below servers from [GEOGRAPHIC_DATA] to Coresite …" at bounding box center [1209, 422] width 565 height 202
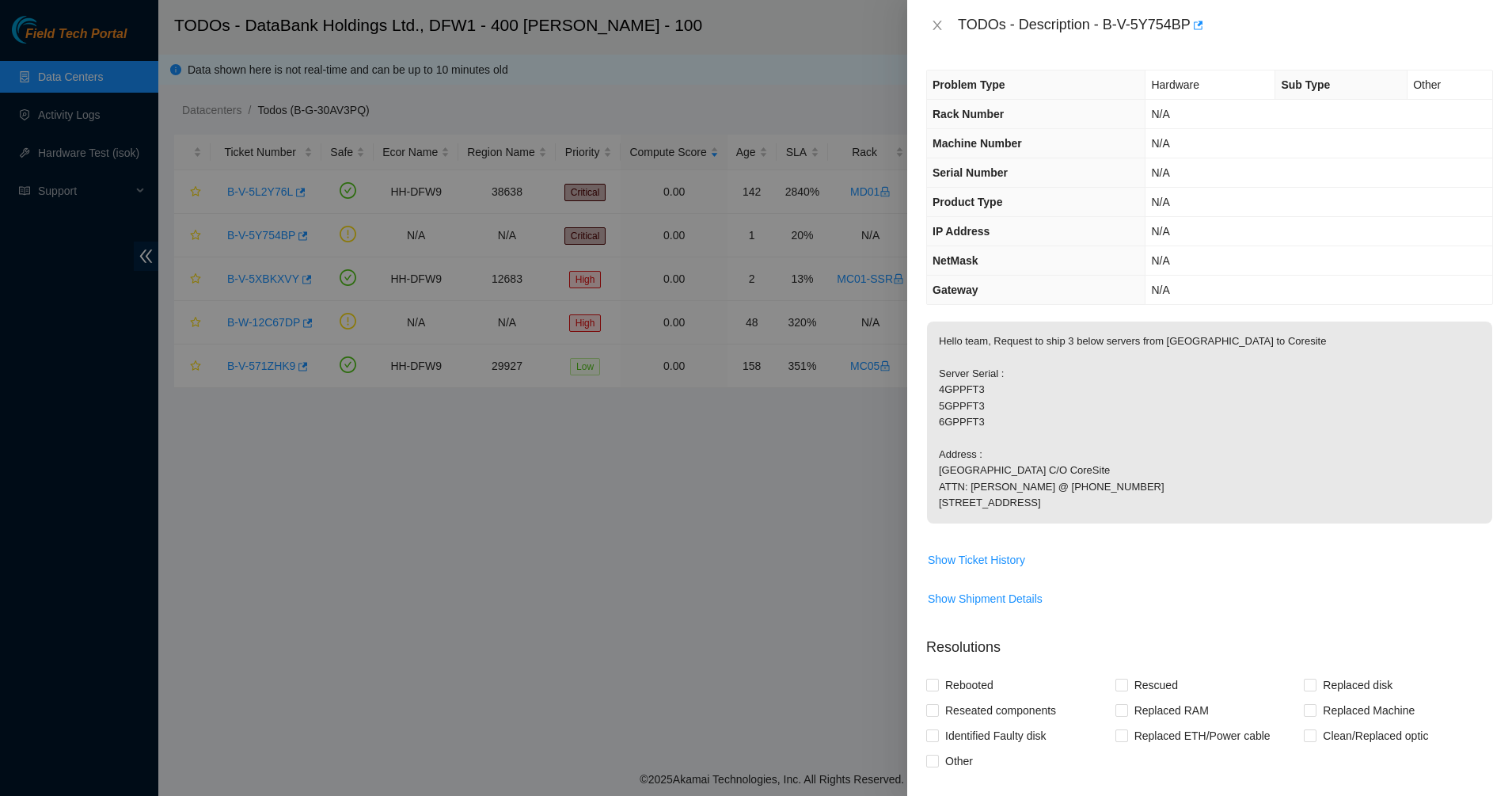
click at [1089, 523] on p "Hello team, Request to ship 3 below servers from [GEOGRAPHIC_DATA] to Coresite …" at bounding box center [1209, 422] width 565 height 202
click at [1013, 443] on p "Hello team, Request to ship 3 below servers from [GEOGRAPHIC_DATA] to Coresite …" at bounding box center [1209, 422] width 565 height 202
click at [1013, 442] on p "Hello team, Request to ship 3 below servers from [GEOGRAPHIC_DATA] to Coresite …" at bounding box center [1209, 422] width 565 height 202
click at [999, 569] on span "Show Ticket History" at bounding box center [976, 560] width 98 height 18
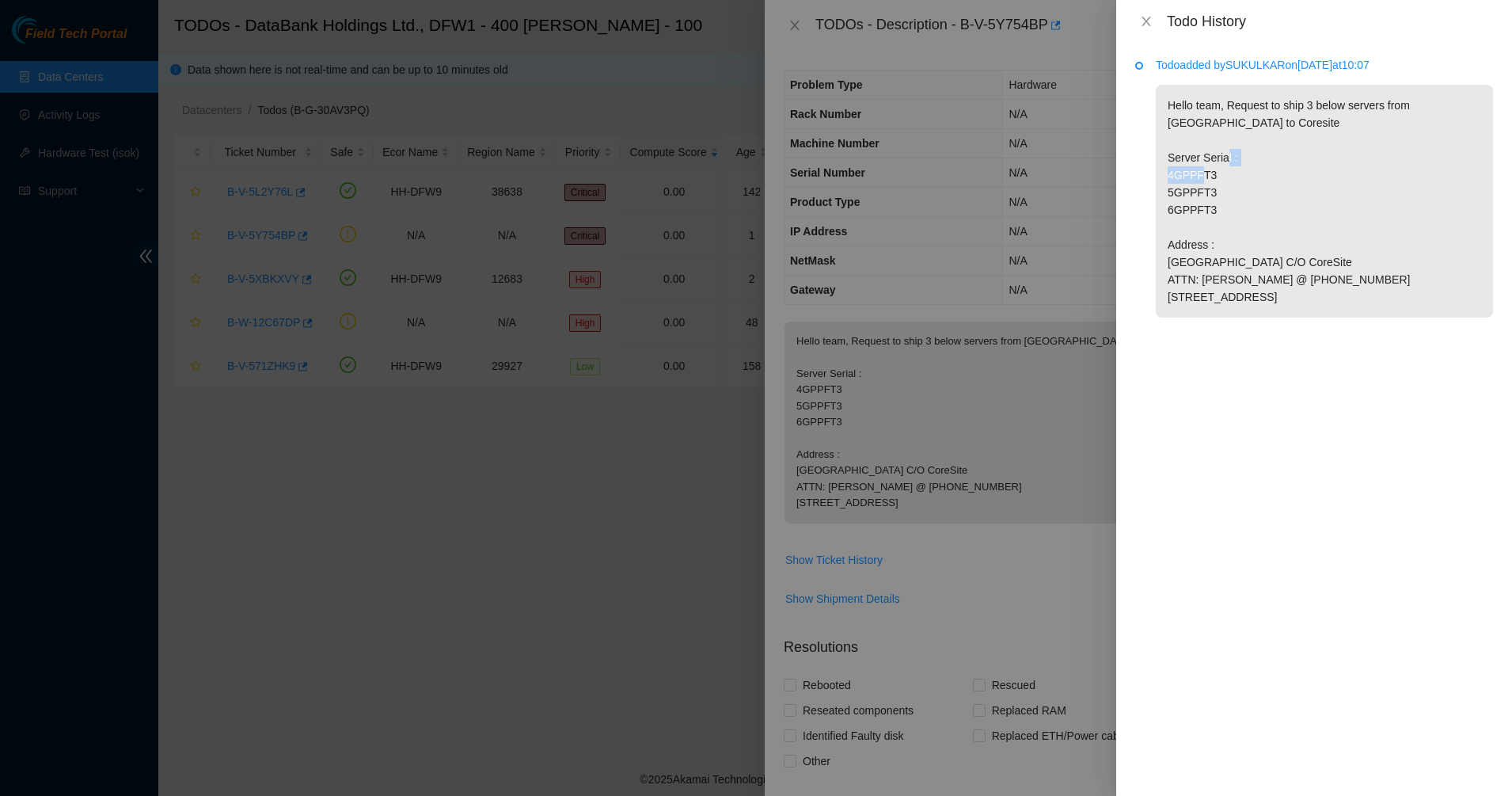
drag, startPoint x: 1298, startPoint y: 197, endPoint x: 1174, endPoint y: 149, distance: 133.0
click at [1186, 159] on p "Hello team, Request to ship 3 below servers from [GEOGRAPHIC_DATA] to Coresite …" at bounding box center [1324, 201] width 337 height 233
click at [1174, 149] on p "Hello team, Request to ship 3 below servers from [GEOGRAPHIC_DATA] to Coresite …" at bounding box center [1324, 201] width 337 height 233
drag, startPoint x: 1325, startPoint y: 317, endPoint x: 1338, endPoint y: 362, distance: 46.8
click at [1338, 350] on li "Todo added by [PERSON_NAME] on [DATE] 10:07 Hello team, Request to ship 3 below…" at bounding box center [1314, 206] width 357 height 288
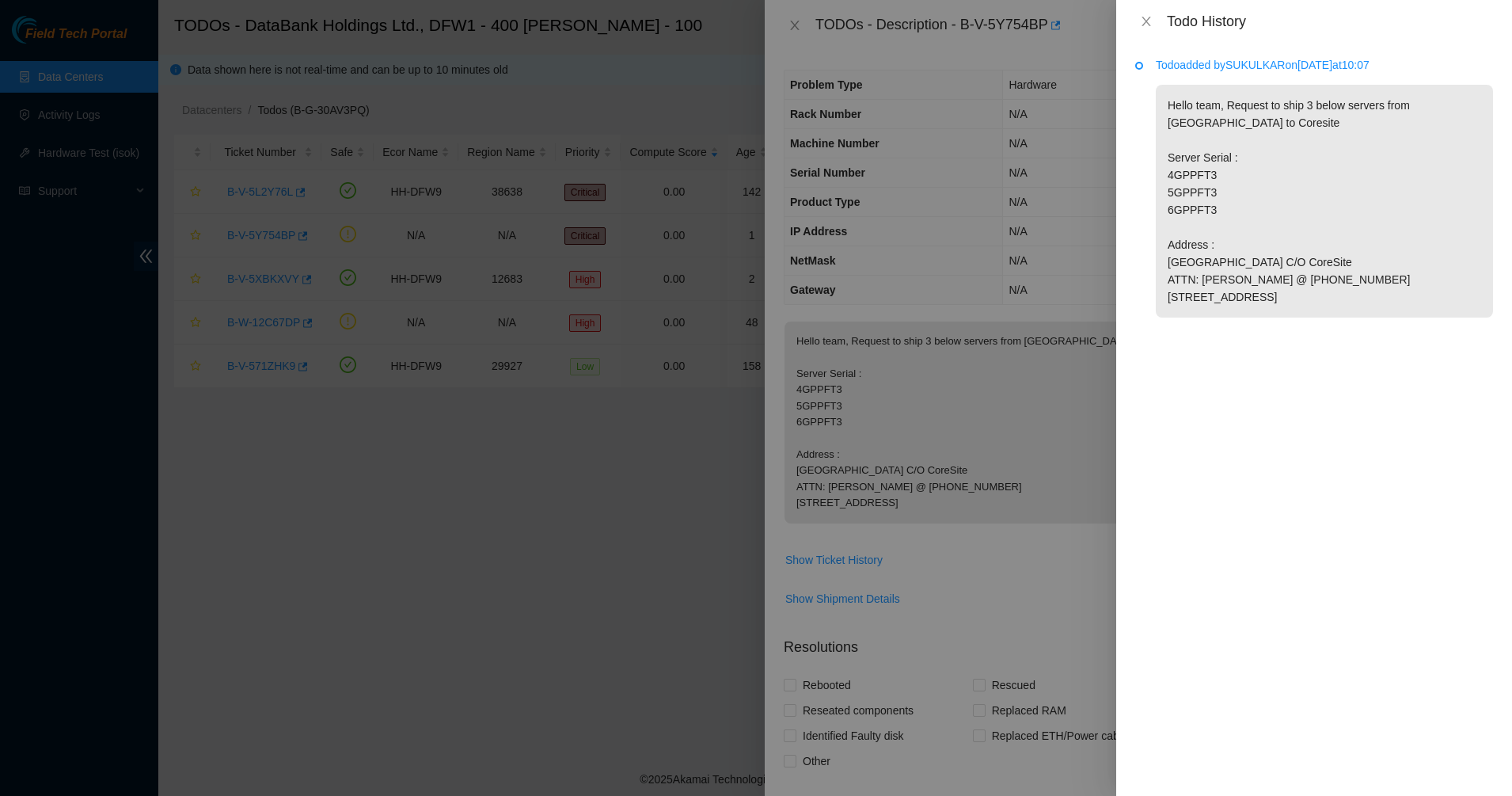
click at [1333, 318] on p "Hello team, Request to ship 3 below servers from [GEOGRAPHIC_DATA] to Coresite …" at bounding box center [1324, 201] width 337 height 233
drag, startPoint x: 1293, startPoint y: 267, endPoint x: 1169, endPoint y: 99, distance: 208.8
click at [1177, 98] on p "Hello team, Request to ship 3 below servers from [GEOGRAPHIC_DATA] to Coresite …" at bounding box center [1324, 201] width 337 height 233
click at [1167, 101] on p "Hello team, Request to ship 3 below servers from [GEOGRAPHIC_DATA] to Coresite …" at bounding box center [1324, 201] width 337 height 233
click at [1357, 350] on li "Todo added by [PERSON_NAME] on [DATE] 10:07 Hello team, Request to ship 3 below…" at bounding box center [1314, 206] width 357 height 288
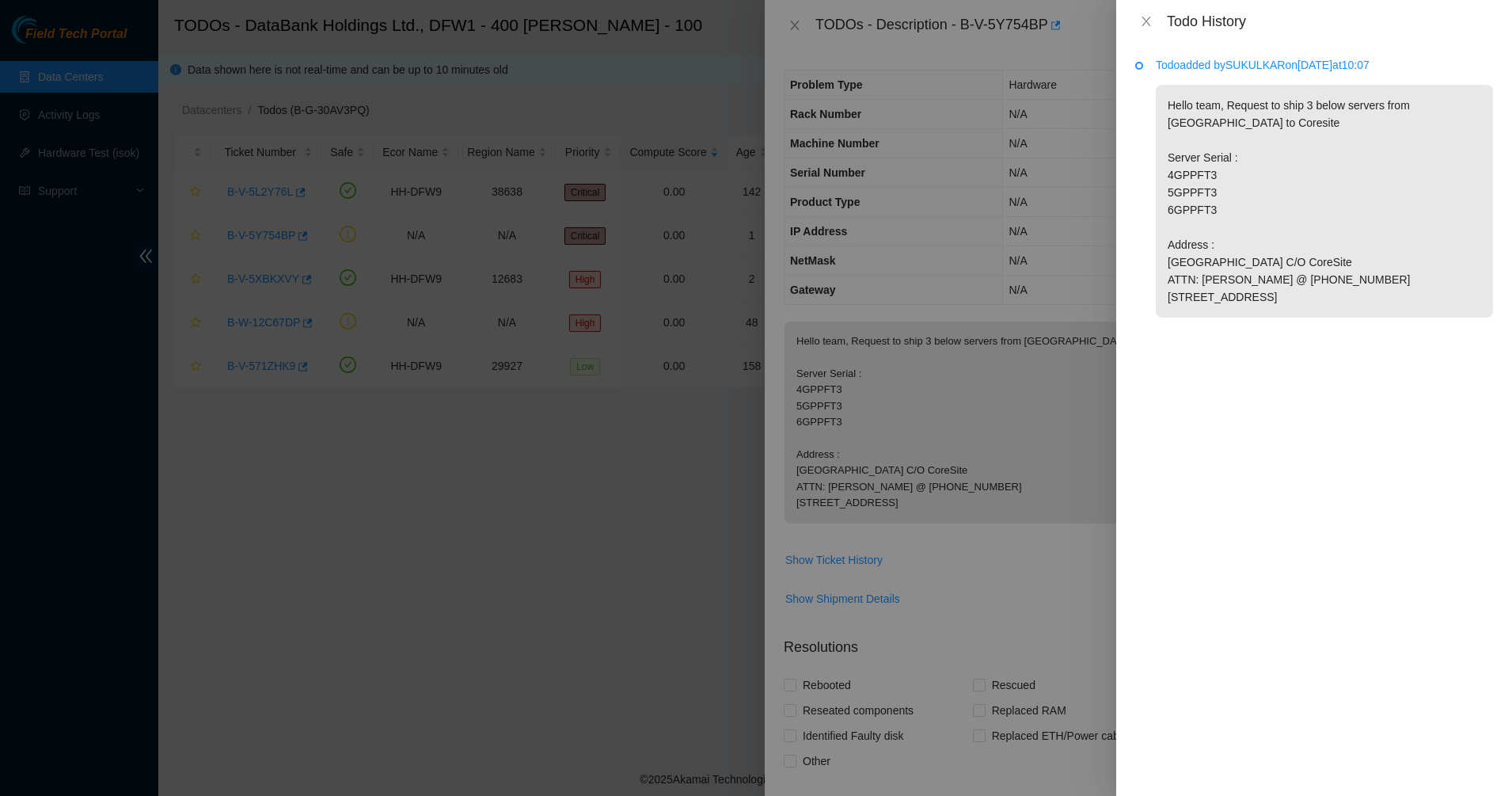
click at [1352, 350] on li "Todo added by [PERSON_NAME] on [DATE] 10:07 Hello team, Request to ship 3 below…" at bounding box center [1314, 206] width 357 height 288
click at [1144, 29] on div "Todo History" at bounding box center [1314, 22] width 357 height 18
click at [1146, 26] on icon "close" at bounding box center [1147, 22] width 13 height 13
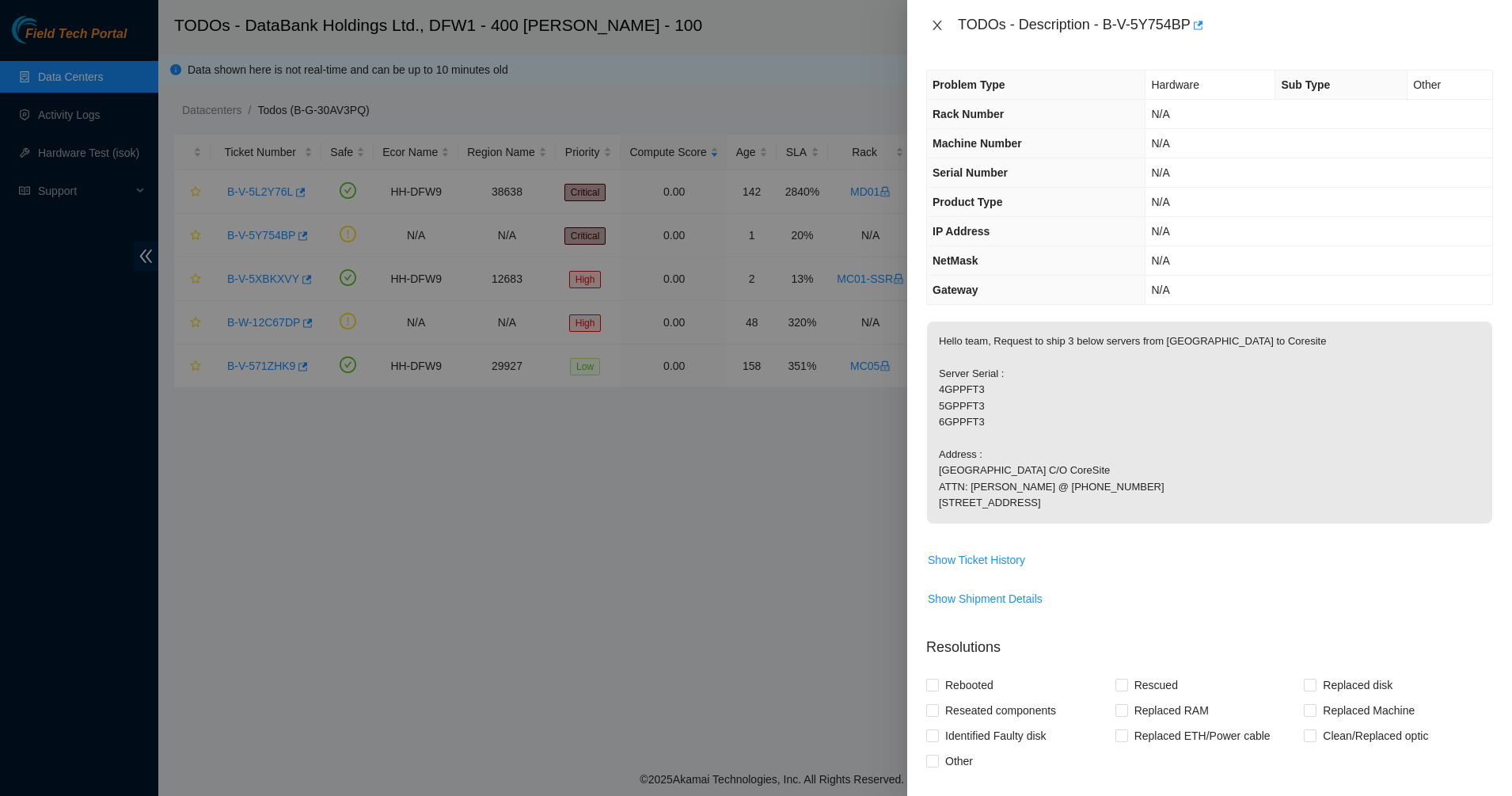
click at [942, 22] on icon "close" at bounding box center [937, 26] width 13 height 13
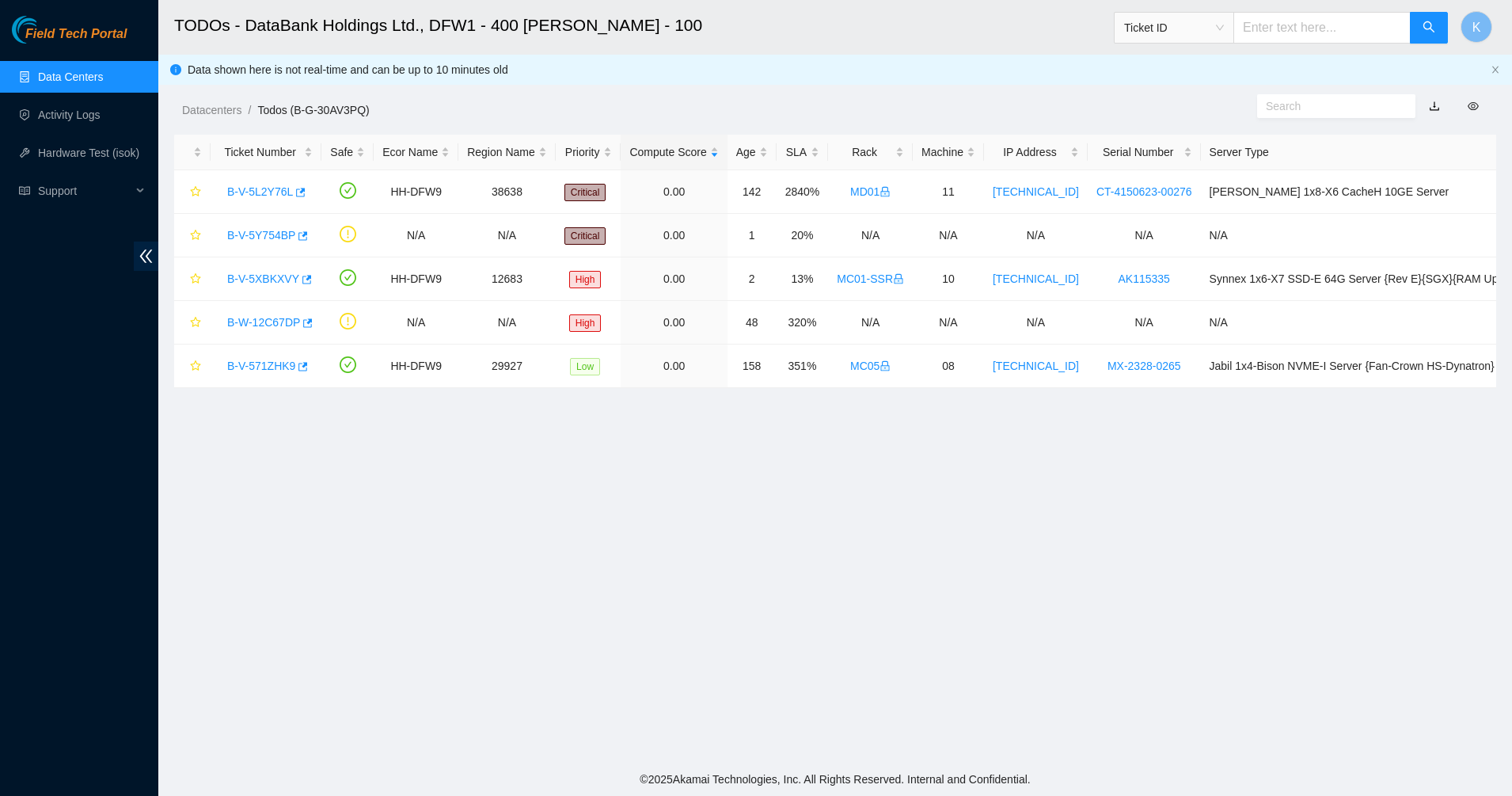
click at [782, 478] on main "TODOs - DataBank Holdings Ltd., DFW1 - 400 [PERSON_NAME] - 100 Ticket ID K Data…" at bounding box center [835, 381] width 1354 height 762
click at [261, 322] on link "B-W-12C67DP" at bounding box center [263, 322] width 73 height 13
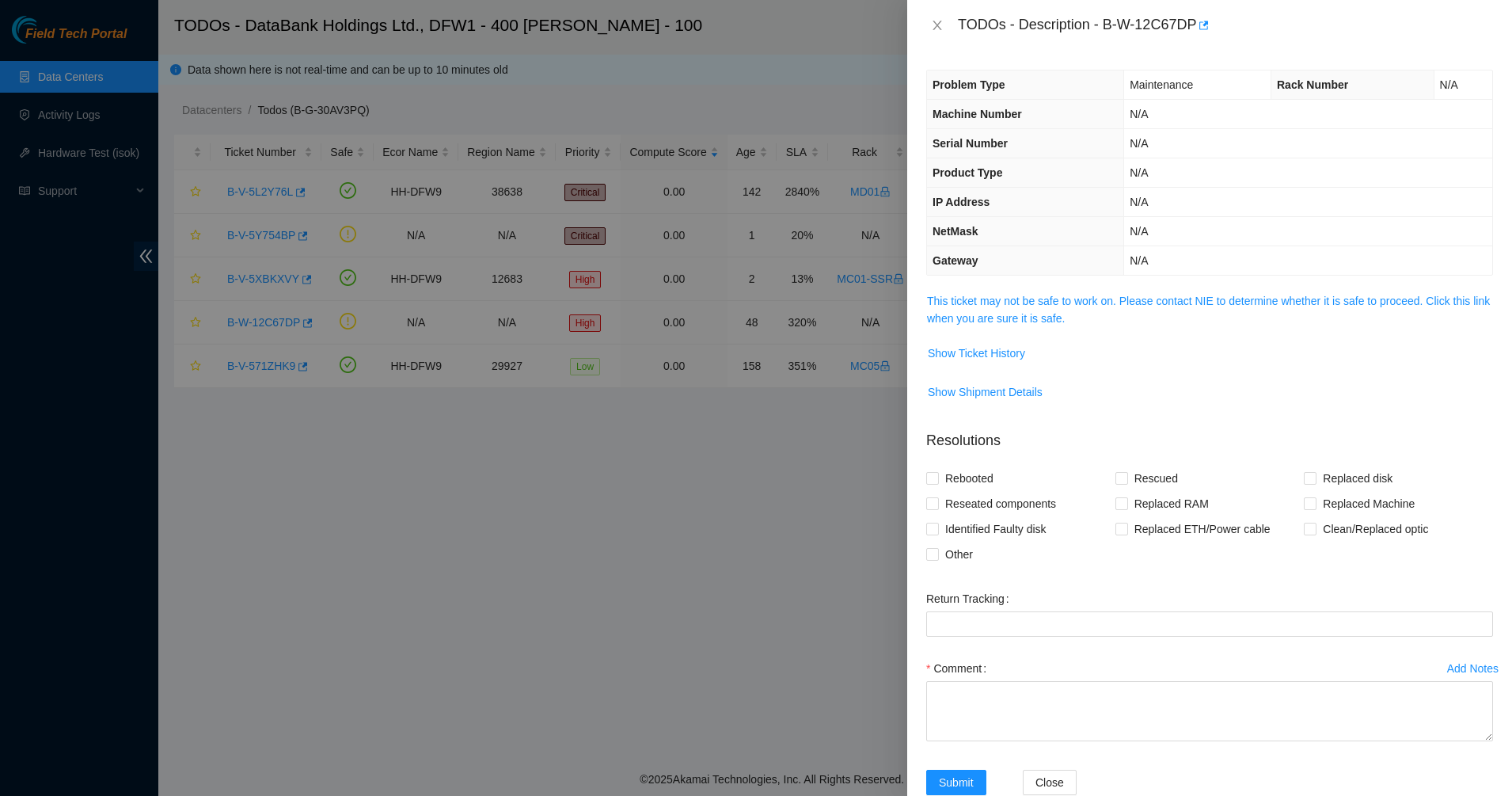
click at [1097, 309] on span "This ticket may not be safe to work on. Please contact NIE to determine whether…" at bounding box center [1209, 310] width 565 height 35
click at [1062, 307] on link "This ticket may not be safe to work on. Please contact NIE to determine whether…" at bounding box center [1208, 310] width 563 height 30
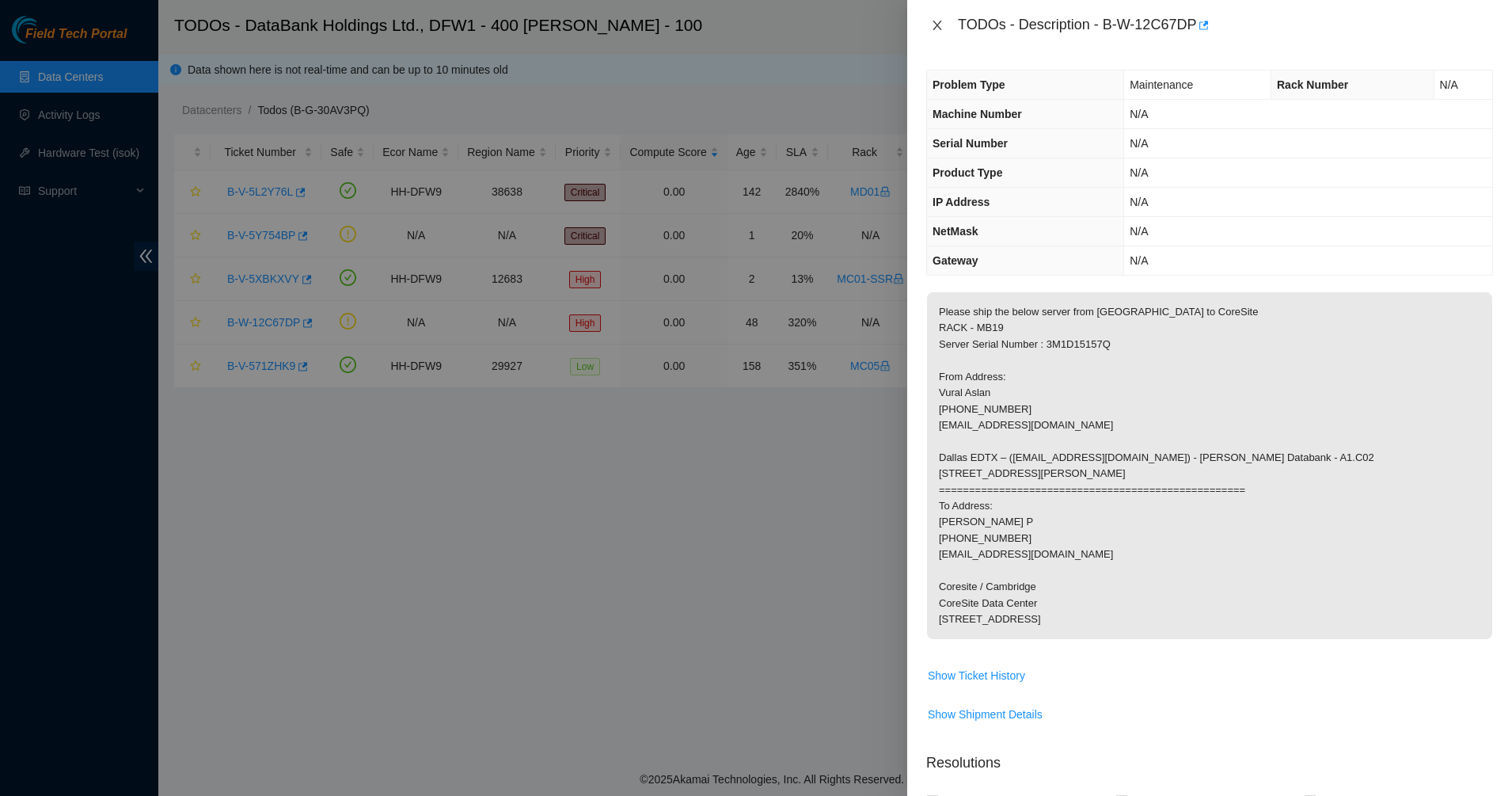
click at [936, 19] on icon "close" at bounding box center [937, 26] width 13 height 13
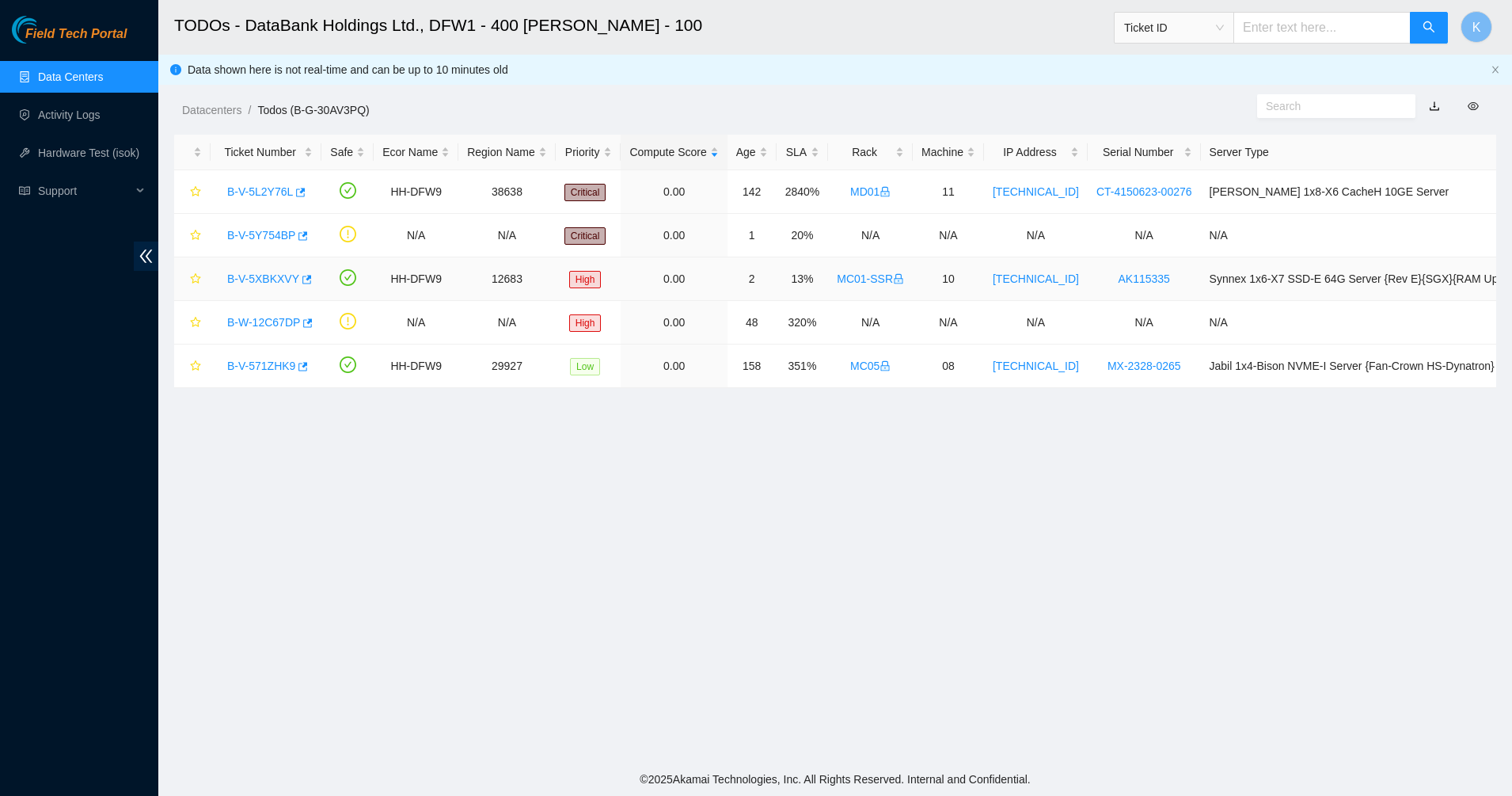
click at [271, 274] on link "B-V-5XBKXVY" at bounding box center [263, 279] width 72 height 13
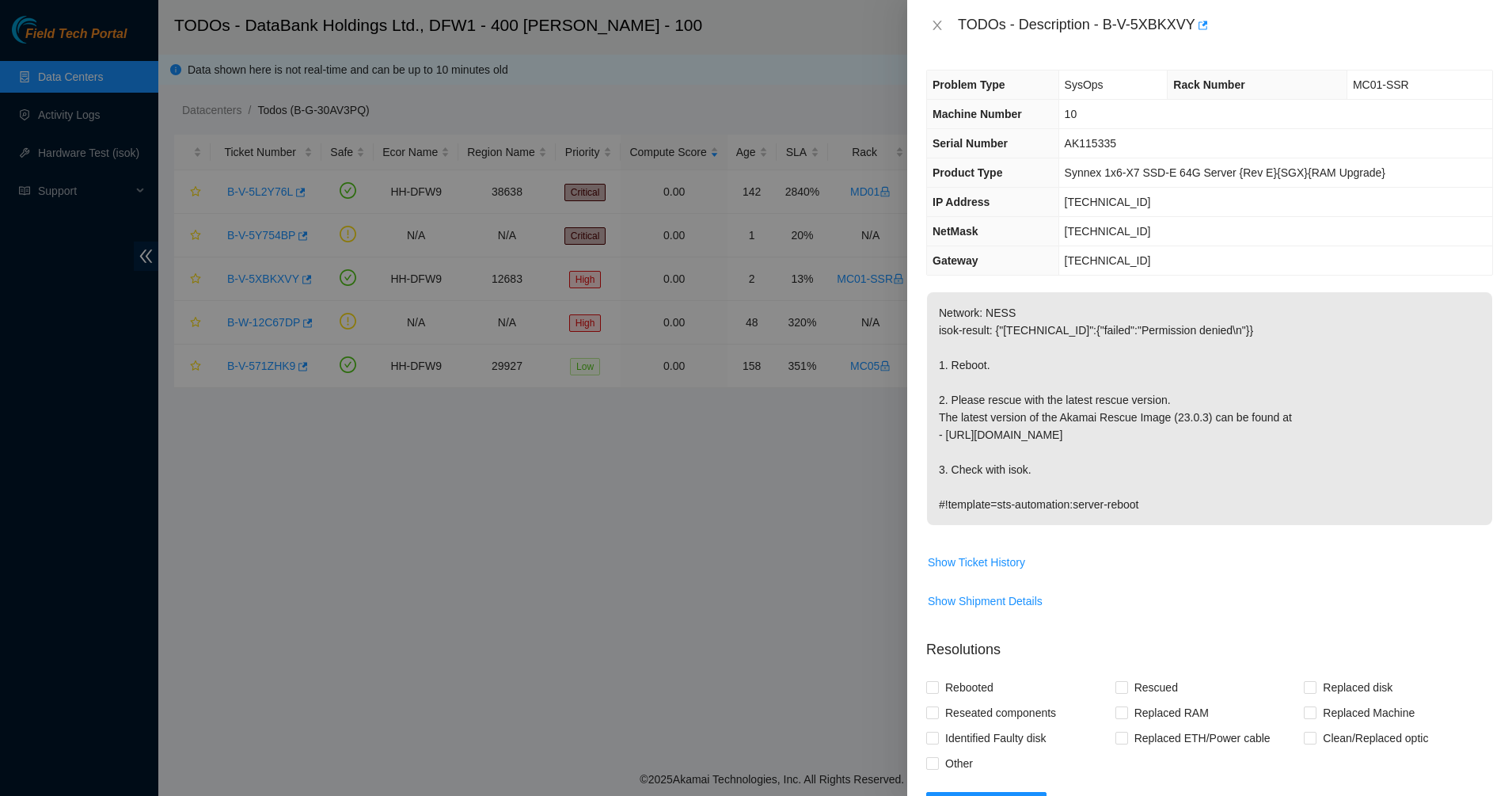
drag, startPoint x: 934, startPoint y: 326, endPoint x: 1266, endPoint y: 519, distance: 384.0
click at [1266, 519] on p "Network: NESS isok-result: {"[TECHNICAL_ID]":{"failed":"Permission denied\n"}} …" at bounding box center [1209, 408] width 565 height 233
drag, startPoint x: 992, startPoint y: 313, endPoint x: 955, endPoint y: 271, distance: 56.0
click at [957, 274] on div "Problem Type SysOps Rack Number MC01-SSR Machine Number 10 Serial Number AK1153…" at bounding box center [1210, 423] width 604 height 746
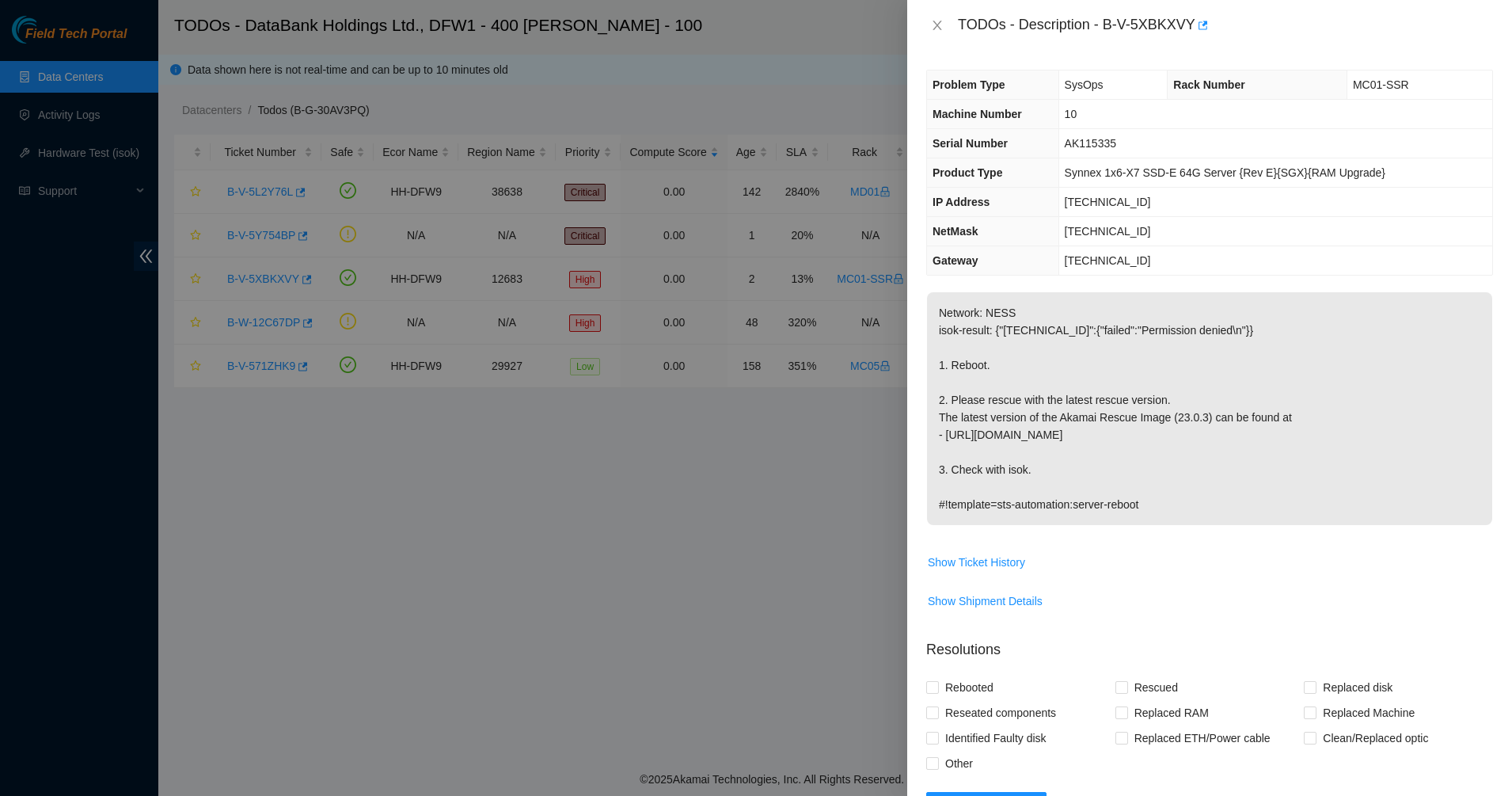
click at [954, 269] on th "Gateway" at bounding box center [992, 261] width 131 height 30
click at [940, 24] on icon "close" at bounding box center [937, 26] width 13 height 13
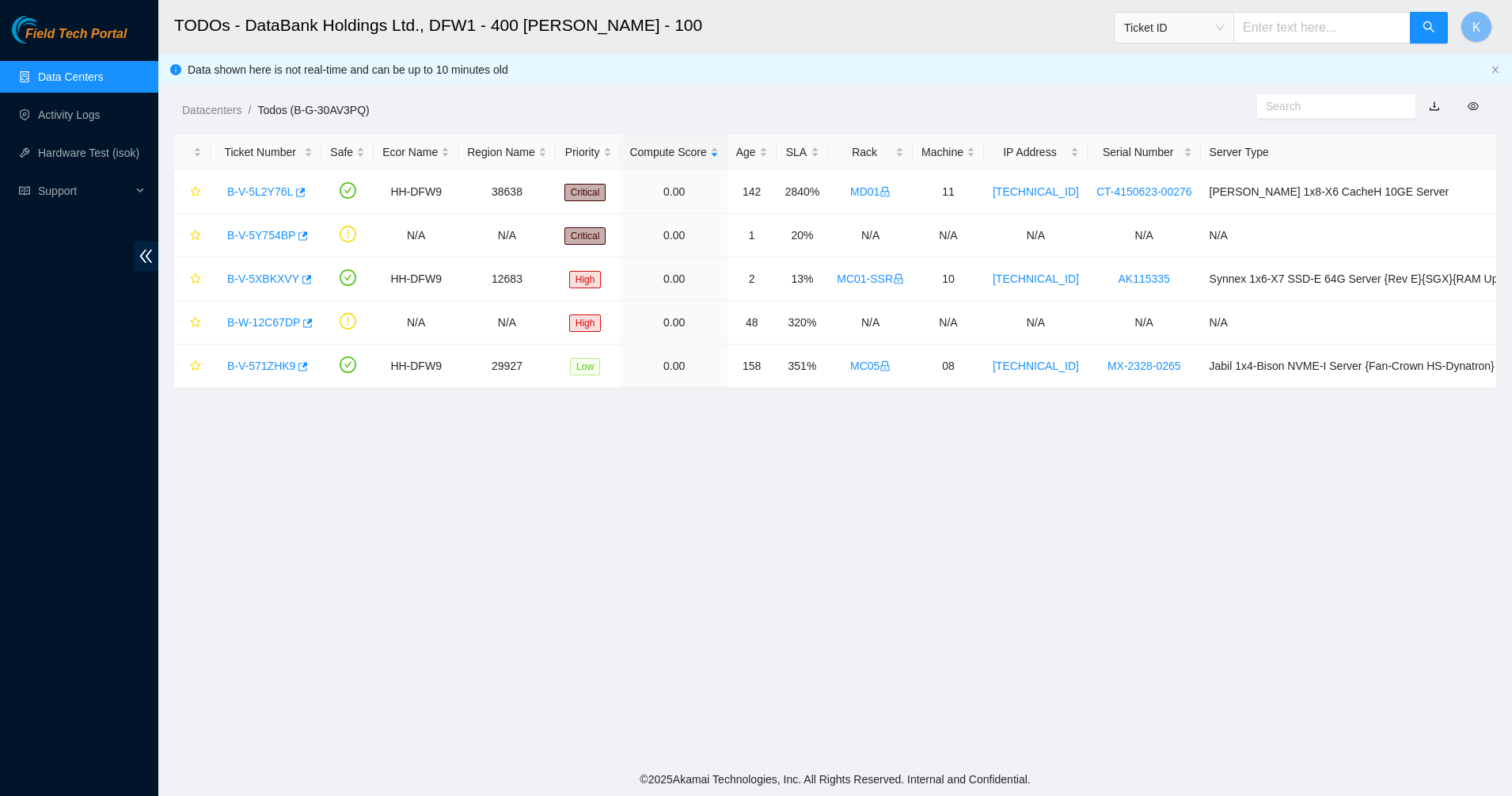
click at [59, 83] on link "Data Centers" at bounding box center [70, 77] width 65 height 13
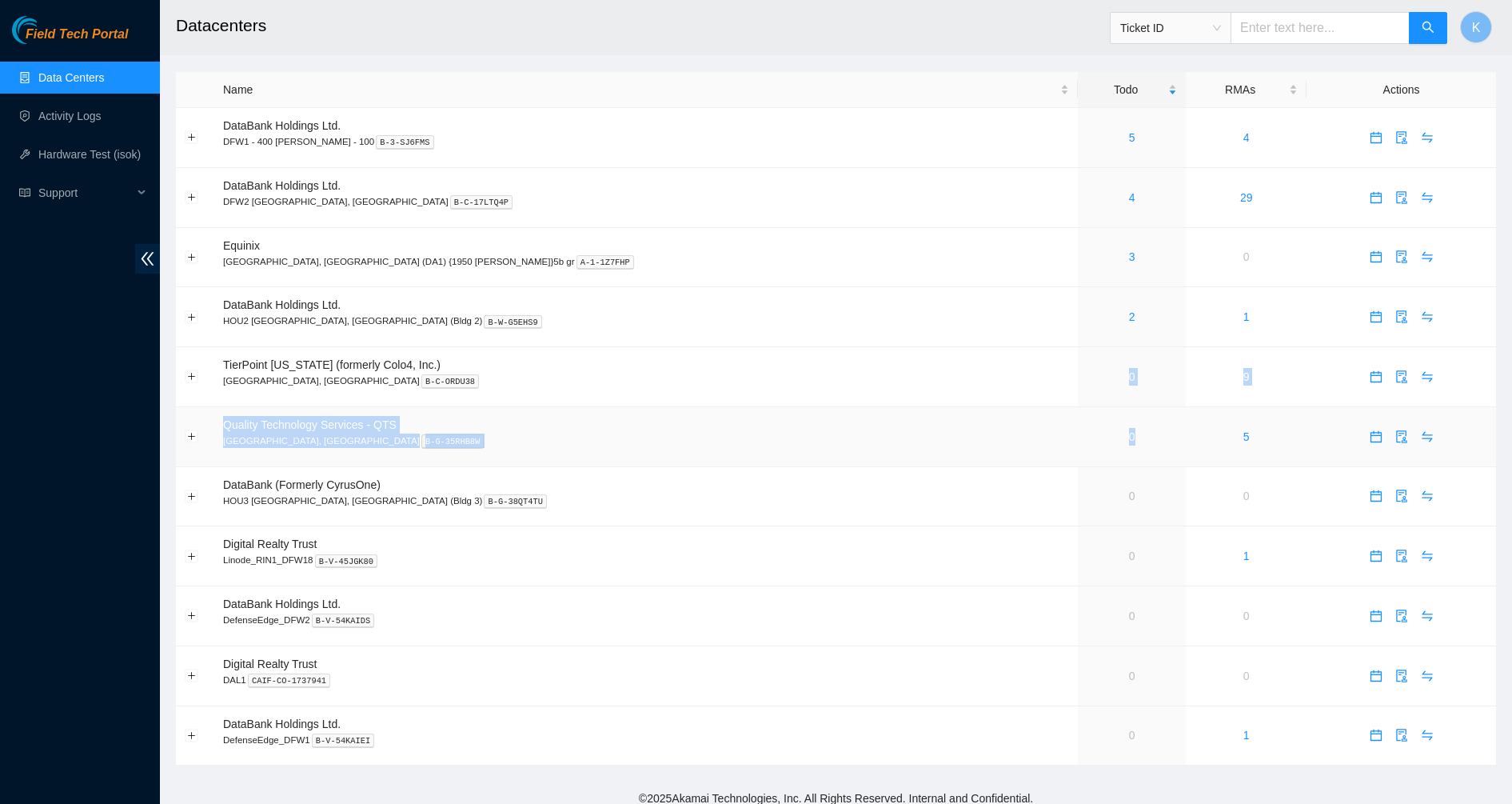
drag, startPoint x: 982, startPoint y: 366, endPoint x: 995, endPoint y: 444, distance: 79.1
click at [995, 444] on tbody "DataBank Holdings Ltd. DFW1 - 400 [PERSON_NAME] - 100 B-3-SJ6FMS 5 4 DataBank H…" at bounding box center [836, 437] width 1320 height 658
click at [1078, 444] on td "0" at bounding box center [1132, 437] width 108 height 60
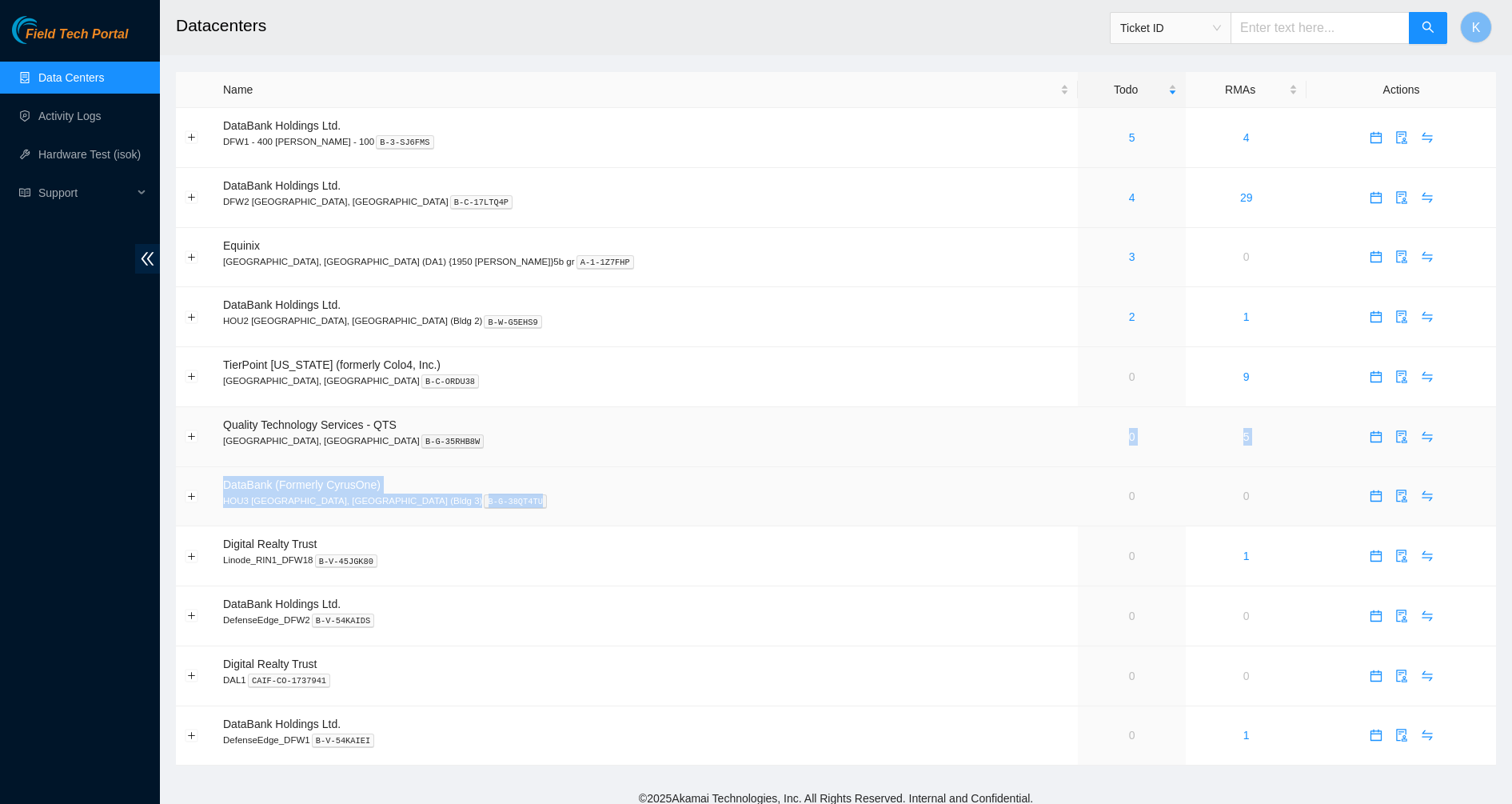
drag, startPoint x: 961, startPoint y: 410, endPoint x: 980, endPoint y: 475, distance: 67.7
click at [980, 475] on tbody "DataBank Holdings Ltd. DFW1 - 400 [PERSON_NAME] - 100 B-3-SJ6FMS 5 4 DataBank H…" at bounding box center [836, 437] width 1320 height 658
click at [1078, 475] on td "0" at bounding box center [1132, 497] width 108 height 60
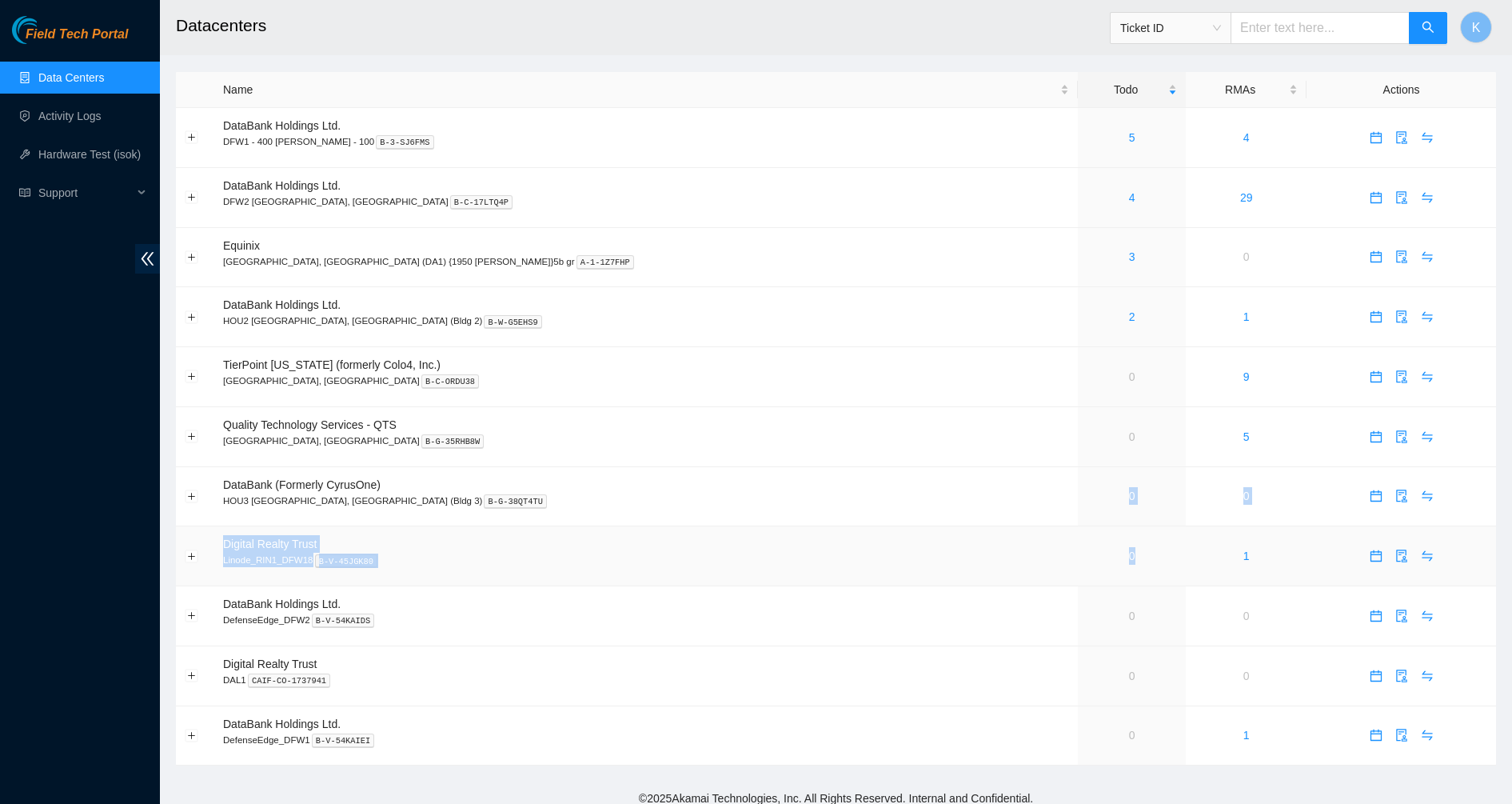
drag, startPoint x: 980, startPoint y: 475, endPoint x: 1013, endPoint y: 541, distance: 73.8
click at [1013, 541] on tbody "DataBank Holdings Ltd. DFW1 - 400 [PERSON_NAME] - 100 B-3-SJ6FMS 5 4 DataBank H…" at bounding box center [836, 437] width 1320 height 658
click at [1078, 541] on td "0" at bounding box center [1132, 556] width 108 height 60
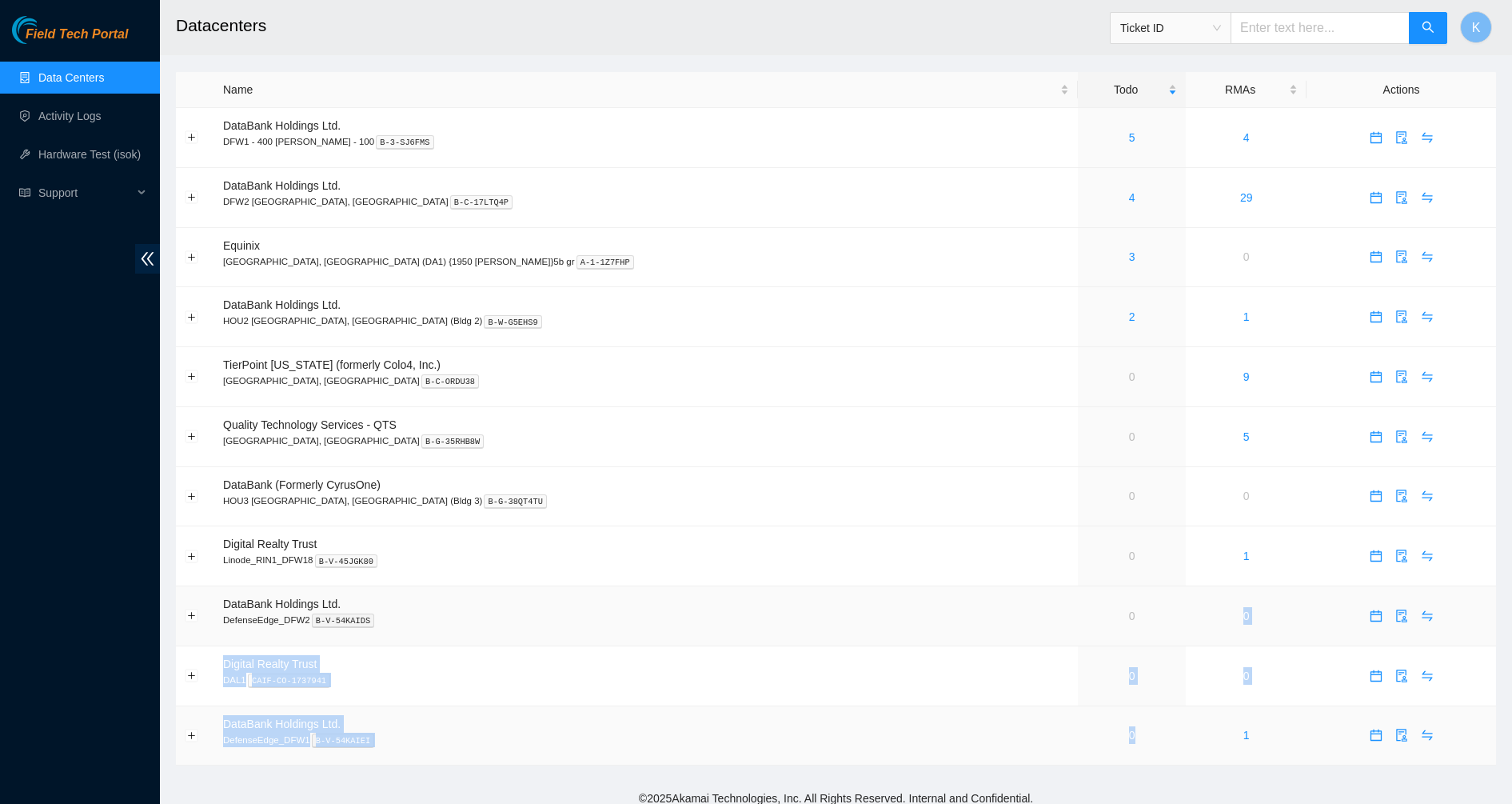
drag, startPoint x: 1029, startPoint y: 594, endPoint x: 1057, endPoint y: 710, distance: 119.3
click at [1057, 710] on tbody "DataBank Holdings Ltd. DFW1 - 400 [PERSON_NAME] - 100 B-3-SJ6FMS 5 4 DataBank H…" at bounding box center [836, 437] width 1320 height 658
click at [1078, 710] on td "0" at bounding box center [1132, 736] width 108 height 60
drag, startPoint x: 1052, startPoint y: 716, endPoint x: 958, endPoint y: 527, distance: 211.1
click at [958, 527] on tbody "DataBank Holdings Ltd. DFW1 - 400 [PERSON_NAME] - 100 B-3-SJ6FMS 5 4 DataBank H…" at bounding box center [836, 437] width 1320 height 658
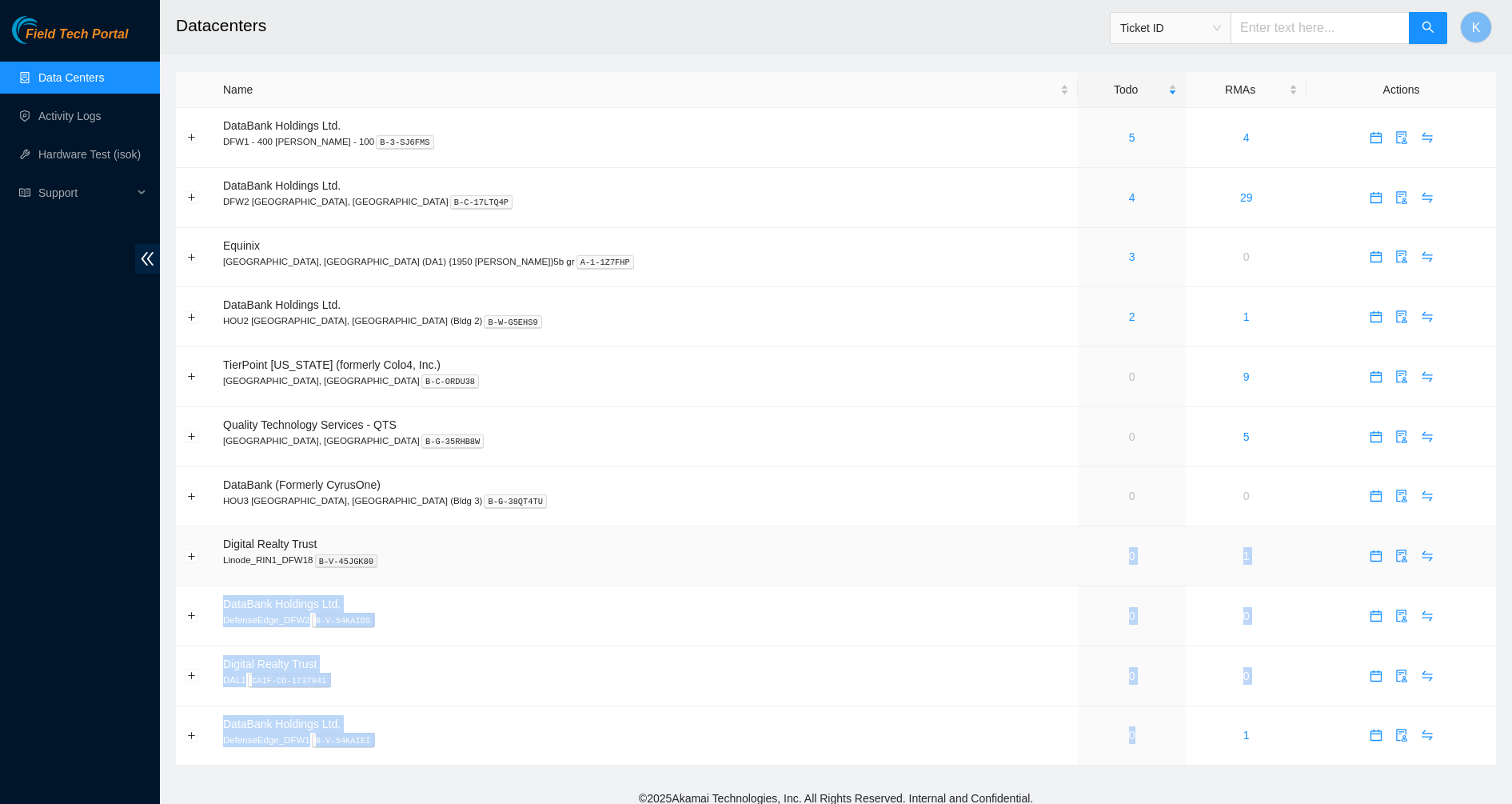
click at [1078, 527] on td "0" at bounding box center [1132, 556] width 108 height 60
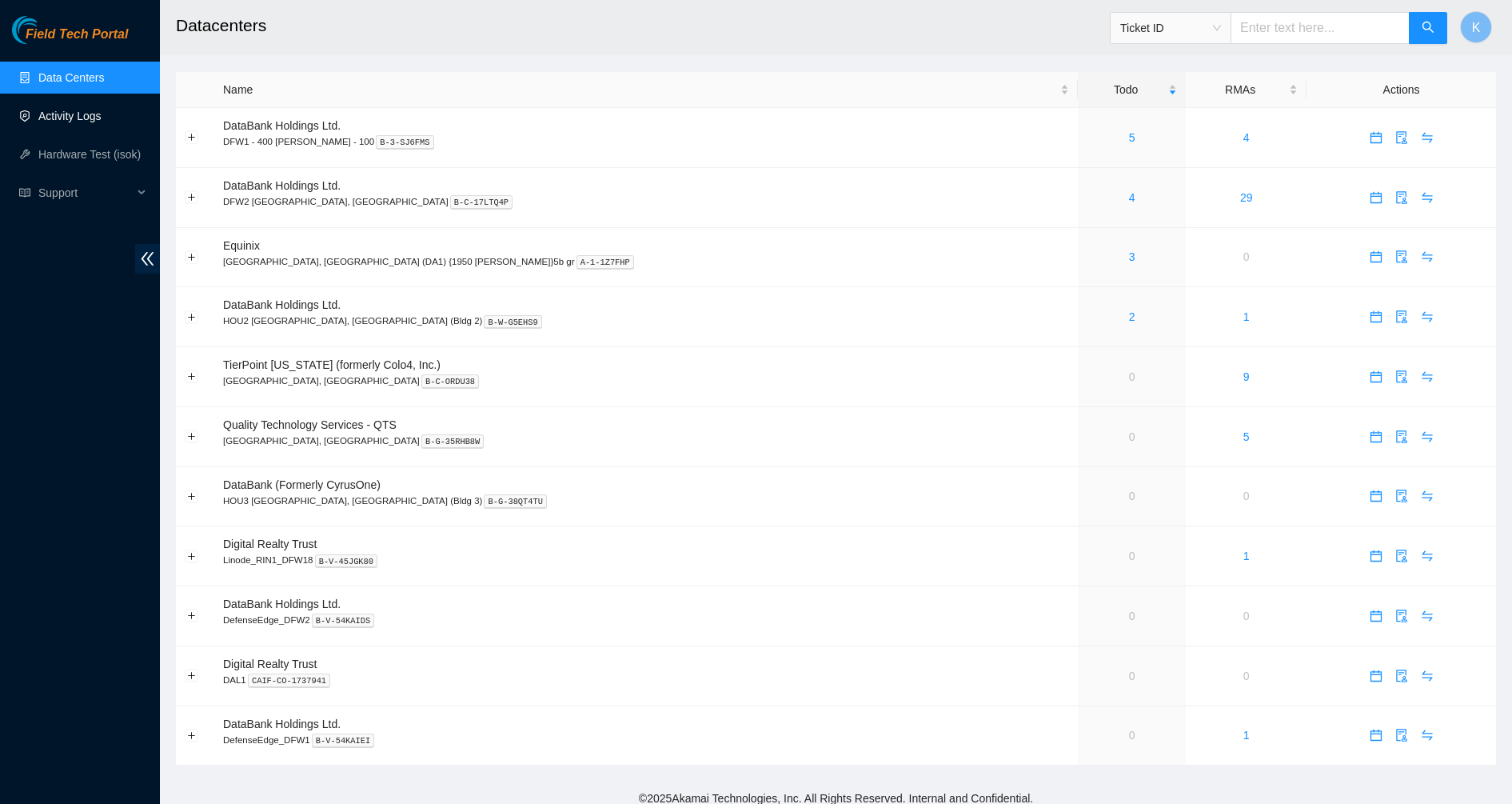
click at [75, 110] on link "Activity Logs" at bounding box center [70, 116] width 63 height 13
